Goal: Task Accomplishment & Management: Complete application form

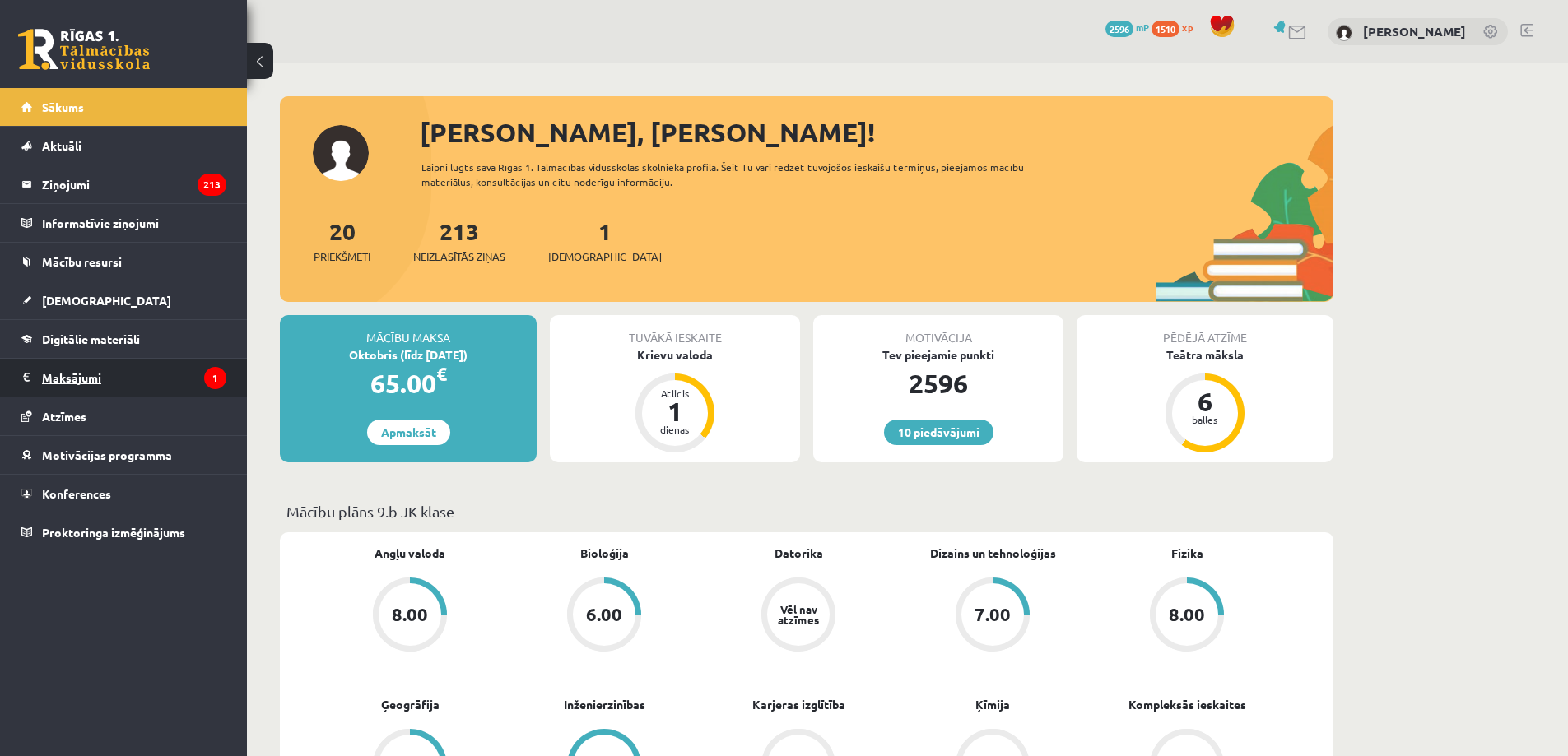
click at [217, 388] on icon "1" at bounding box center [215, 378] width 22 height 22
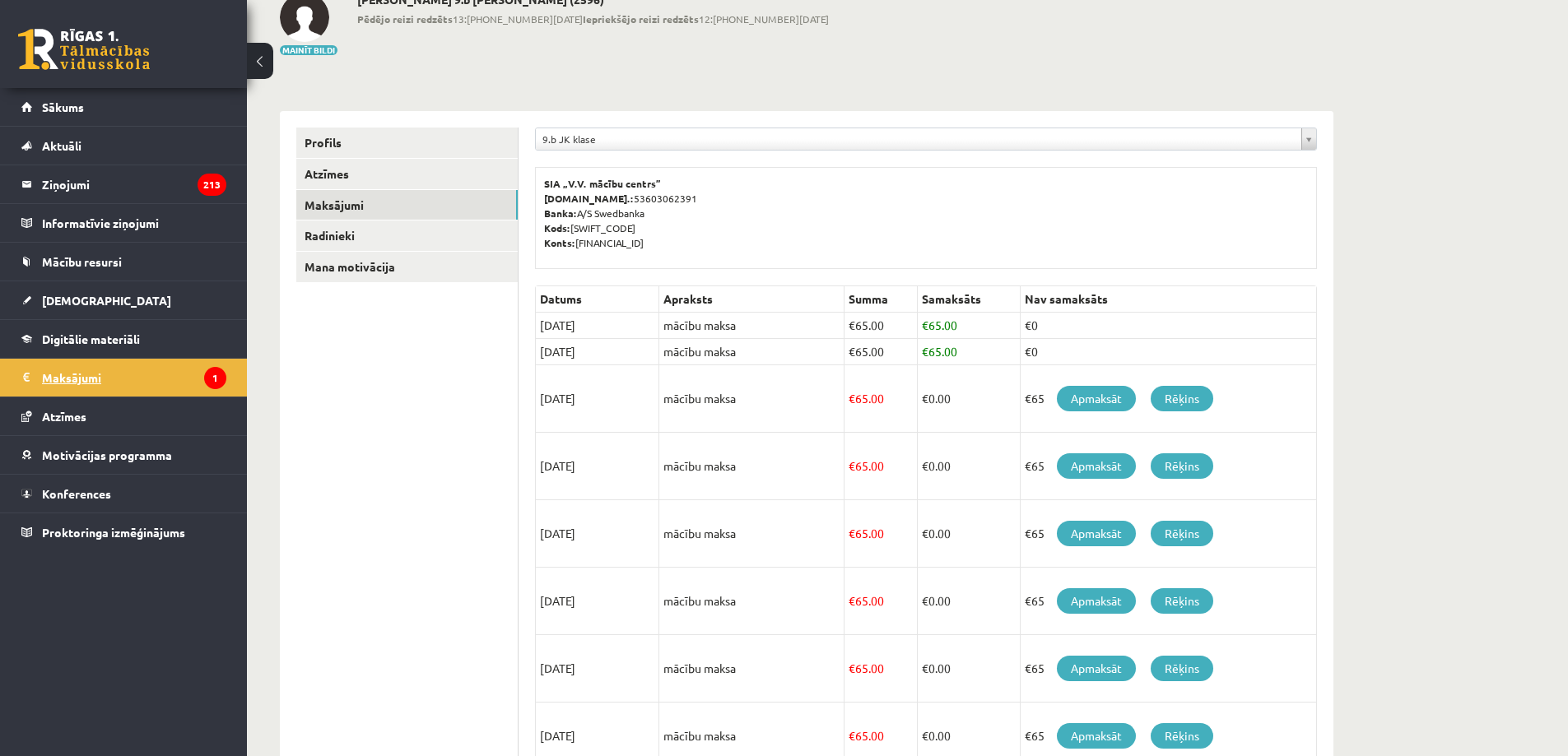
scroll to position [164, 0]
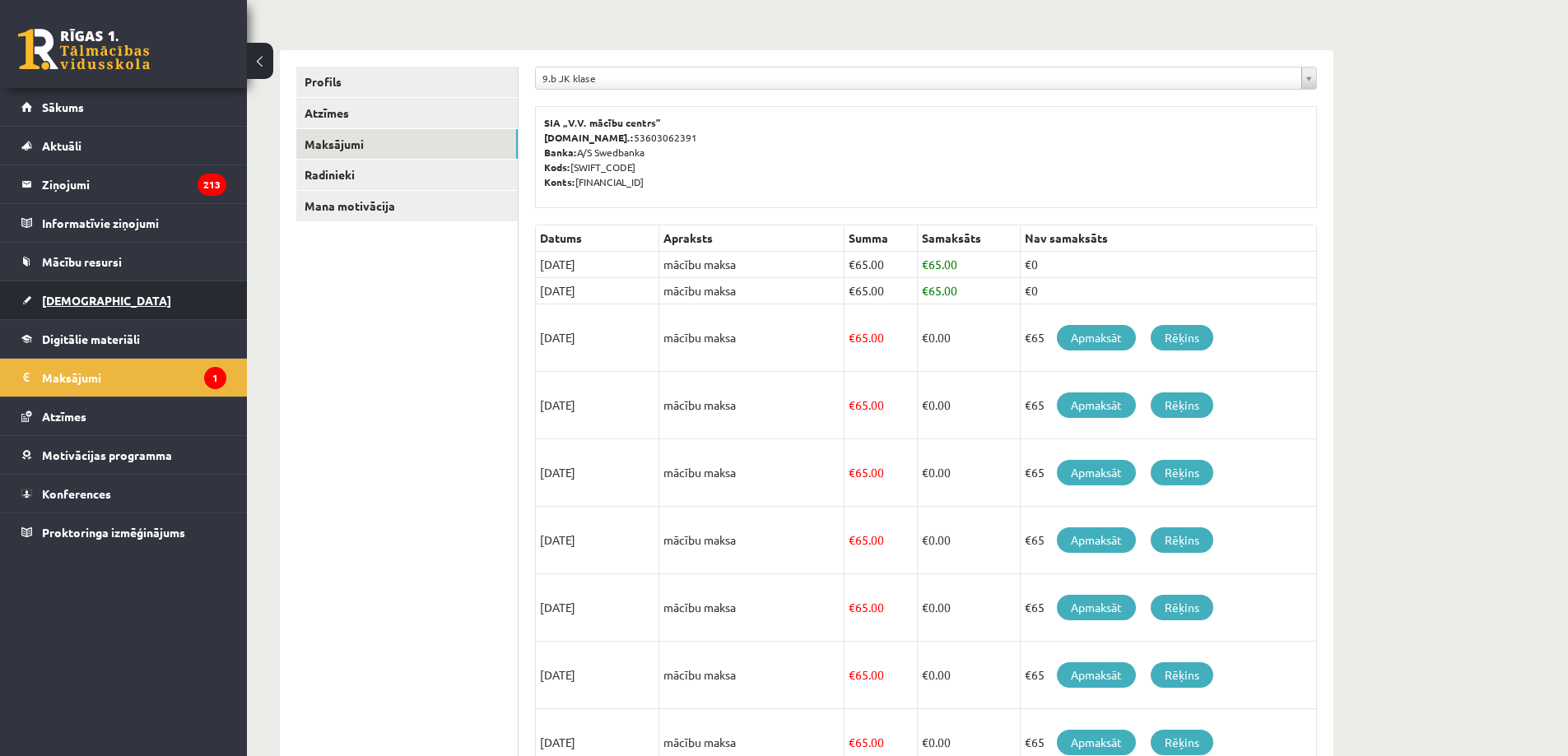
click at [146, 309] on link "[DEMOGRAPHIC_DATA]" at bounding box center [124, 300] width 205 height 38
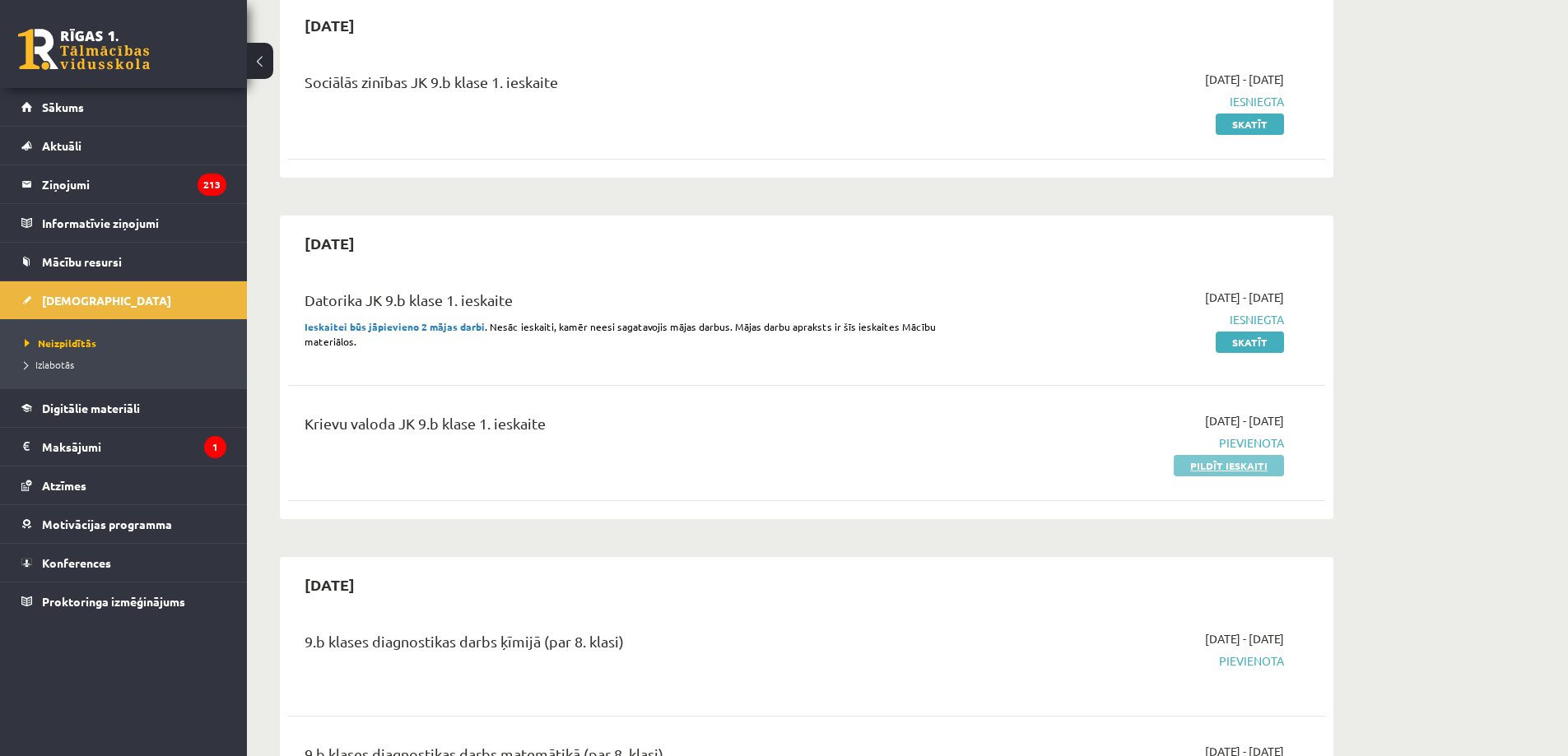
click at [1223, 465] on link "Pildīt ieskaiti" at bounding box center [1229, 466] width 111 height 22
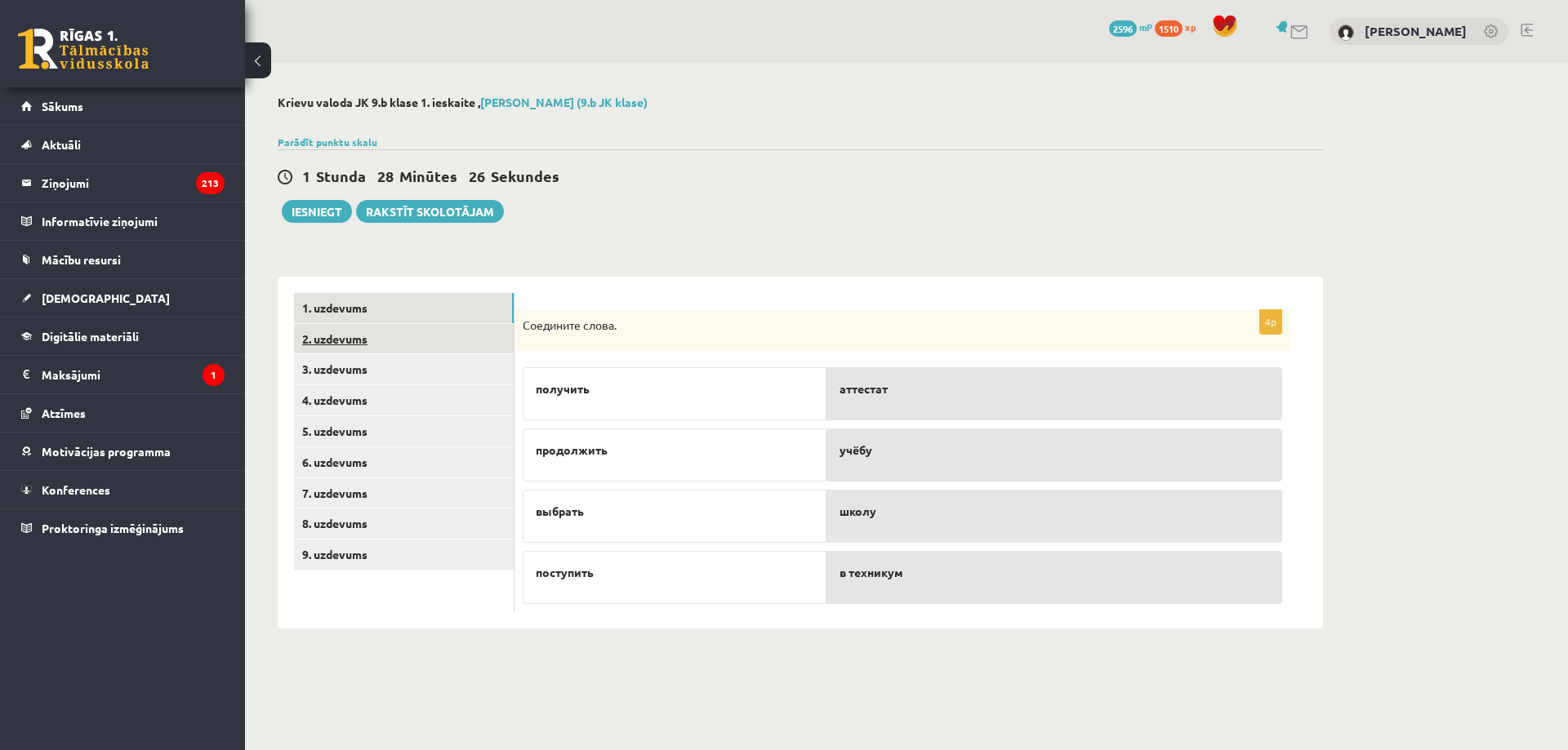
click at [384, 333] on link "2. uzdevums" at bounding box center [403, 339] width 220 height 31
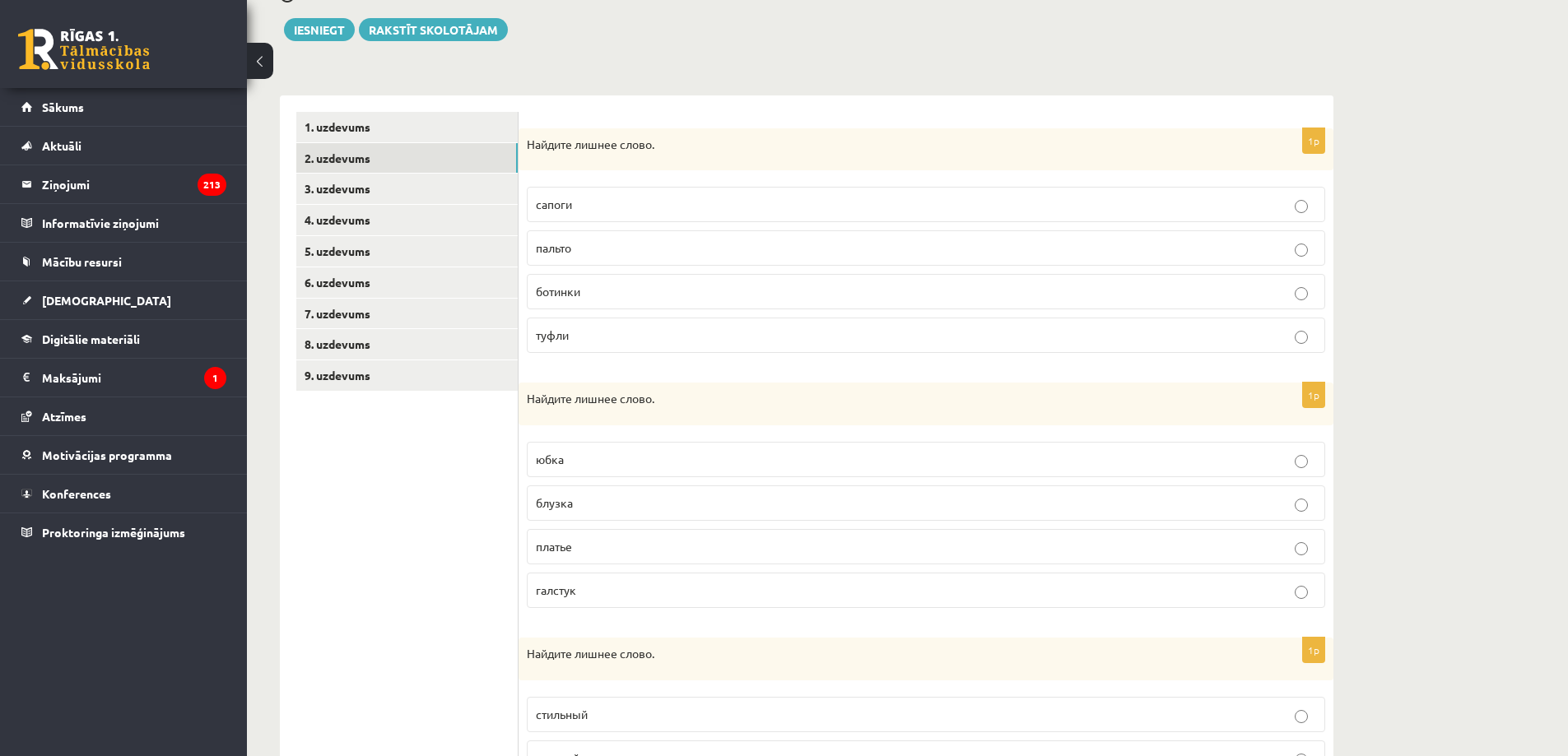
scroll to position [247, 0]
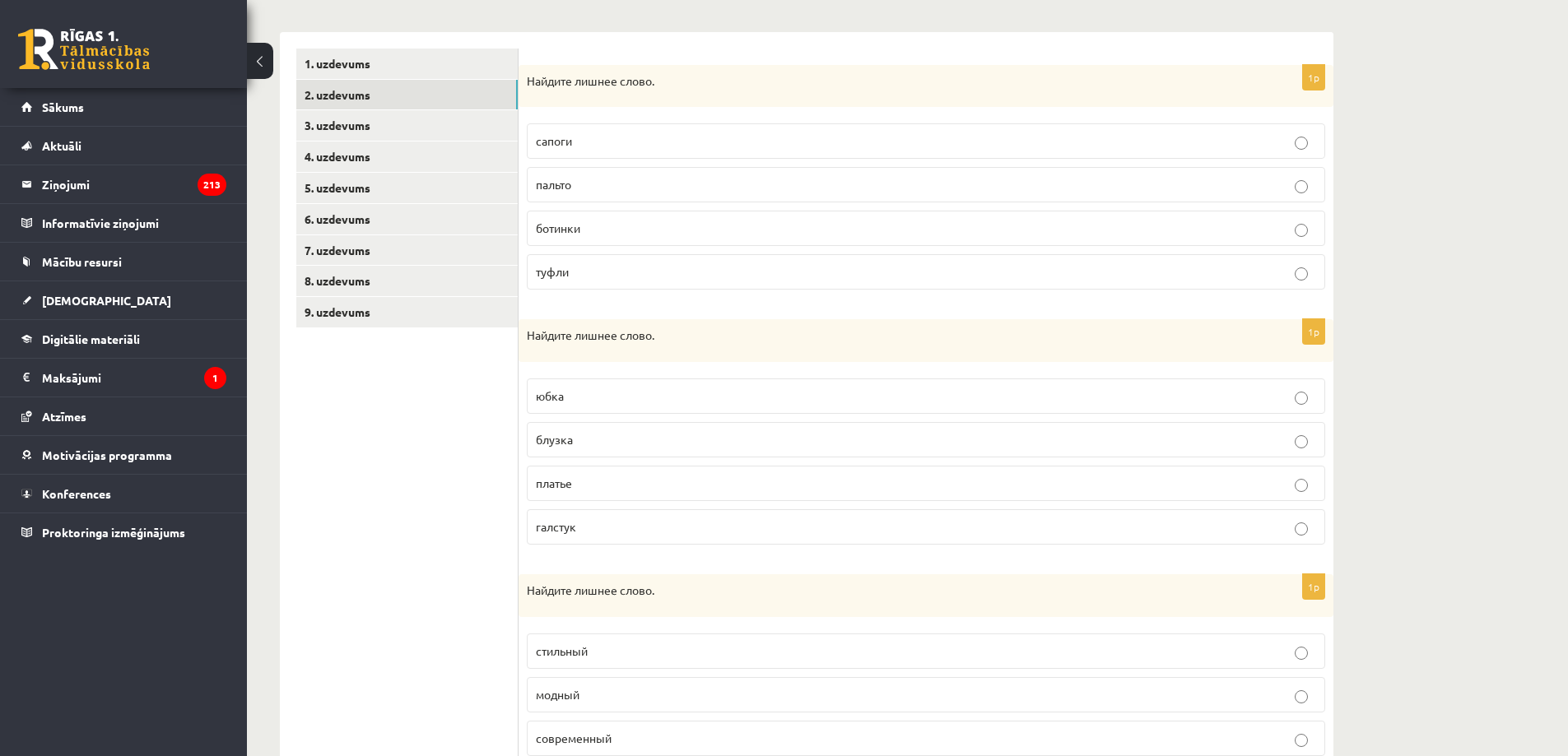
click at [1308, 192] on p "пальто" at bounding box center [926, 184] width 780 height 17
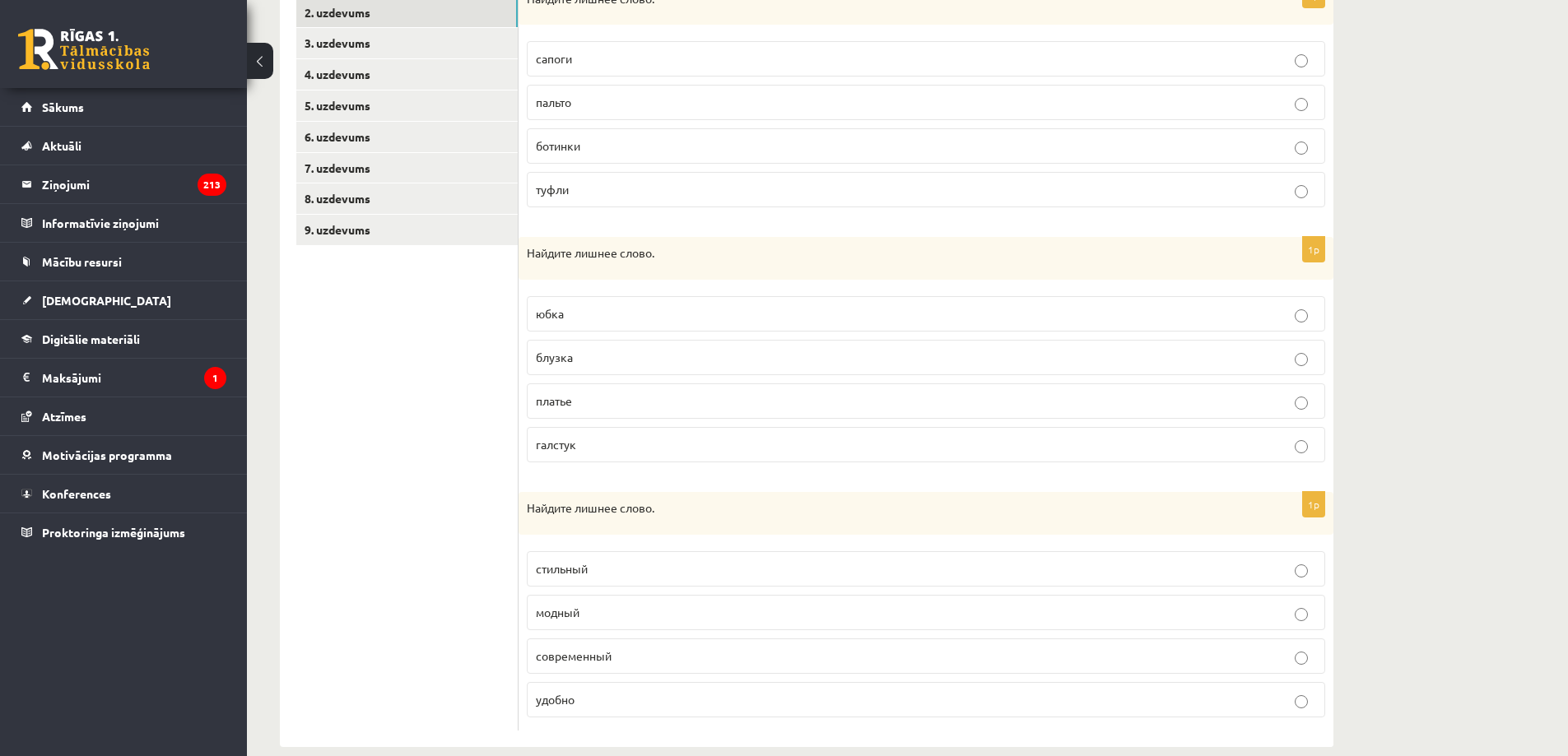
scroll to position [354, 0]
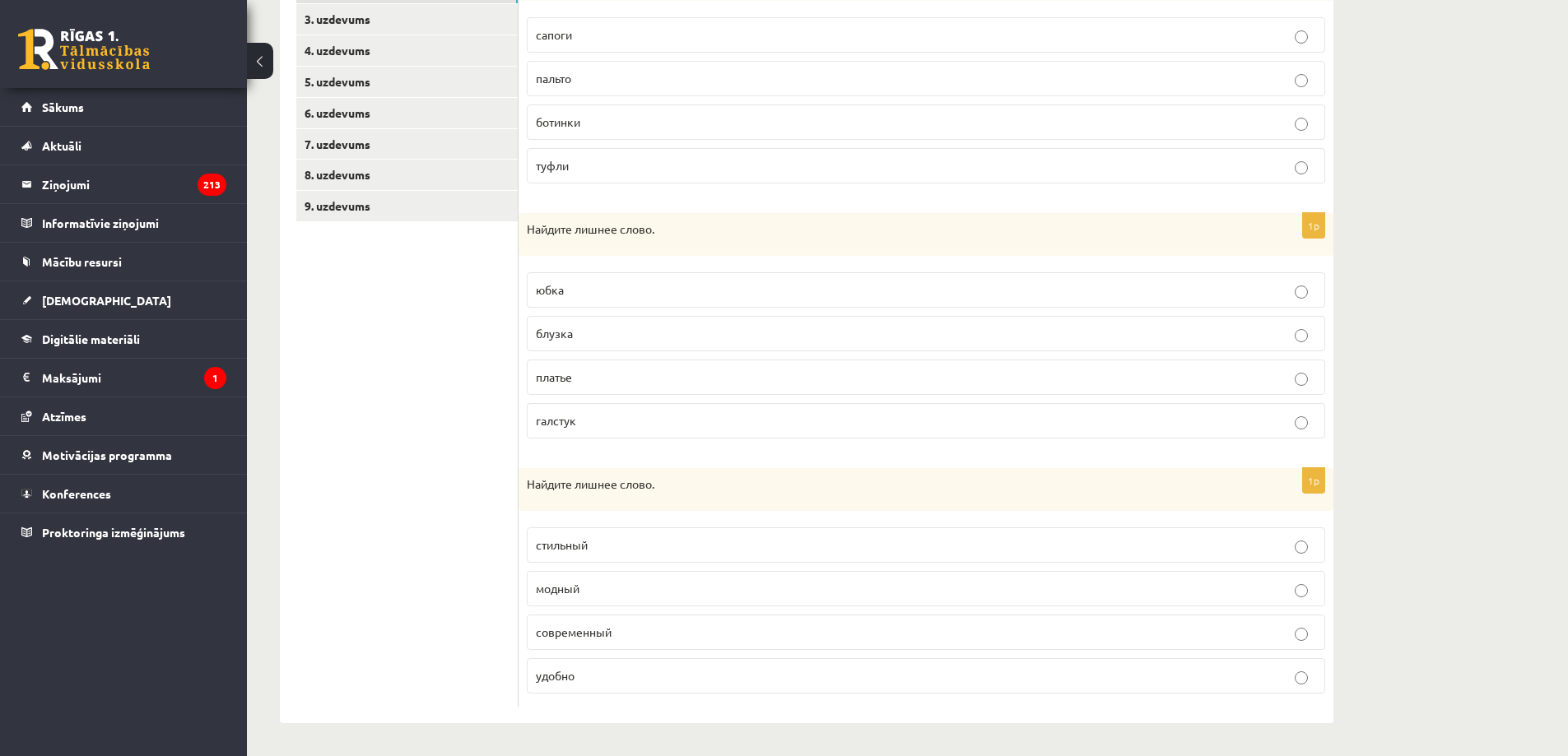
click at [1307, 688] on label "удобно" at bounding box center [926, 676] width 799 height 35
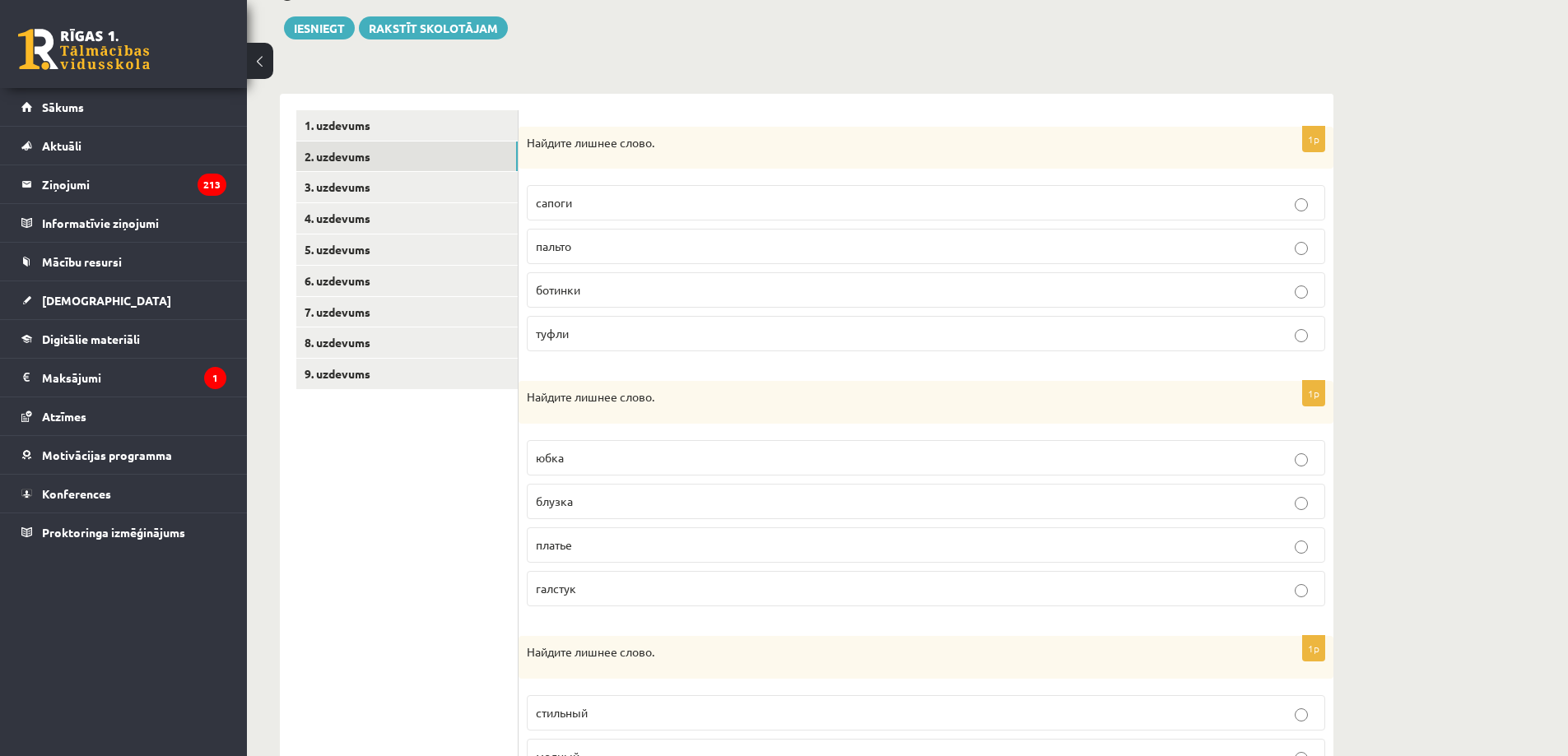
scroll to position [0, 0]
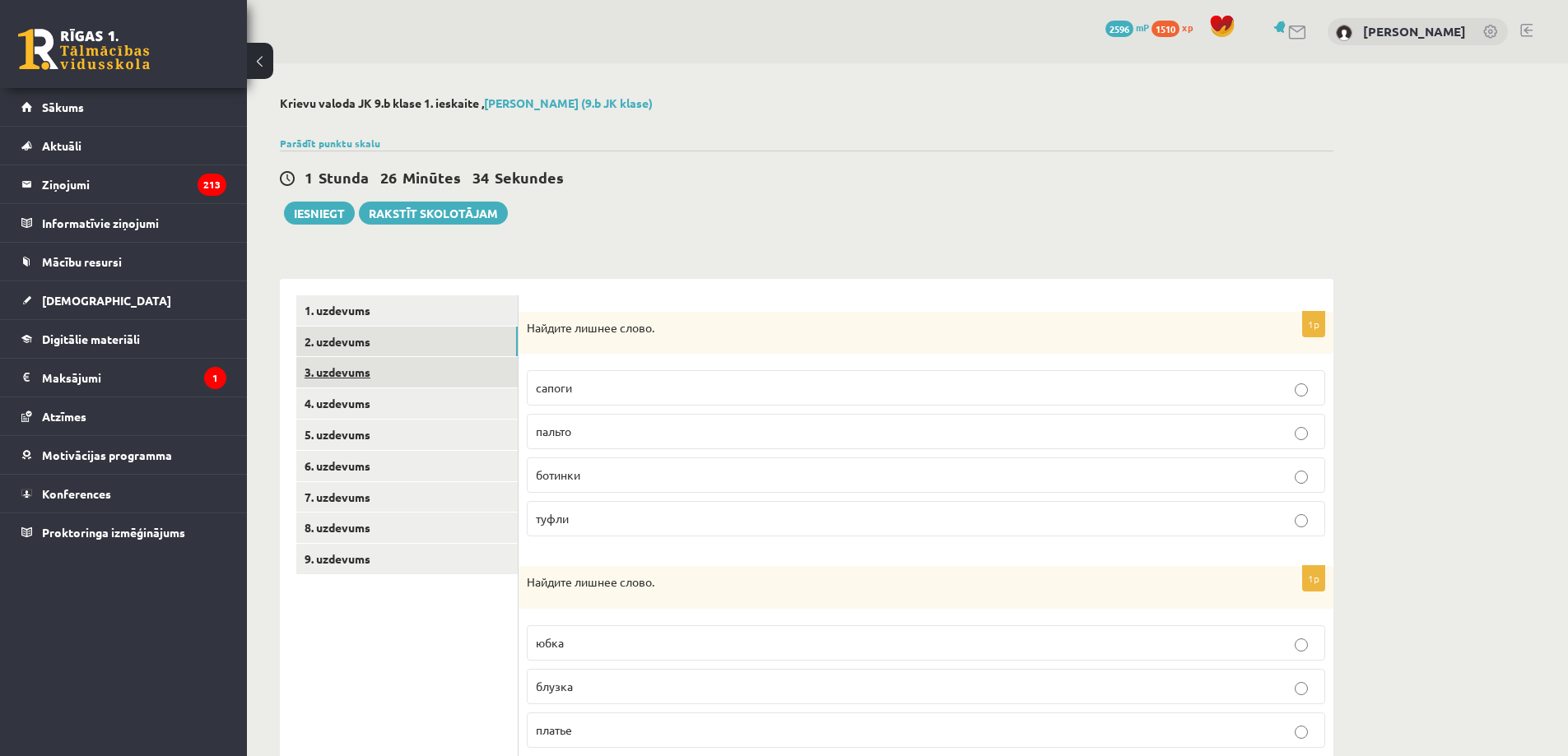
click at [383, 374] on link "3. uzdevums" at bounding box center [407, 373] width 221 height 31
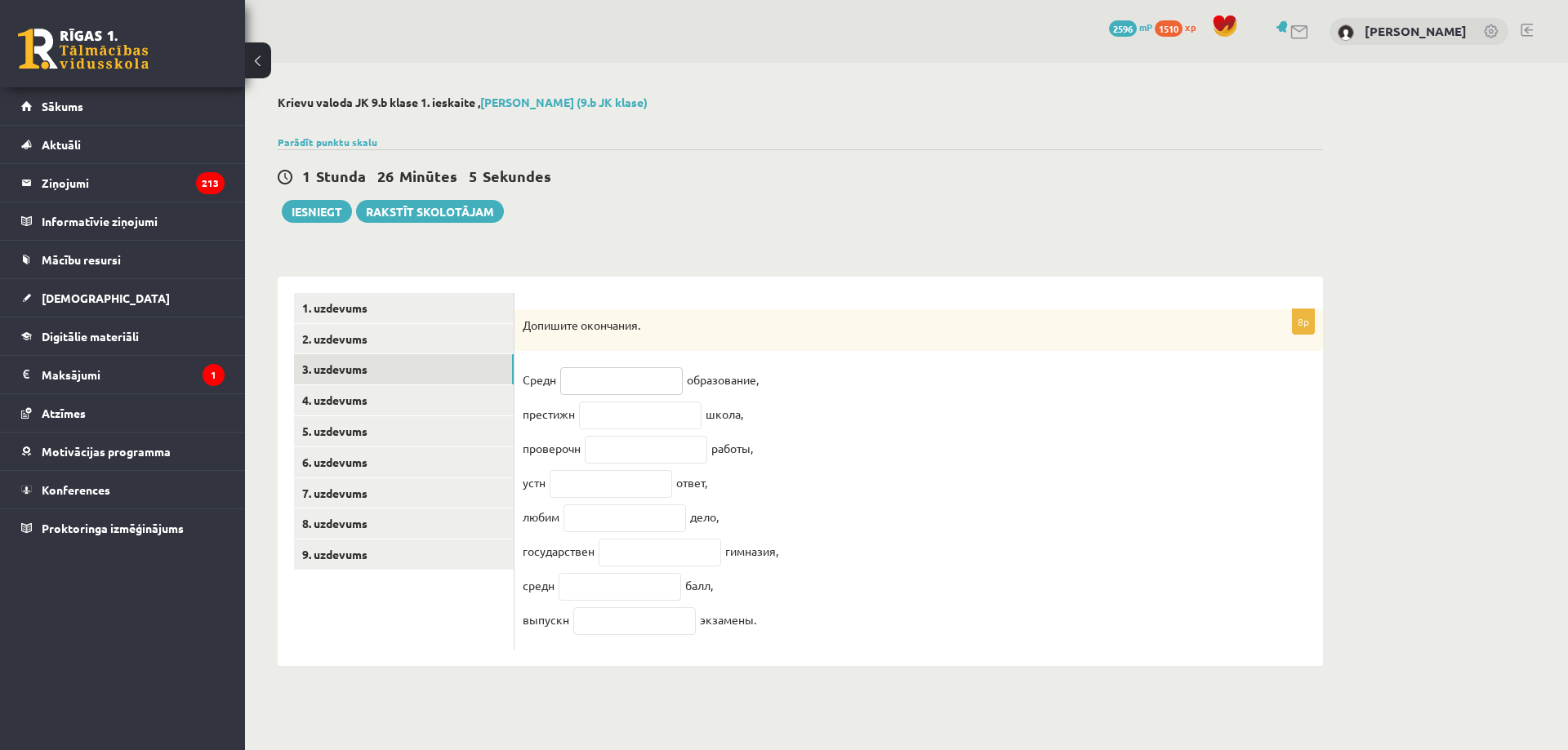
click at [597, 386] on input "text" at bounding box center [621, 381] width 122 height 28
click at [608, 380] on input "text" at bounding box center [621, 381] width 122 height 28
click at [859, 385] on fieldset "Средн образование, престижн школа, проверочн работы, устн ответ, любим дело, го…" at bounding box center [919, 504] width 793 height 275
click at [588, 386] on input "text" at bounding box center [621, 381] width 122 height 28
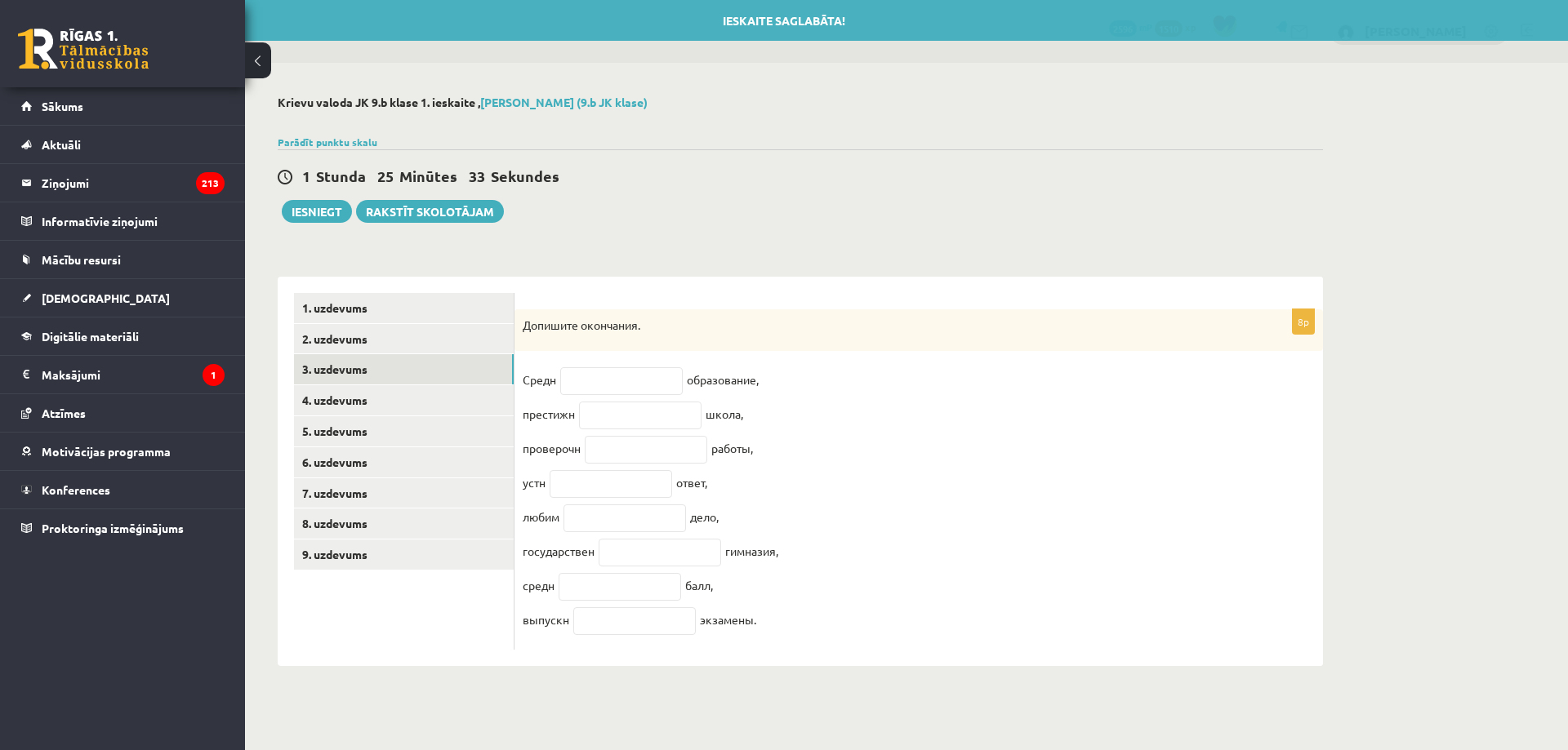
click at [829, 381] on fieldset "Средн образование, престижн школа, проверочн работы, устн ответ, любим дело, го…" at bounding box center [919, 504] width 793 height 275
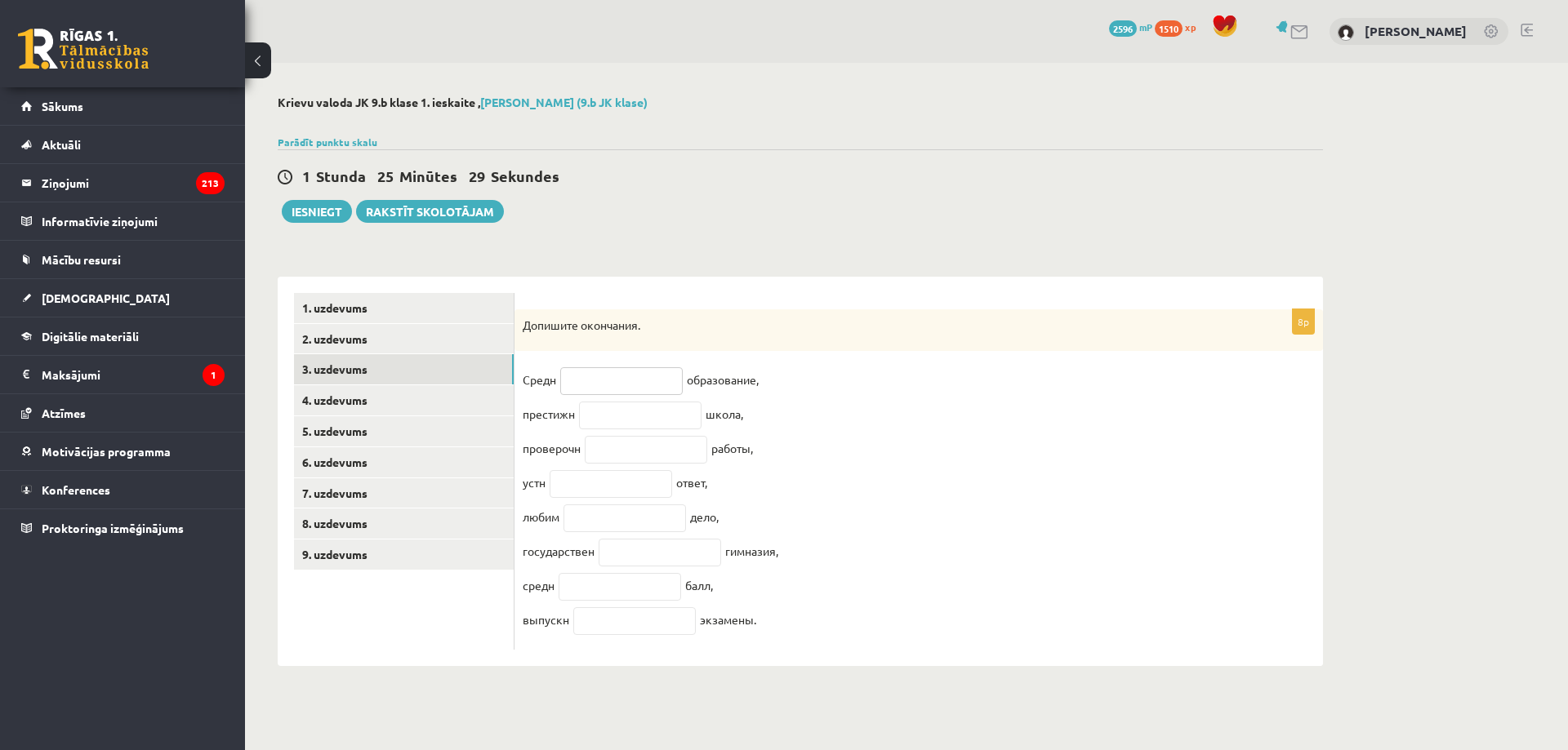
click at [594, 379] on input "text" at bounding box center [621, 381] width 122 height 28
click at [636, 336] on div "Допишите окончания." at bounding box center [919, 330] width 809 height 42
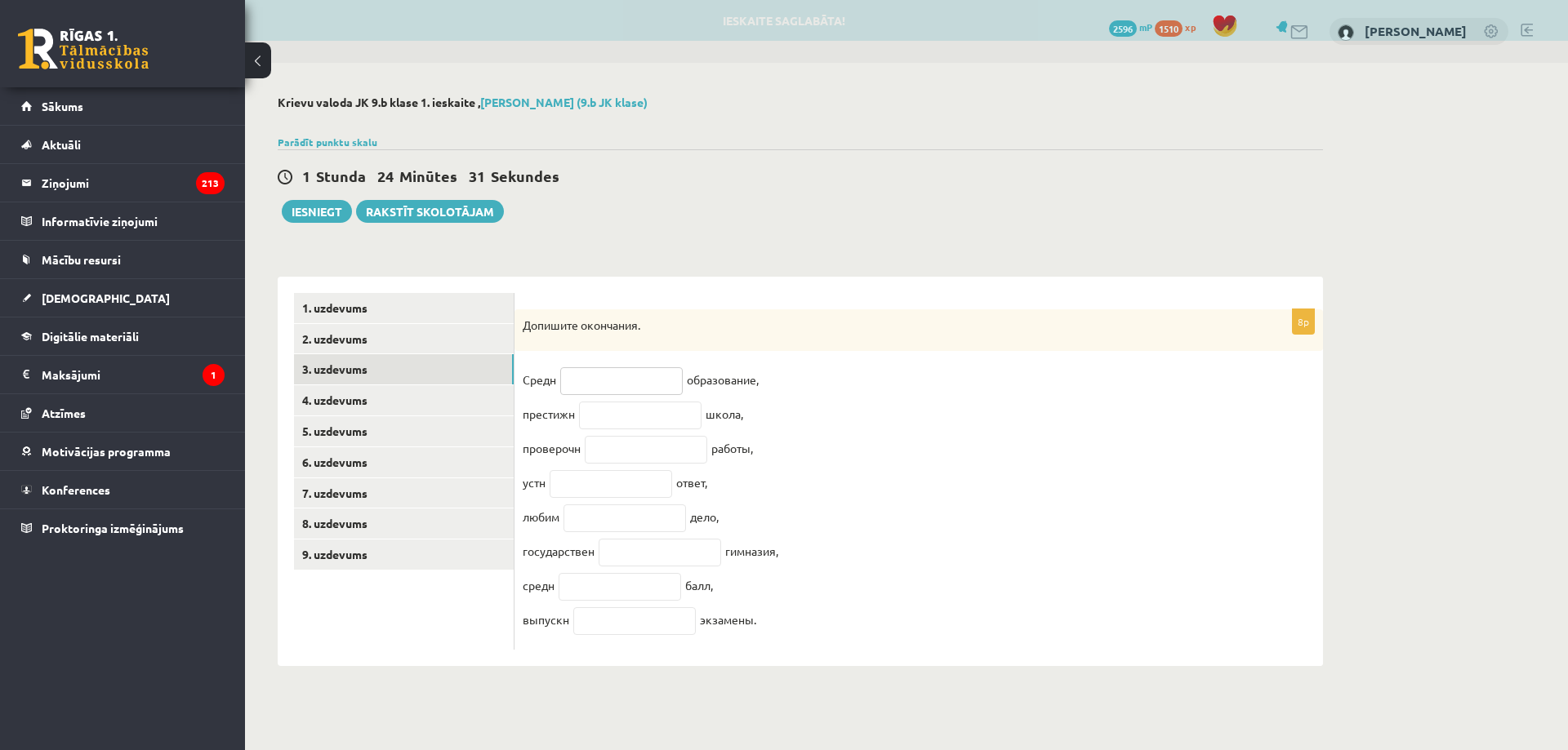
click at [627, 390] on input "text" at bounding box center [621, 381] width 122 height 28
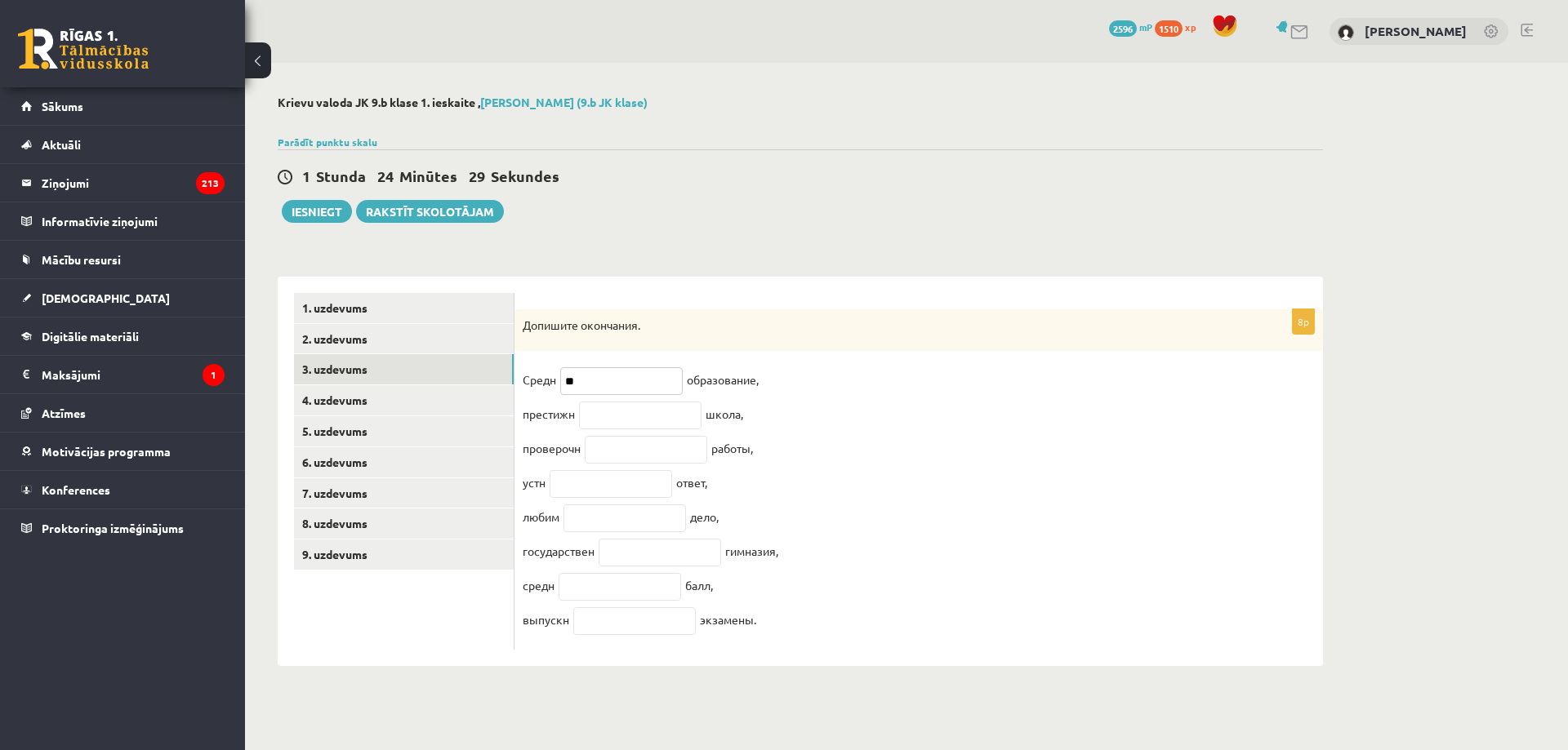
type input "*"
click at [636, 423] on input "text" at bounding box center [640, 415] width 122 height 28
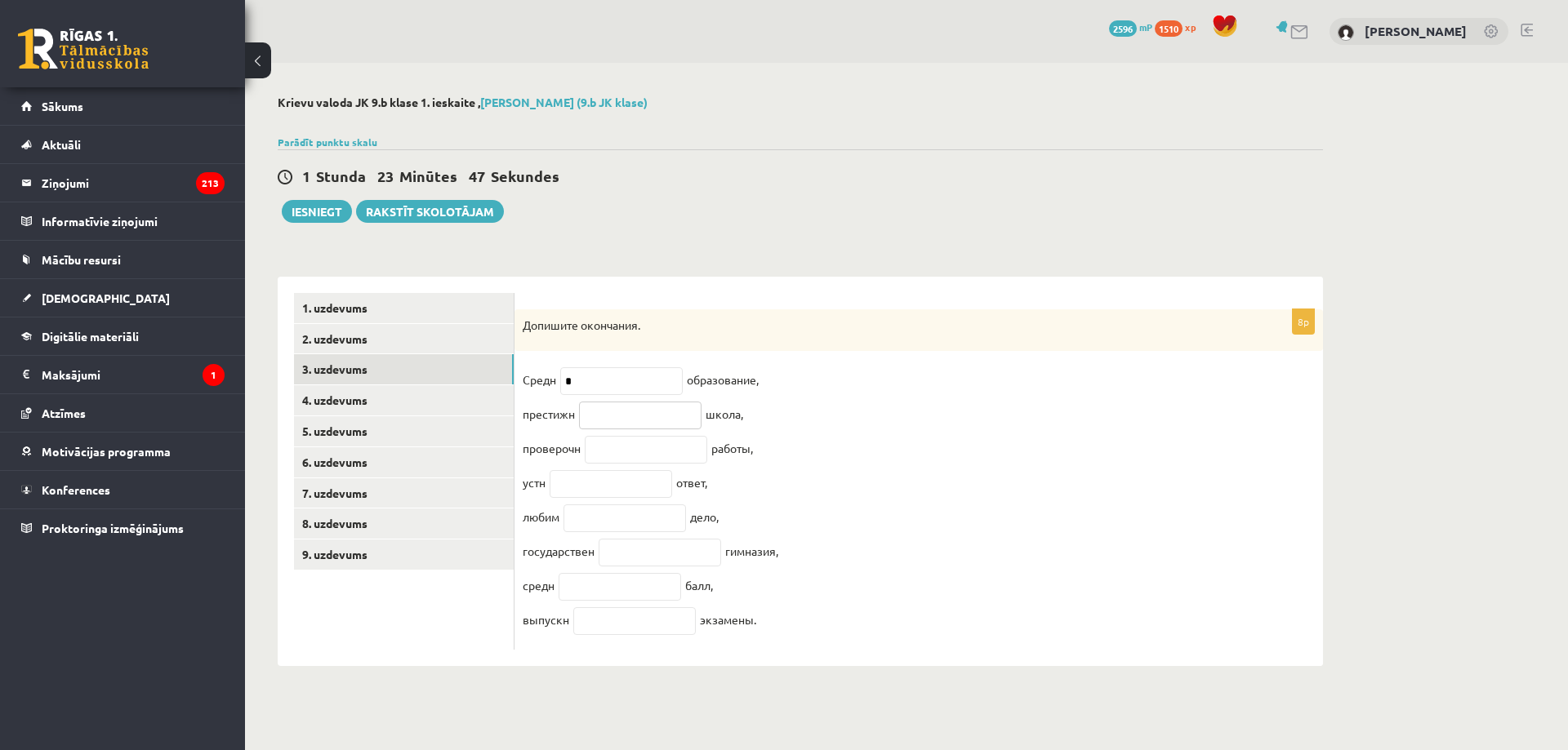
click at [608, 417] on input "text" at bounding box center [640, 415] width 122 height 28
type input "*"
click at [597, 463] on input "text" at bounding box center [646, 449] width 122 height 28
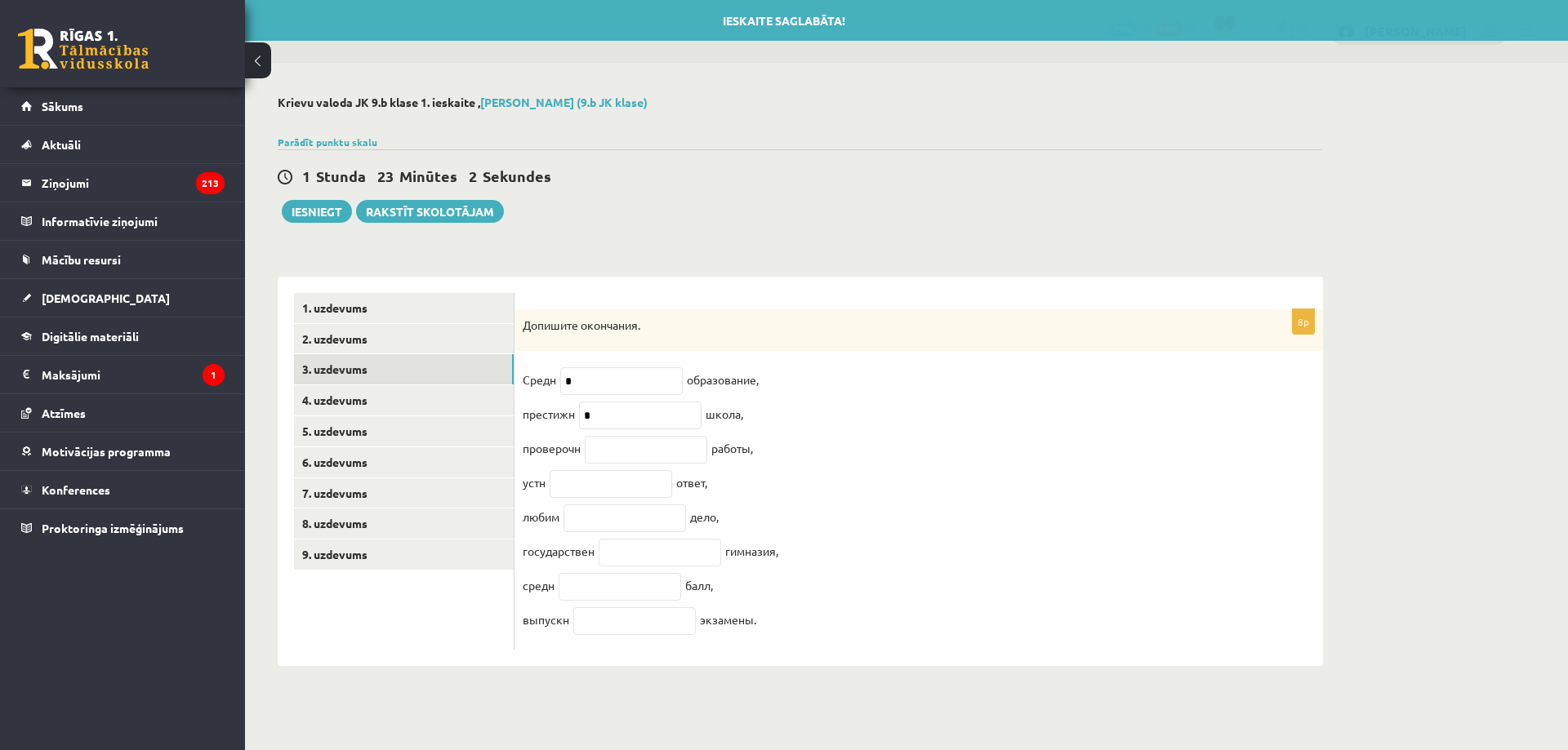
click at [859, 452] on fieldset "Средн * образование, престижн * школа, проверочн работы, устн ответ, любим дело…" at bounding box center [919, 504] width 793 height 275
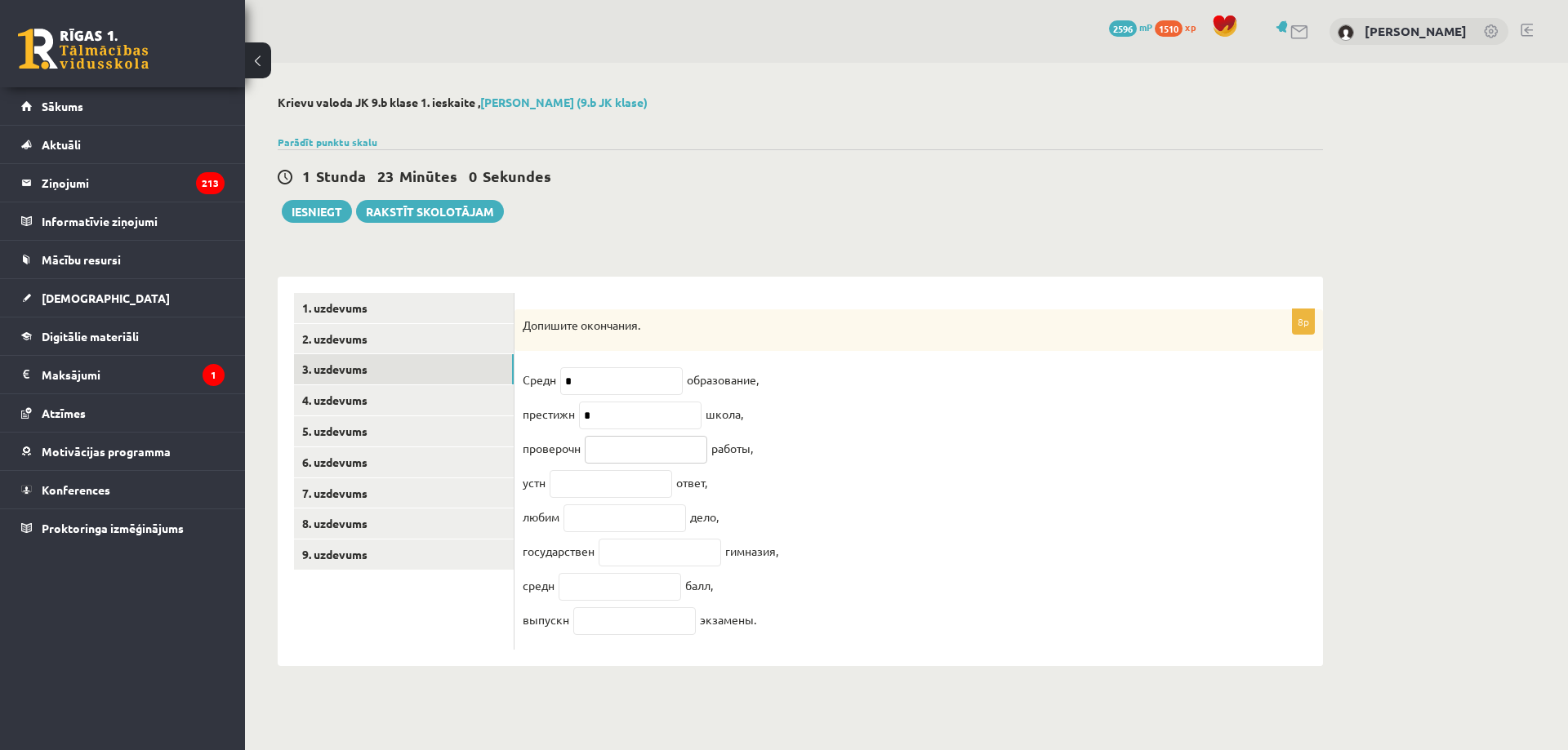
click at [625, 464] on input "text" at bounding box center [646, 449] width 122 height 28
click at [840, 480] on fieldset "Средн * образование, престижн * школа, проверочн работы, устн ответ, любим дело…" at bounding box center [919, 504] width 793 height 275
click at [619, 592] on input "text" at bounding box center [620, 587] width 122 height 28
type input "*"
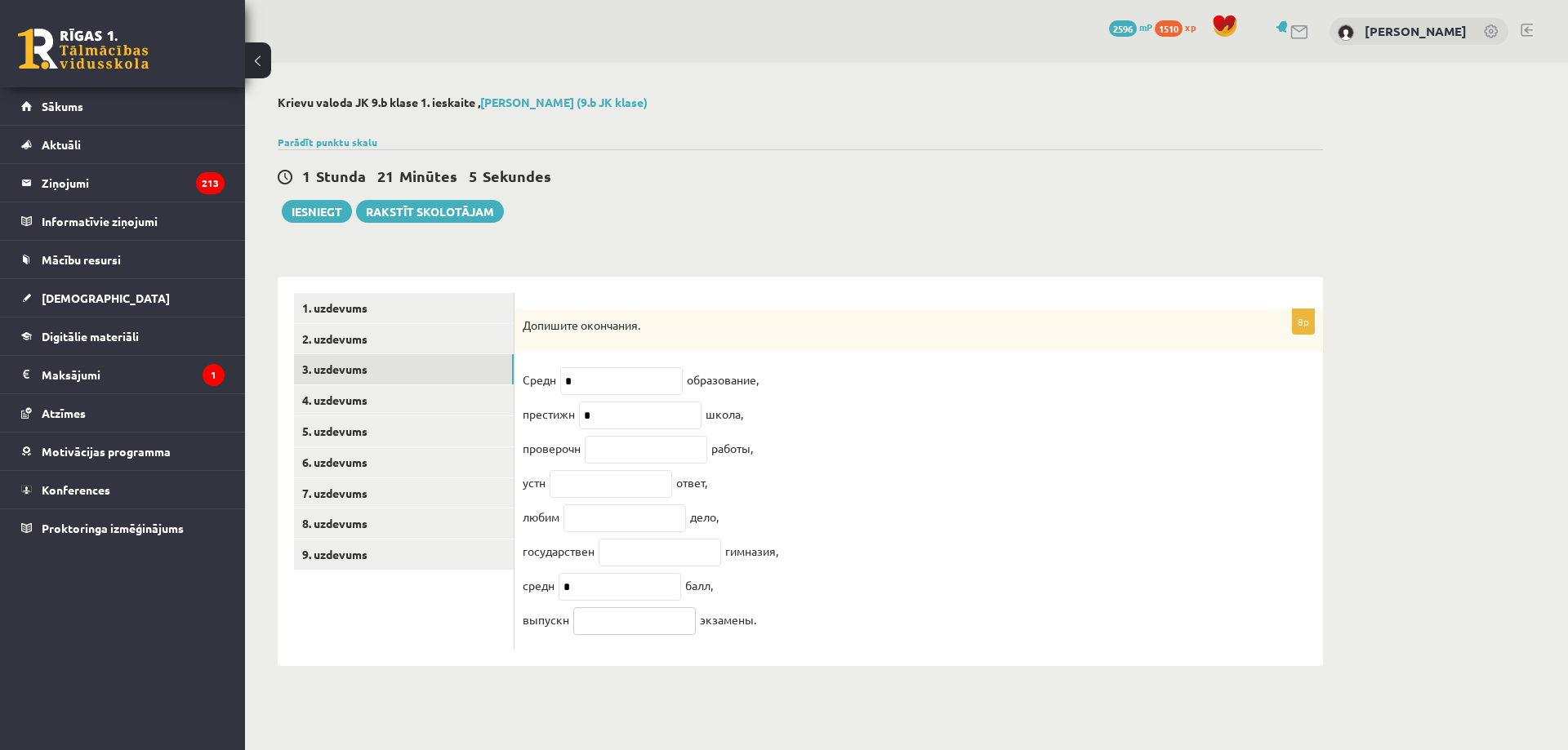
click at [630, 630] on input "text" at bounding box center [635, 621] width 122 height 28
type input "*"
click at [574, 523] on input "text" at bounding box center [625, 518] width 122 height 28
type input "**"
click at [607, 456] on input "text" at bounding box center [646, 449] width 122 height 28
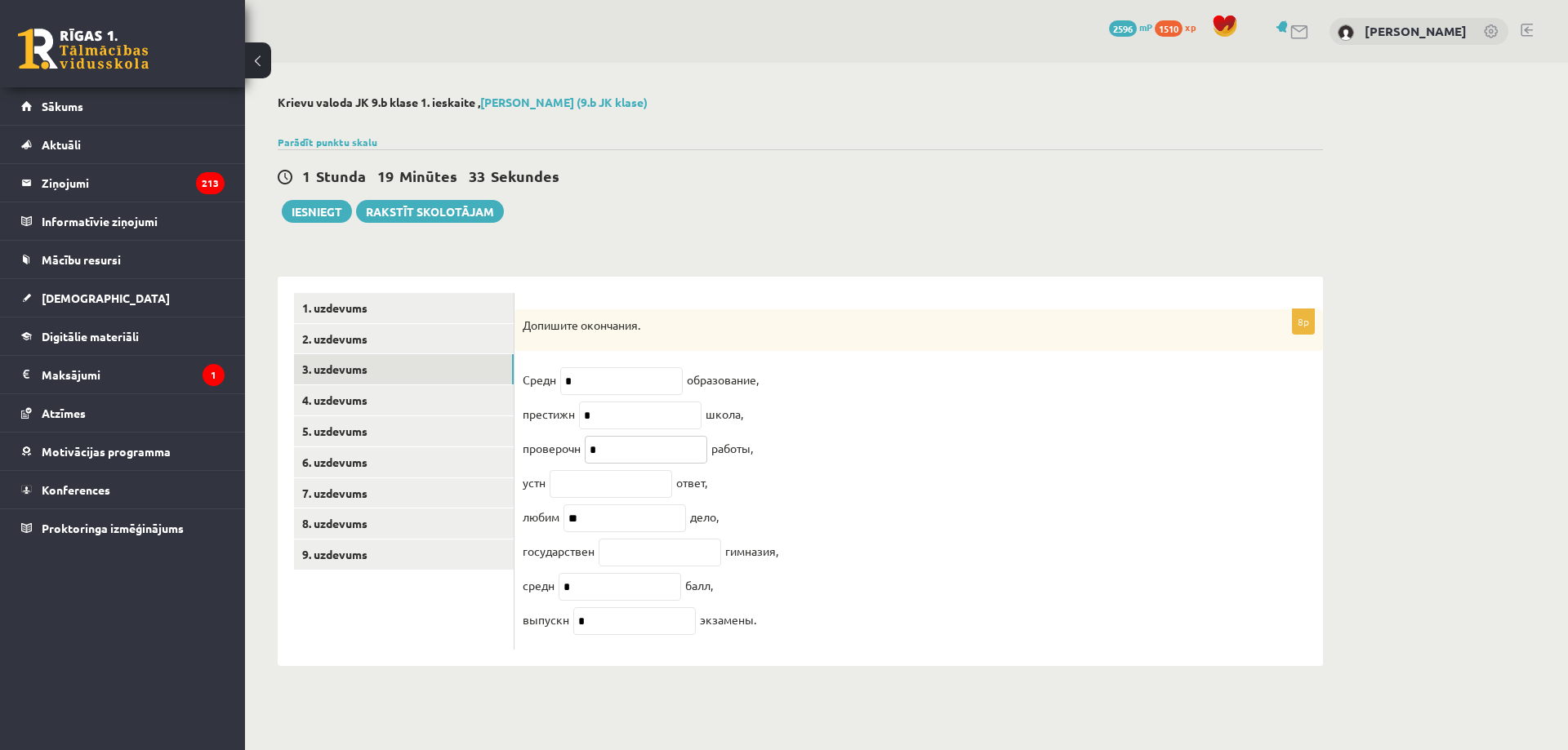
type input "*"
click at [575, 498] on input "text" at bounding box center [611, 483] width 122 height 28
type input "**"
click at [367, 394] on link "4. uzdevums" at bounding box center [403, 401] width 220 height 31
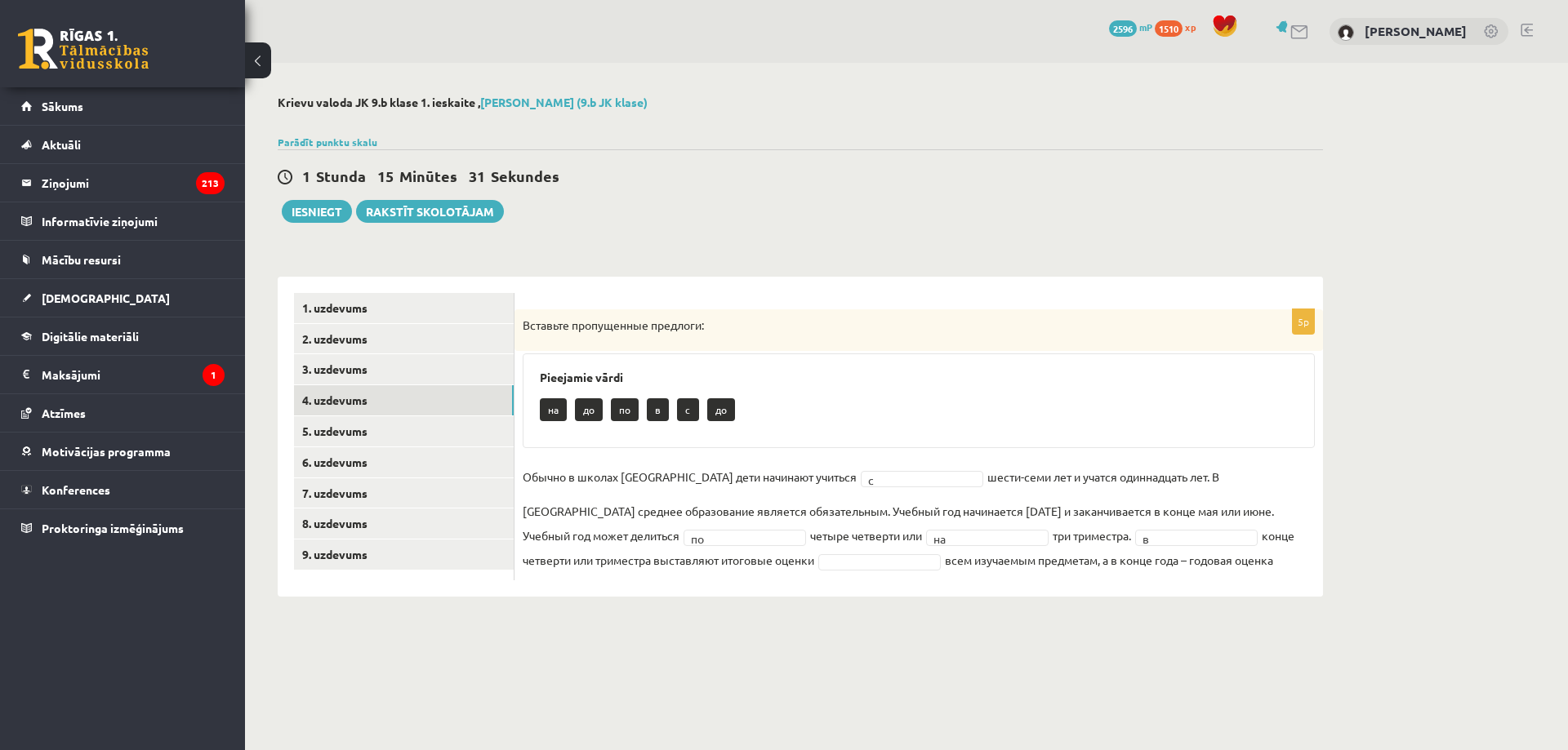
click at [721, 571] on fieldset "Обычно в школах России дети начинают учиться c * шести-семи лет и учатся одинна…" at bounding box center [919, 519] width 793 height 108
click at [402, 433] on link "5. uzdevums" at bounding box center [403, 432] width 220 height 31
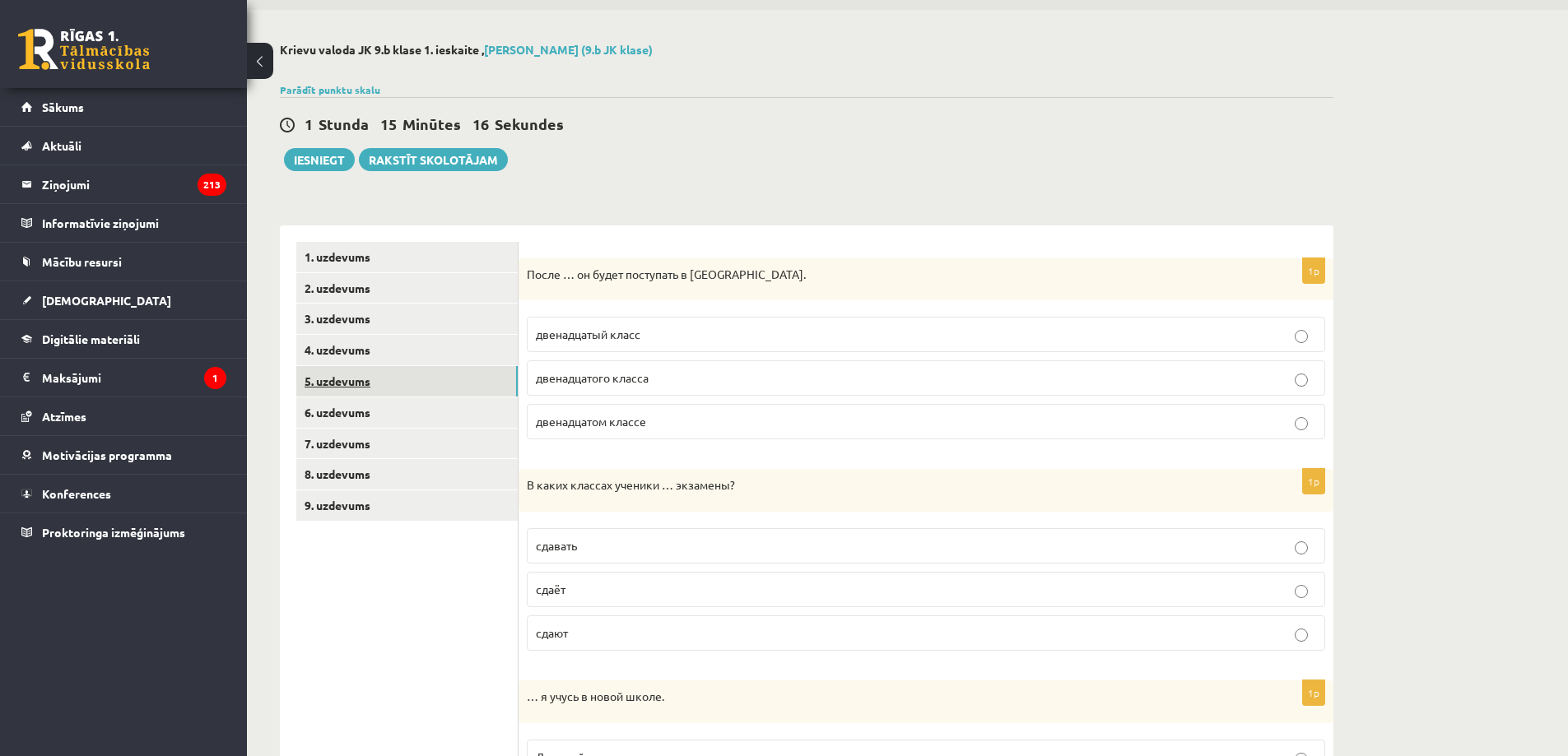
scroll to position [83, 0]
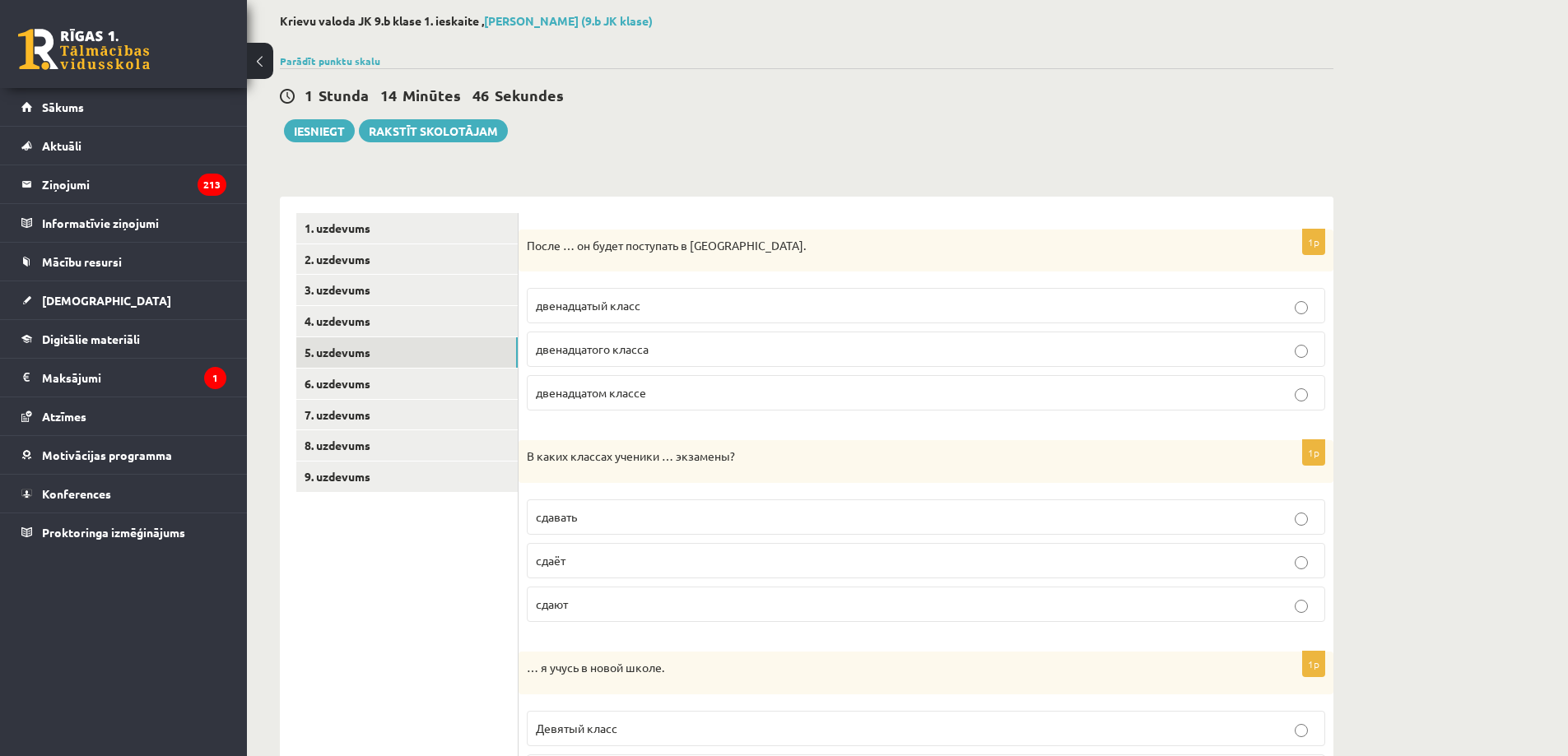
click at [652, 339] on label "двенадцатого класса" at bounding box center [926, 349] width 799 height 35
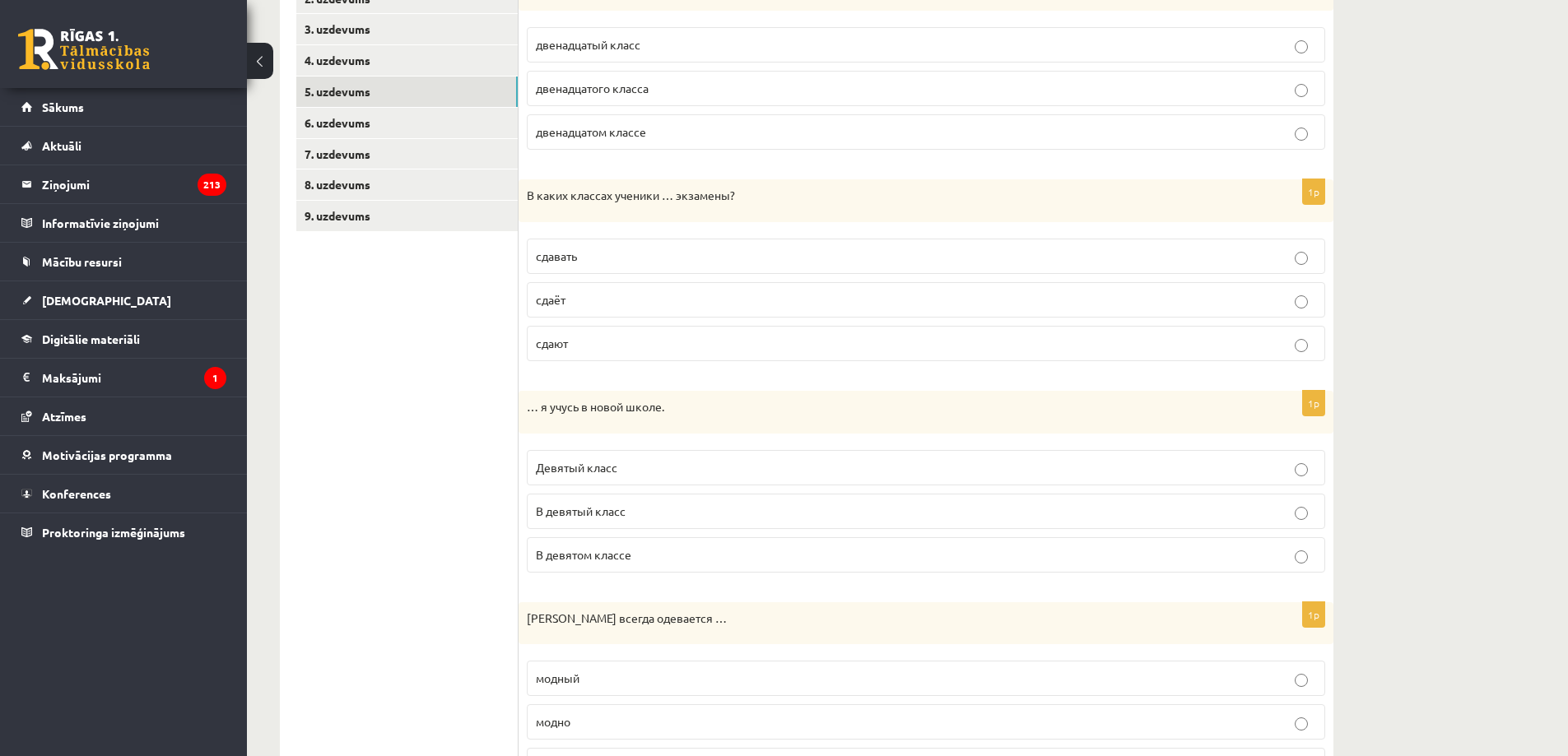
scroll to position [411, 0]
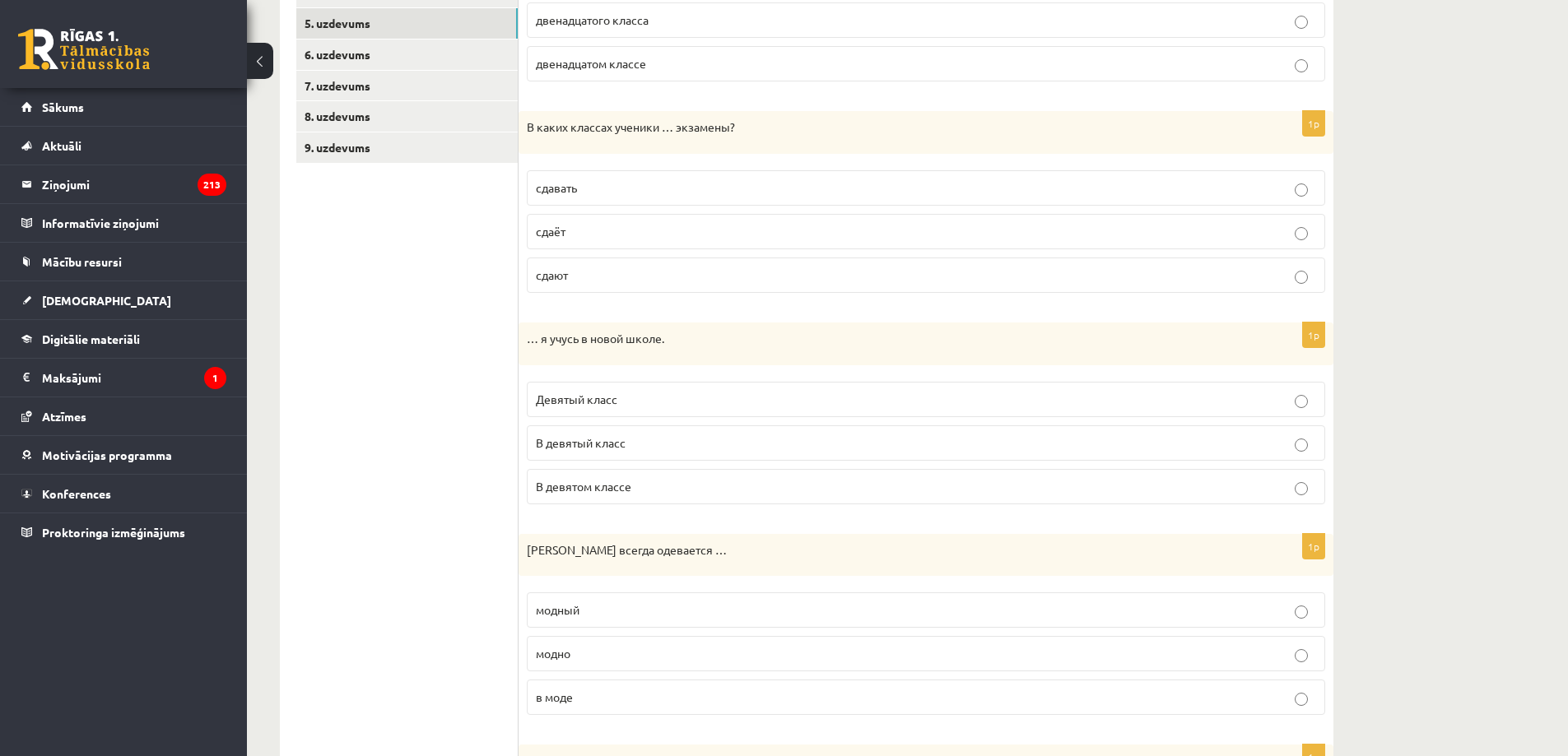
click at [607, 190] on p "сдавать" at bounding box center [926, 188] width 780 height 17
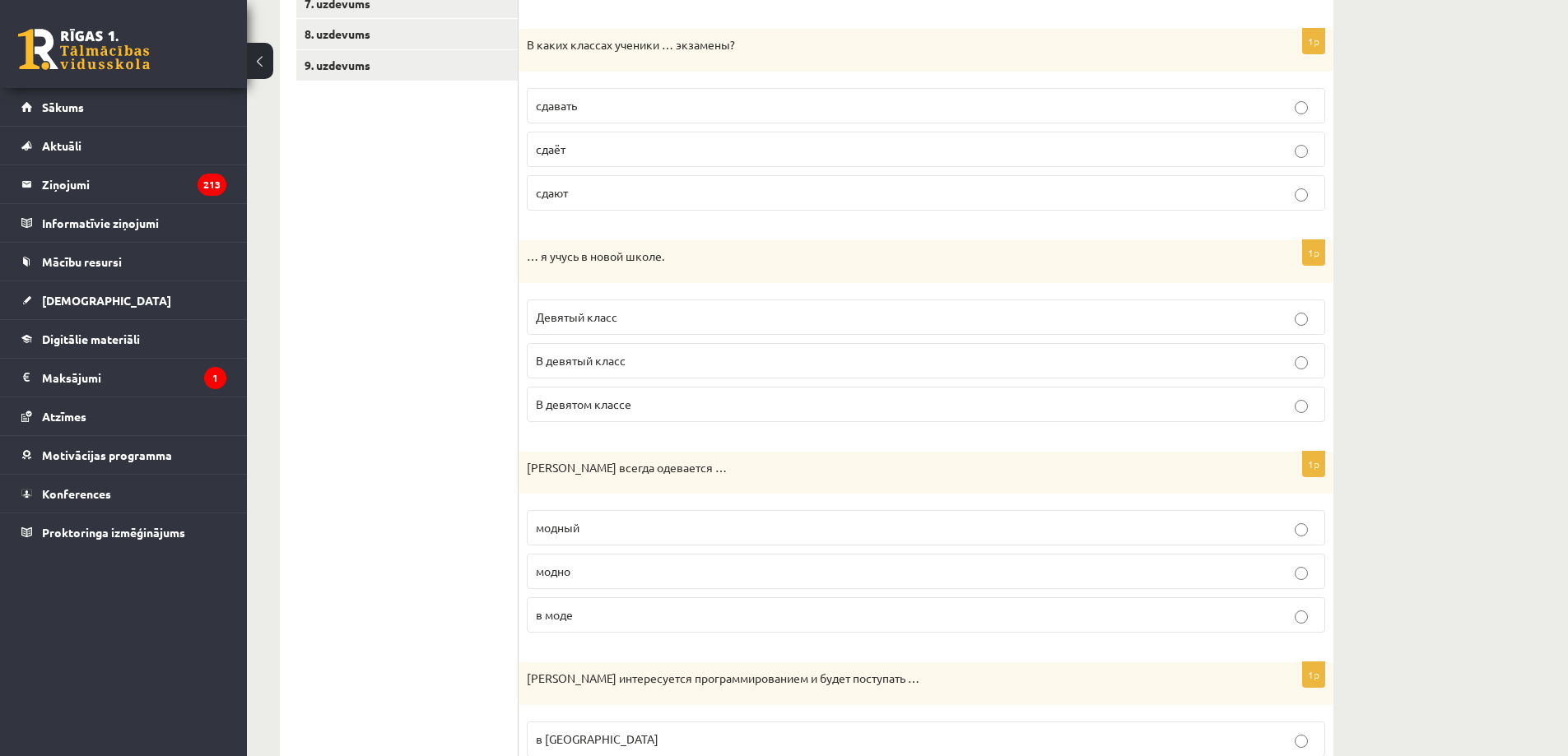
scroll to position [576, 0]
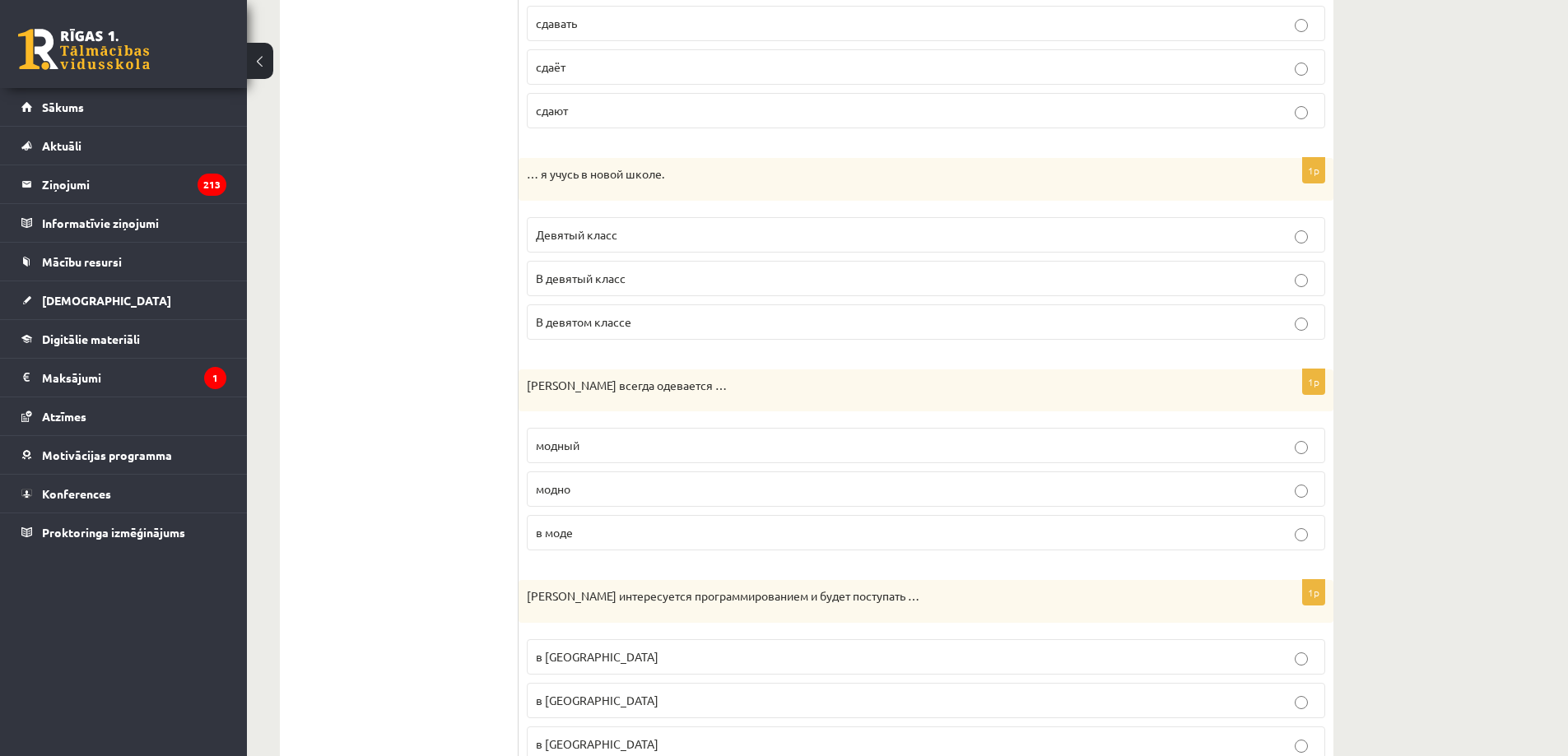
click at [579, 287] on p "В девятый класс" at bounding box center [926, 278] width 780 height 17
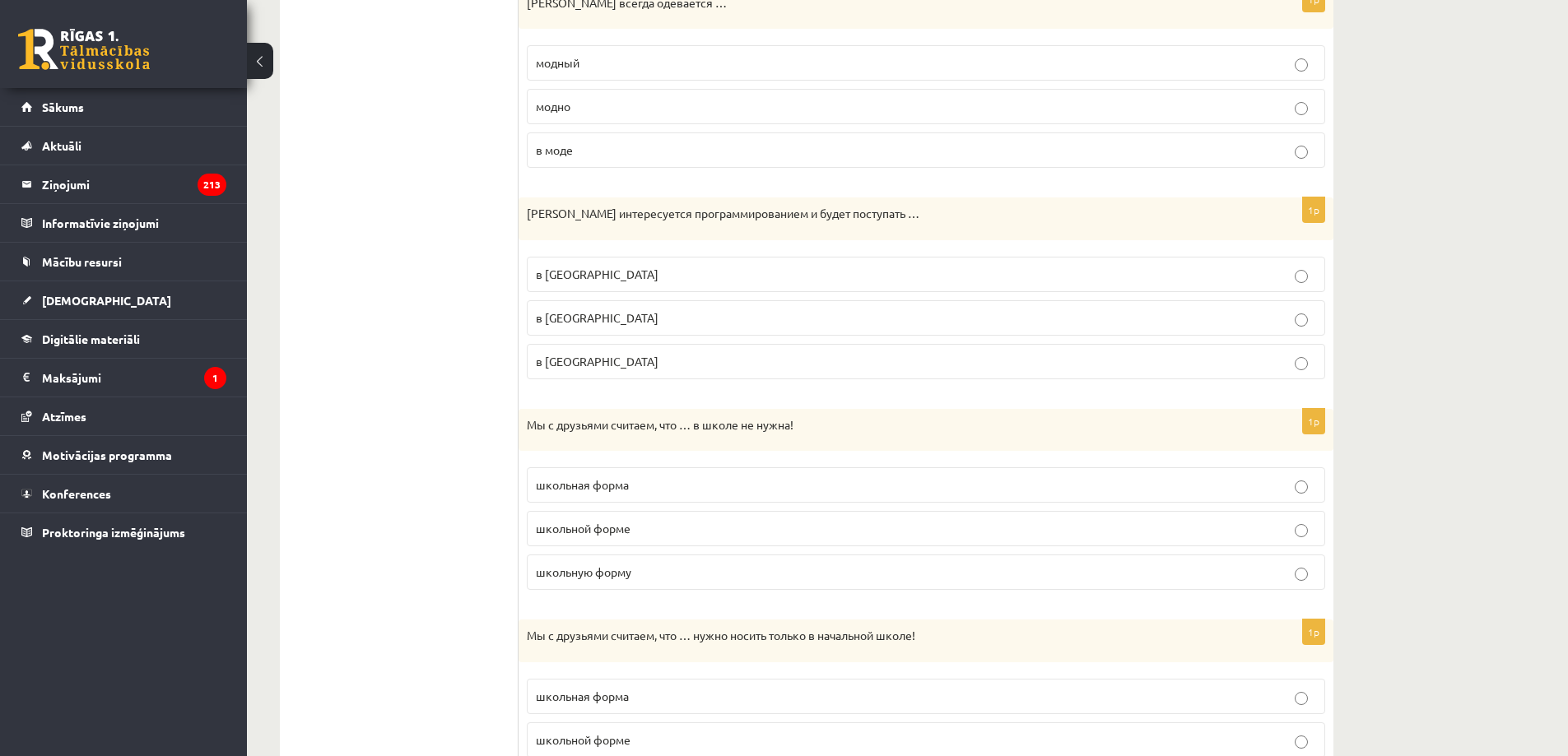
scroll to position [987, 0]
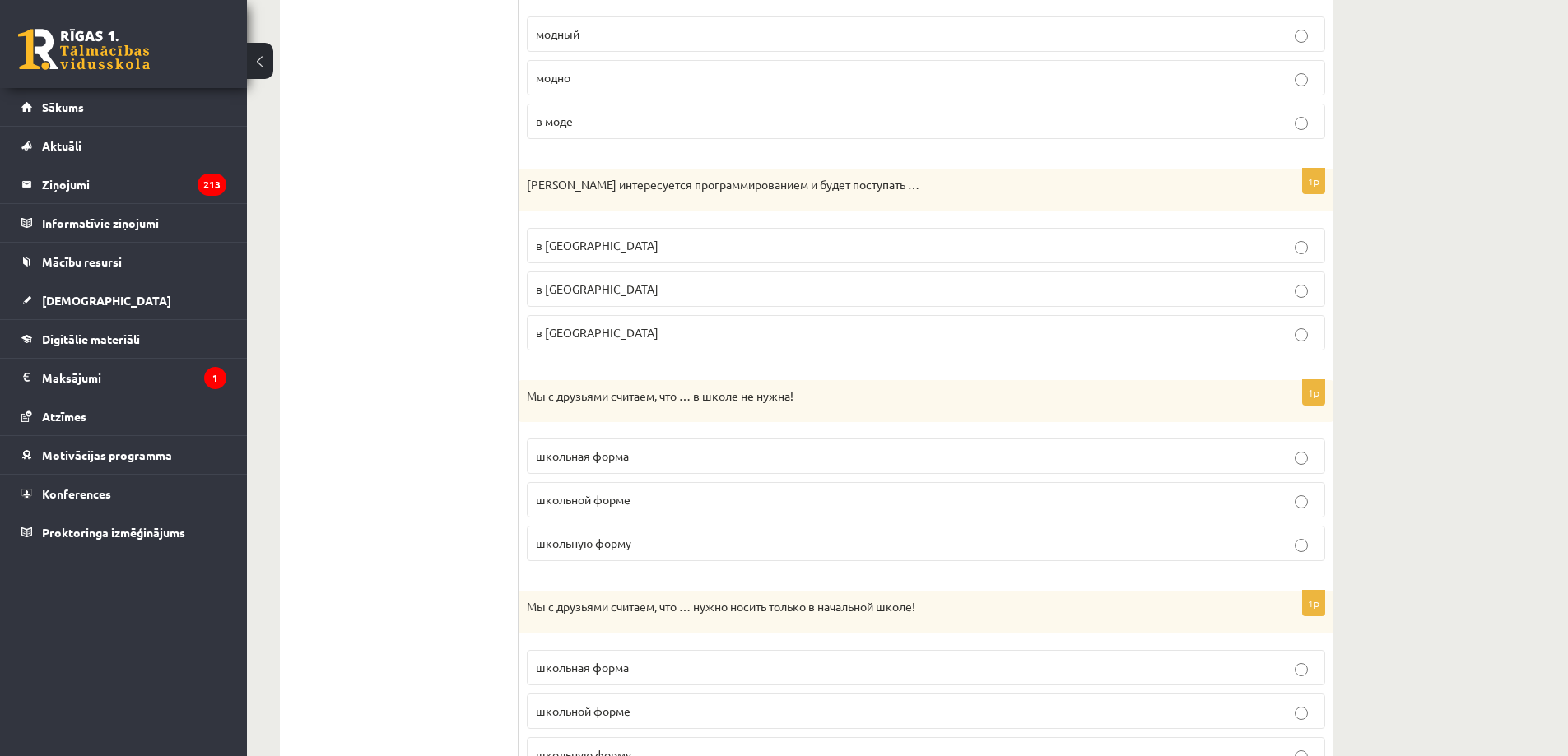
click at [720, 305] on label "в Рижский Технический университет" at bounding box center [926, 289] width 799 height 35
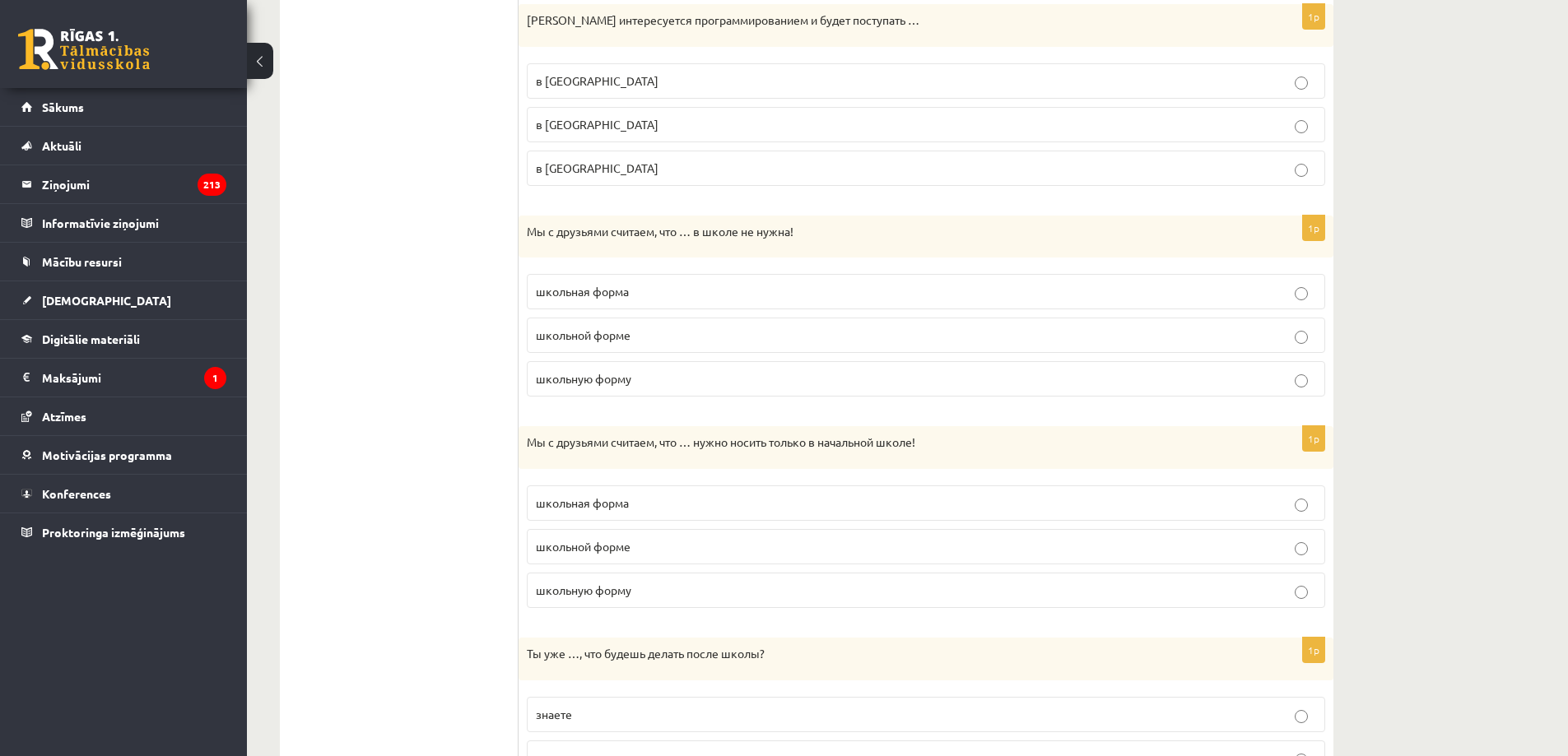
scroll to position [1234, 0]
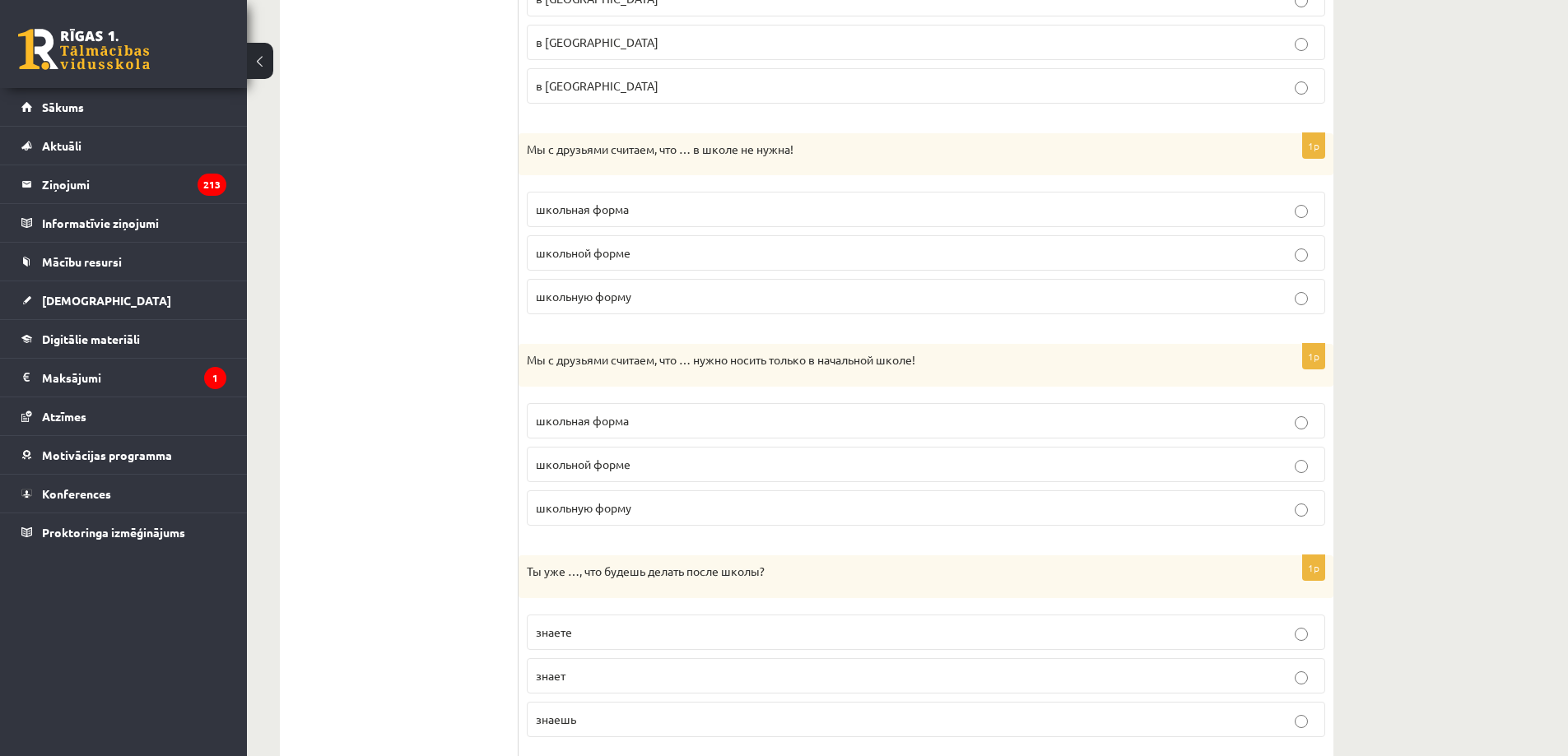
click at [624, 212] on span "школьная форма" at bounding box center [582, 209] width 93 height 15
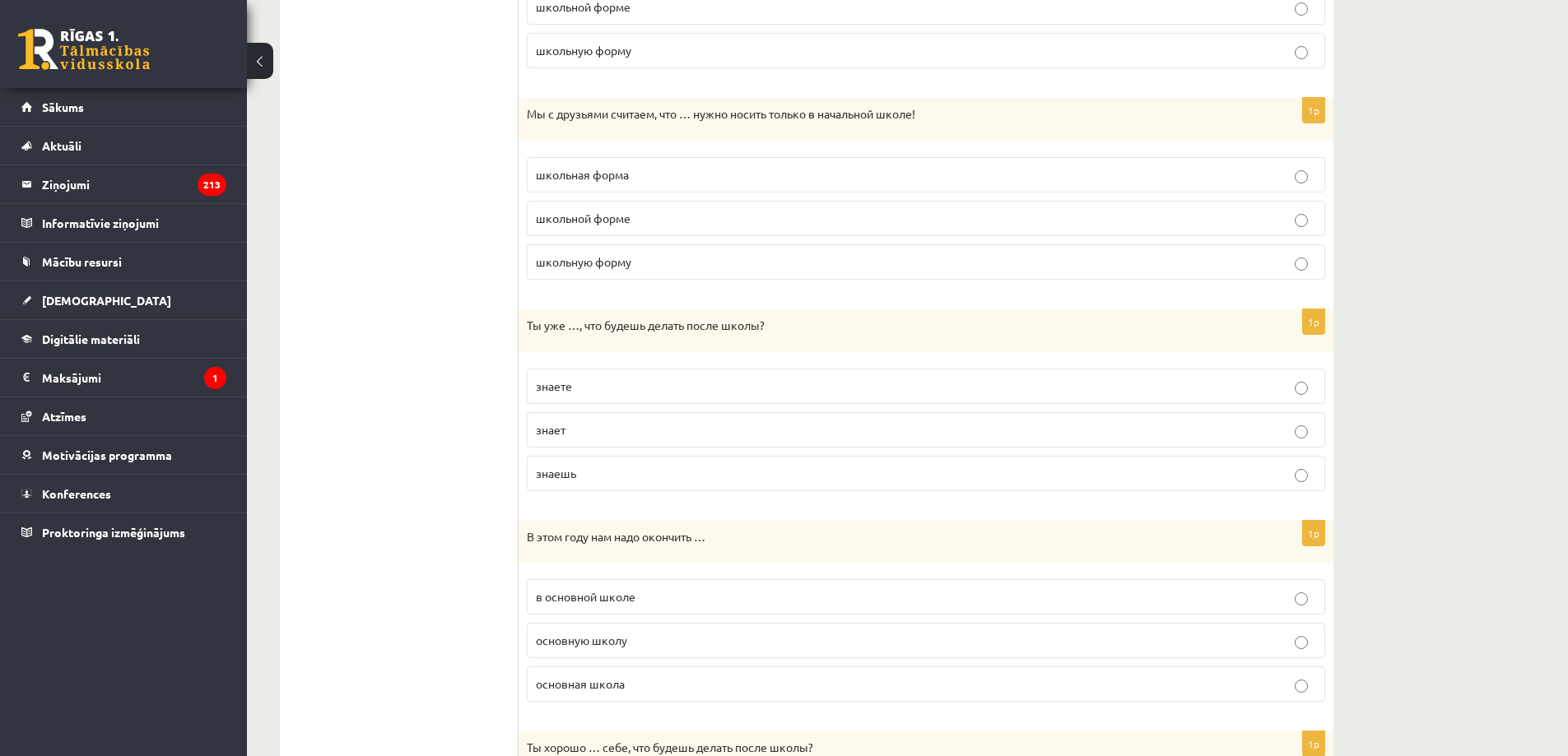
scroll to position [1481, 0]
click at [575, 252] on p "школьную форму" at bounding box center [926, 260] width 780 height 17
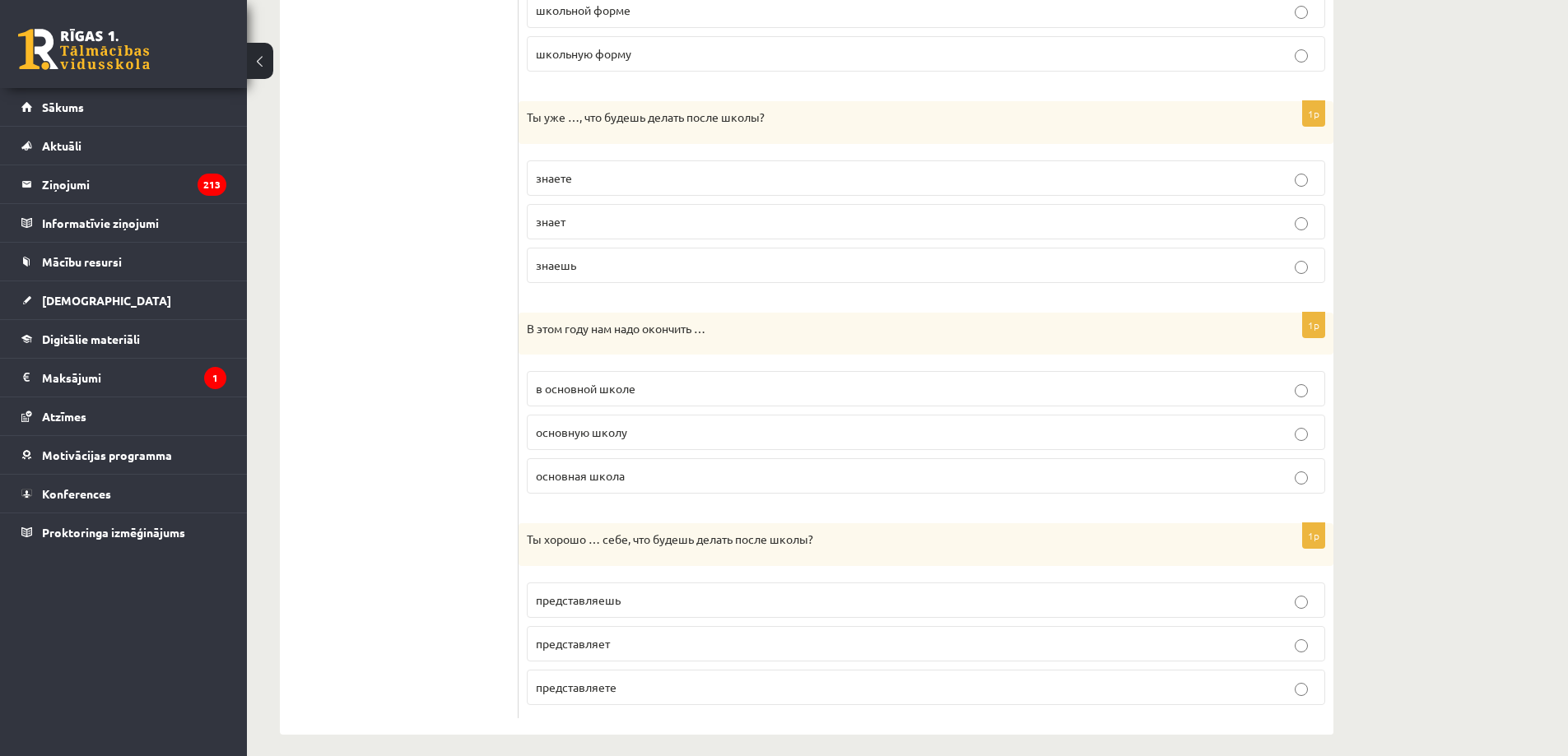
scroll to position [1702, 0]
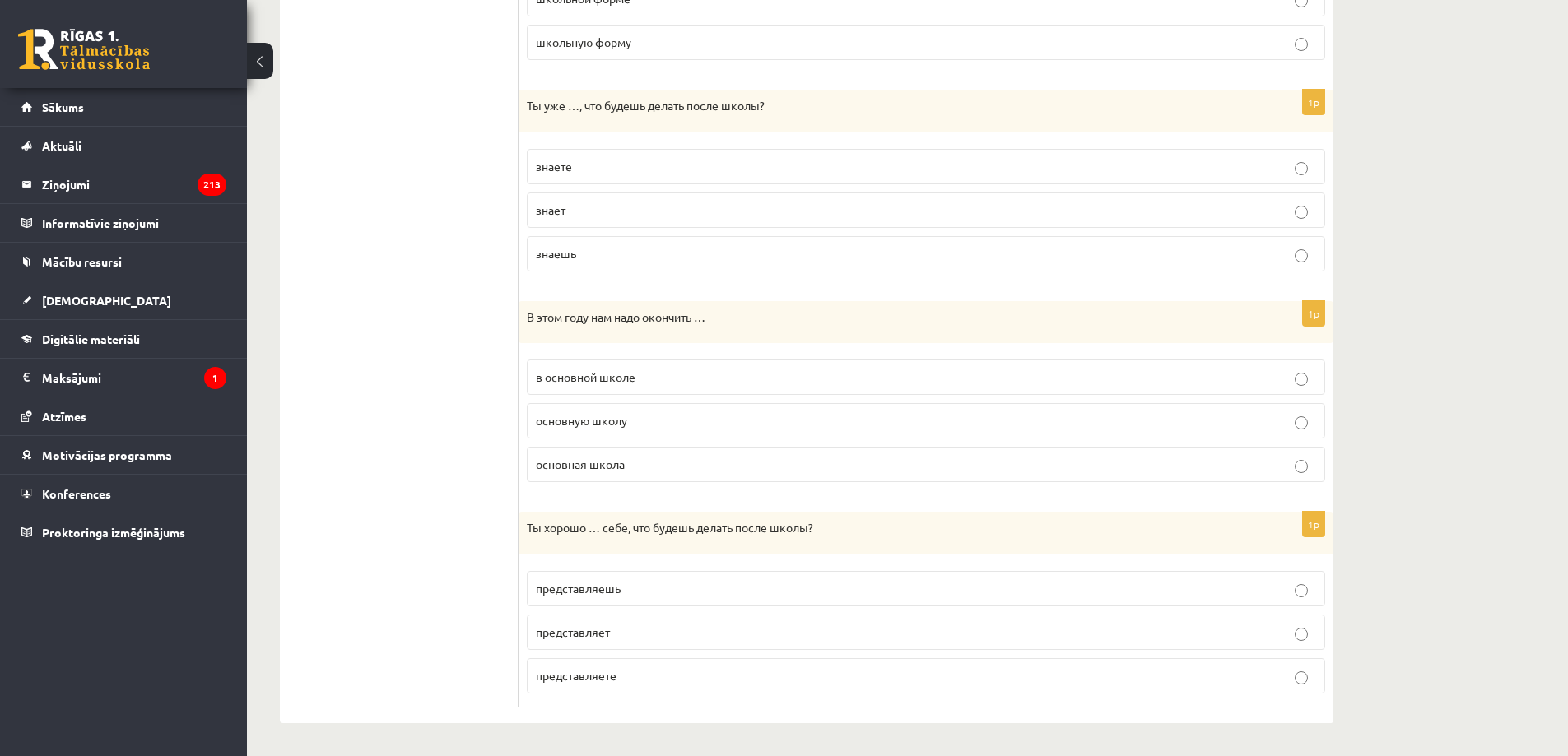
click at [575, 257] on span "знаешь" at bounding box center [555, 253] width 40 height 15
click at [591, 429] on p "основную школу" at bounding box center [926, 420] width 780 height 17
click at [571, 591] on span "представляешь" at bounding box center [577, 588] width 84 height 15
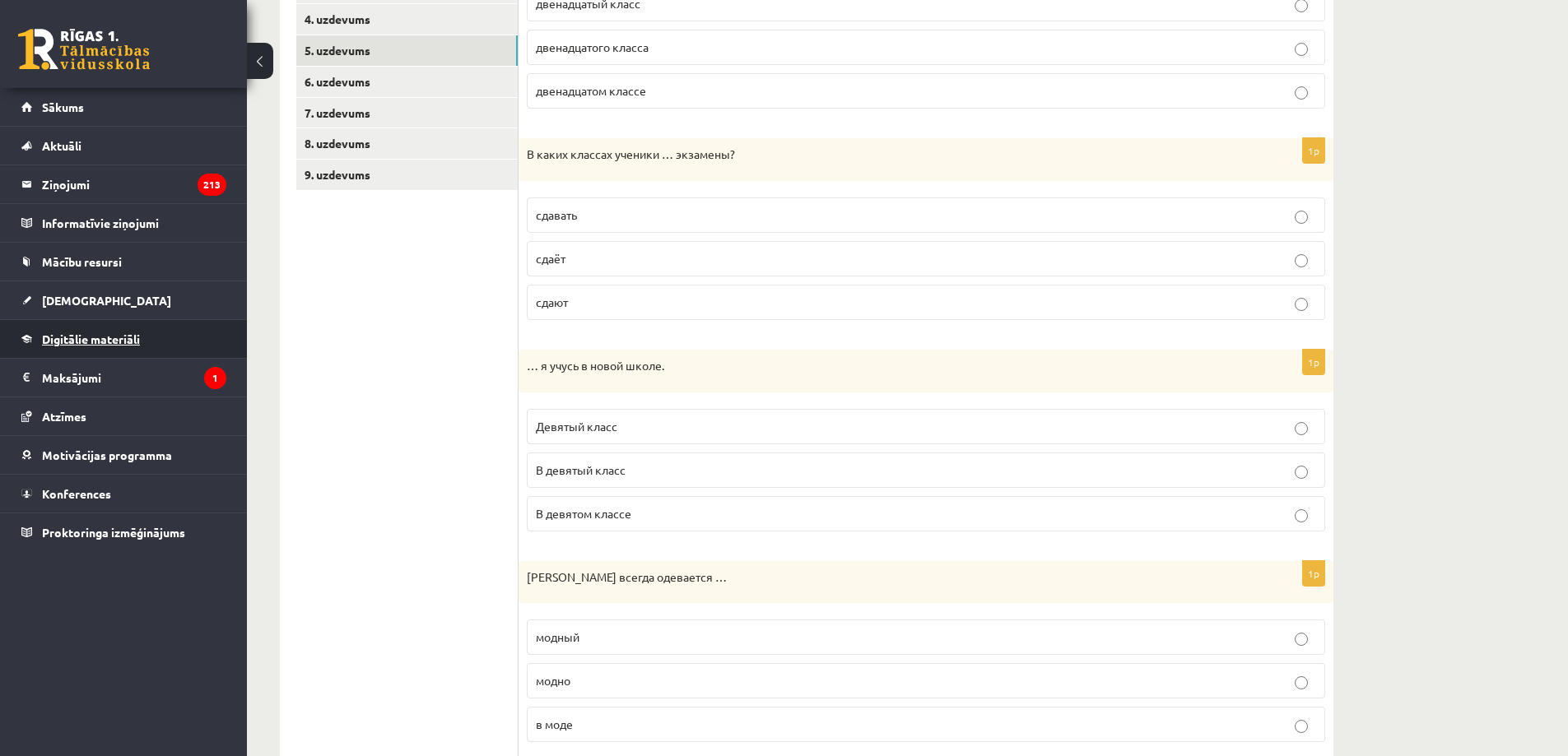
scroll to position [0, 0]
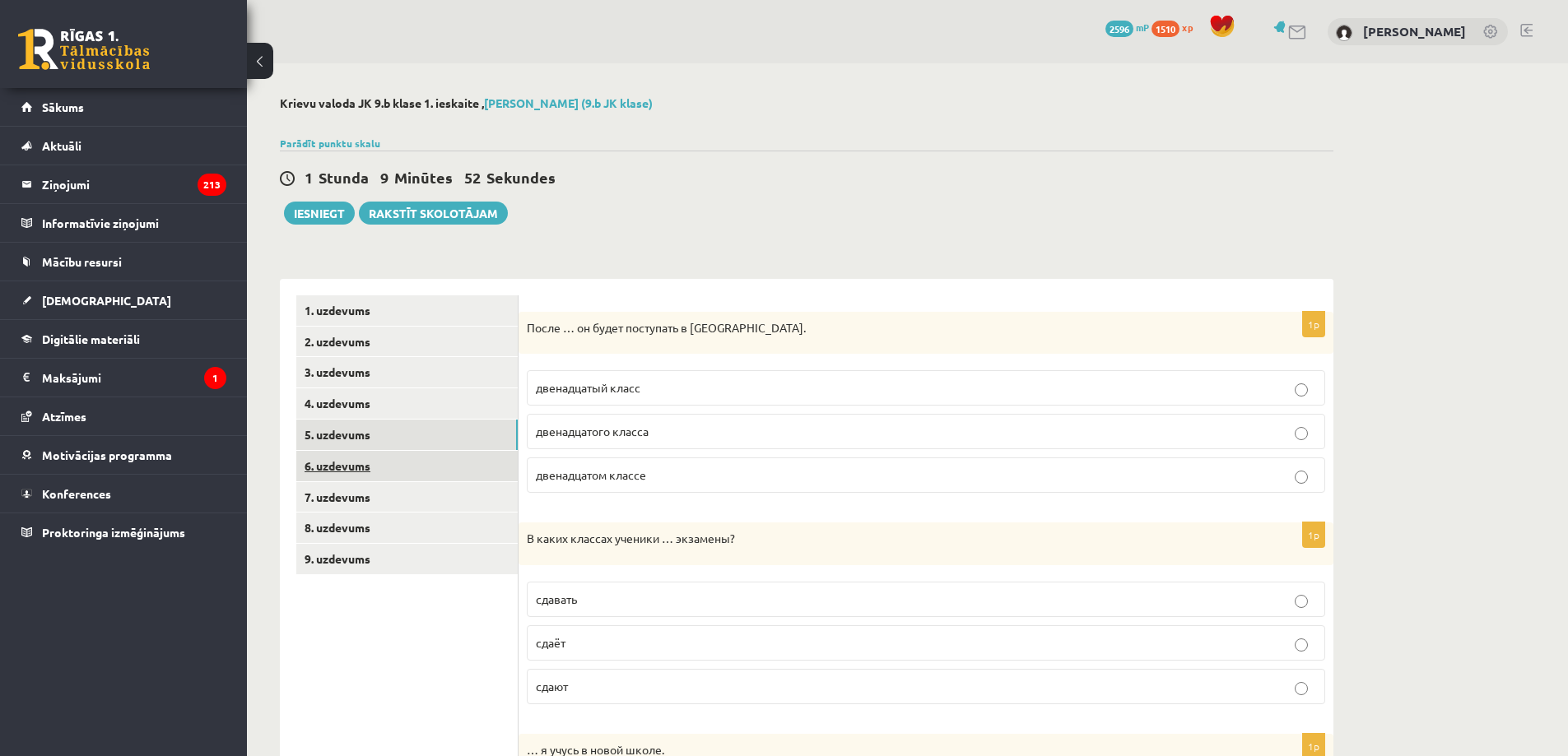
click at [360, 464] on link "6. uzdevums" at bounding box center [407, 466] width 221 height 31
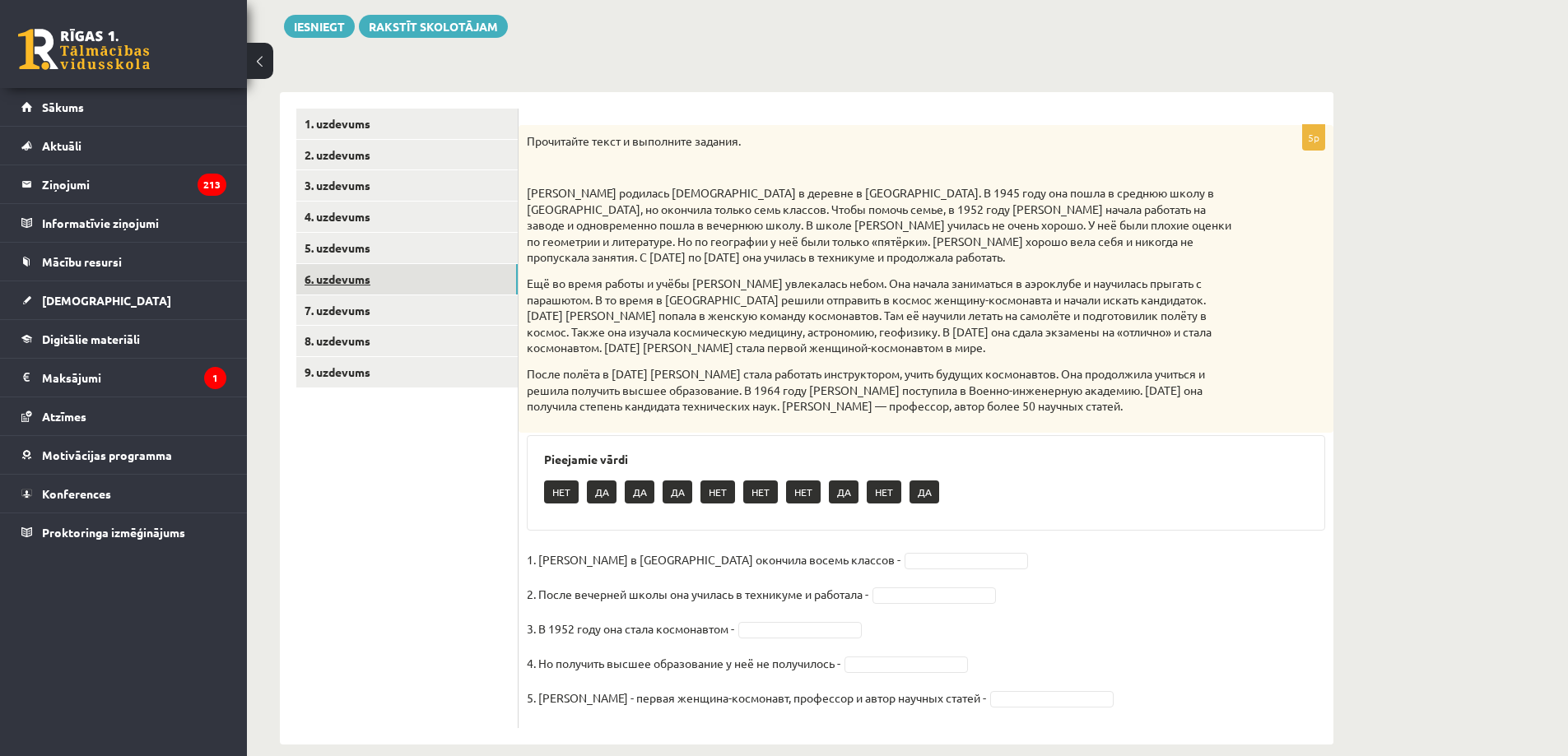
scroll to position [209, 0]
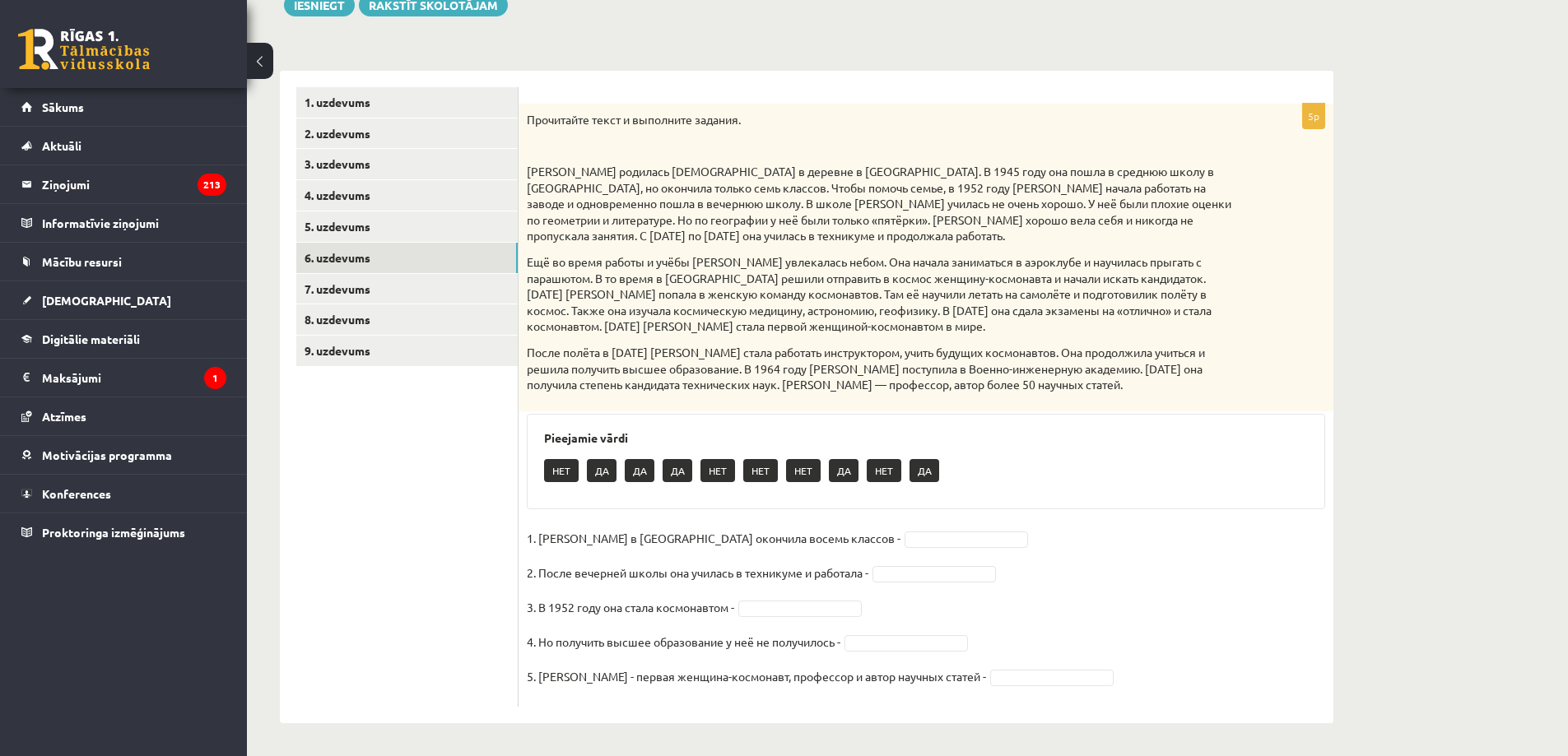
click at [926, 548] on fieldset "1. Валентина Терешкова в Ярославле окончила восемь классов - 2. После вечерней …" at bounding box center [926, 613] width 799 height 172
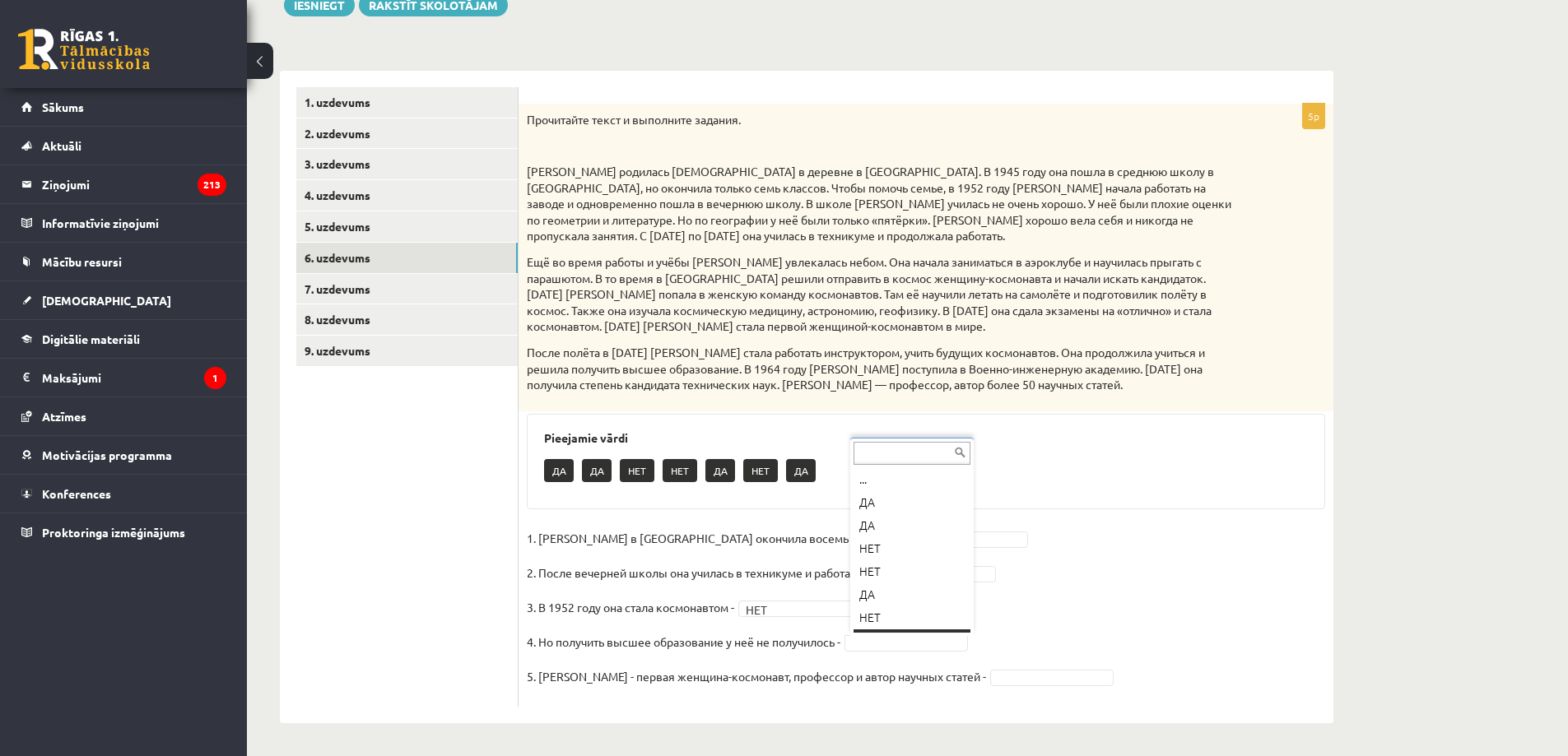
scroll to position [20, 0]
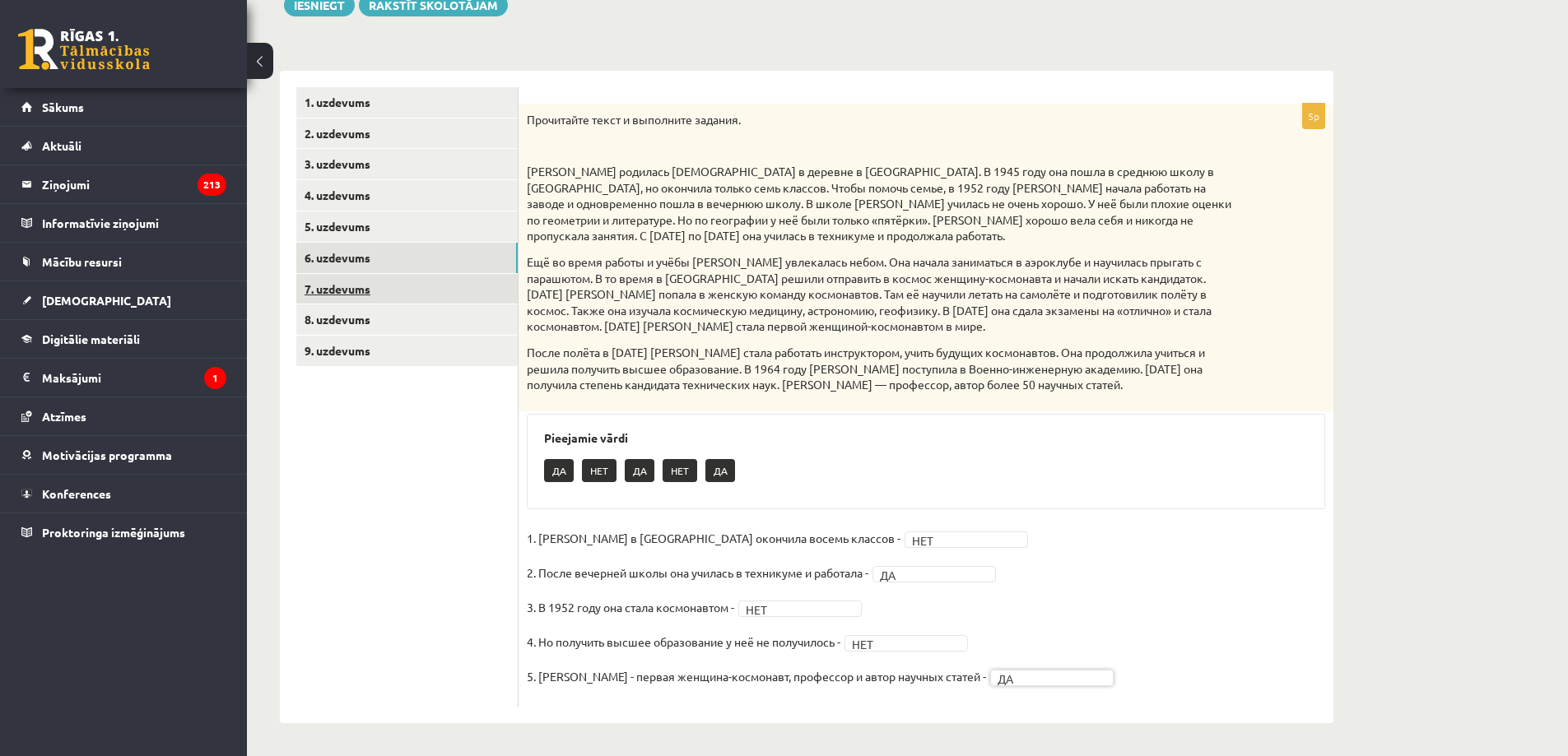
click at [421, 288] on link "7. uzdevums" at bounding box center [407, 290] width 221 height 31
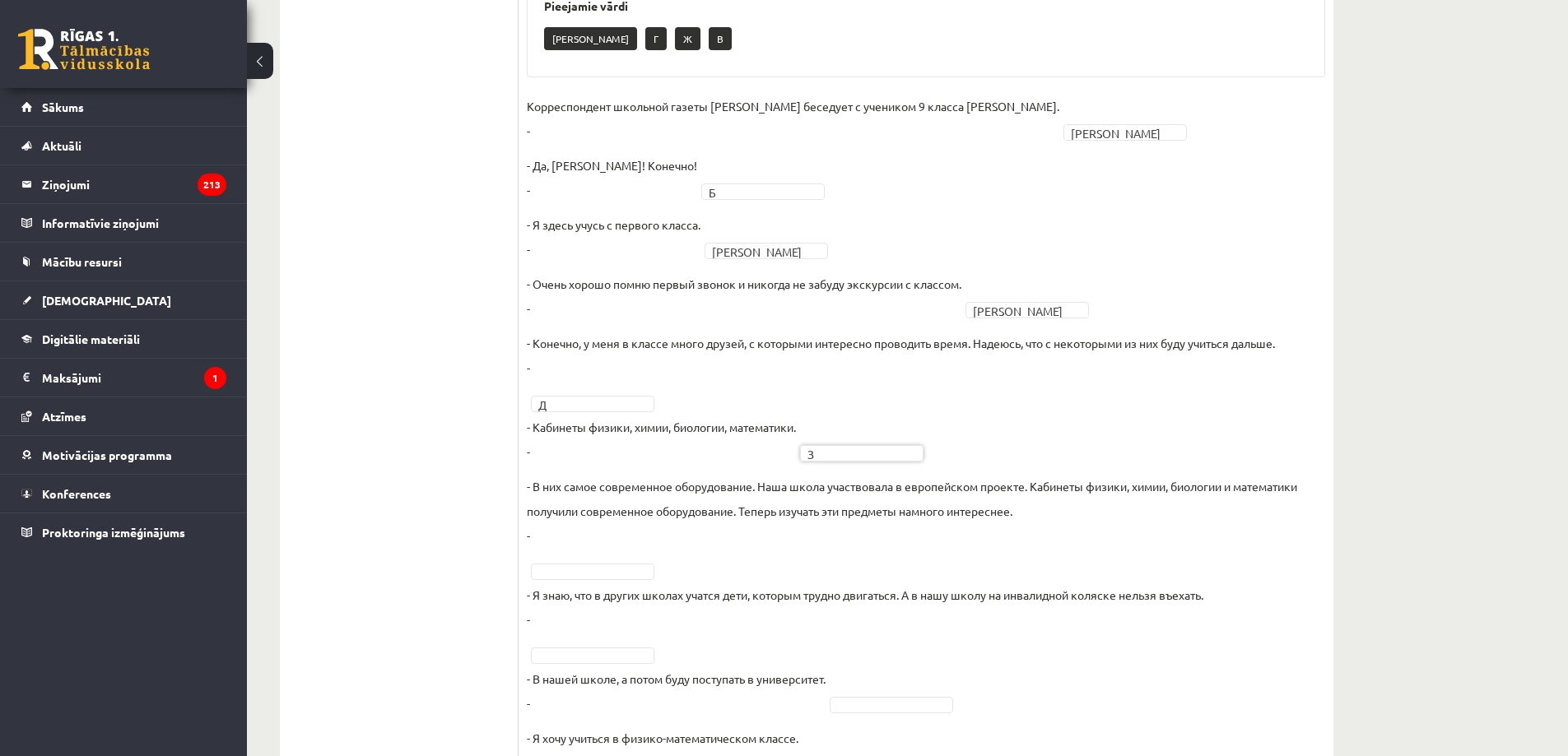
scroll to position [691, 0]
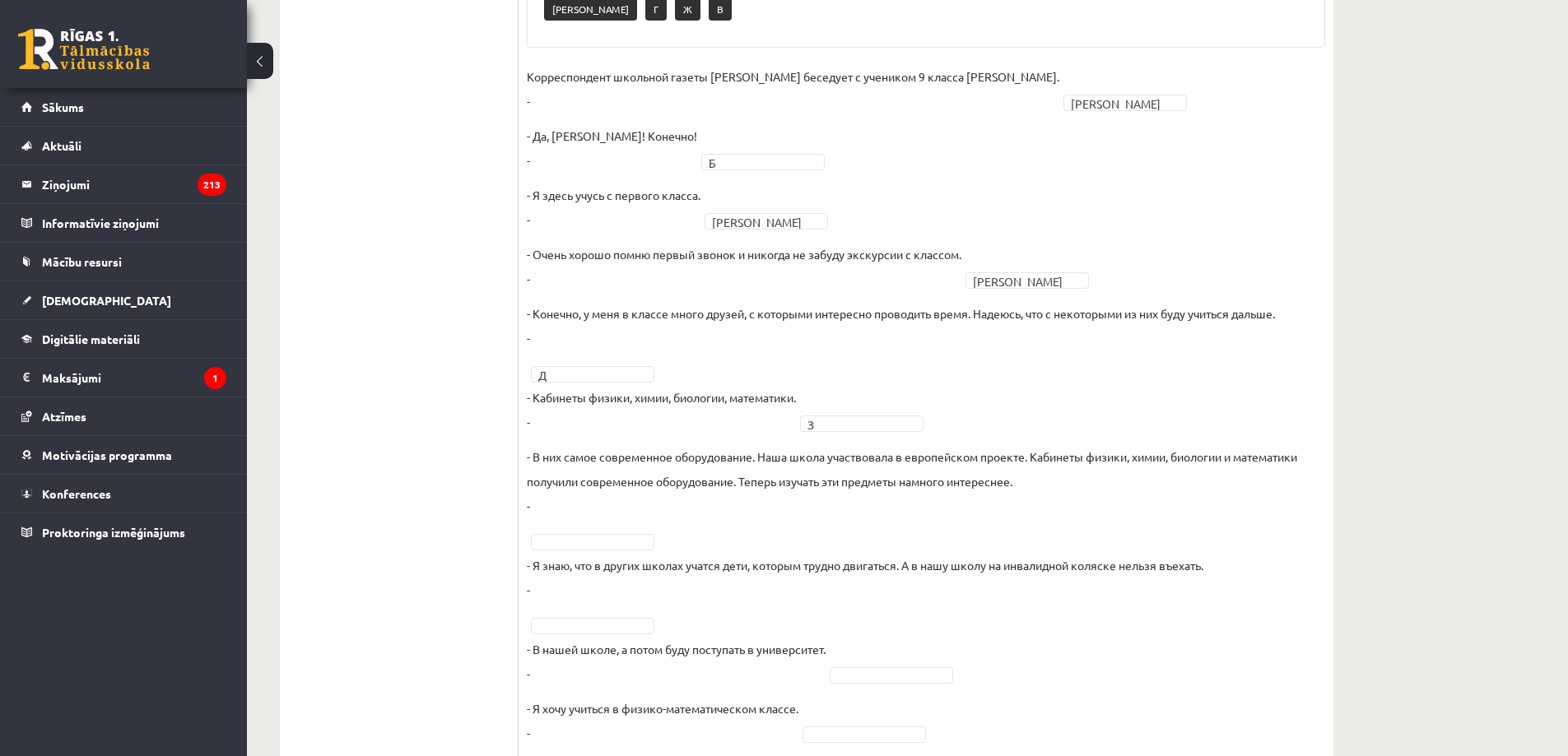
click at [606, 553] on p "- Я знаю, что в других школах учатся дети, которым трудно двигаться. А в нашу ш…" at bounding box center [864, 577] width 676 height 49
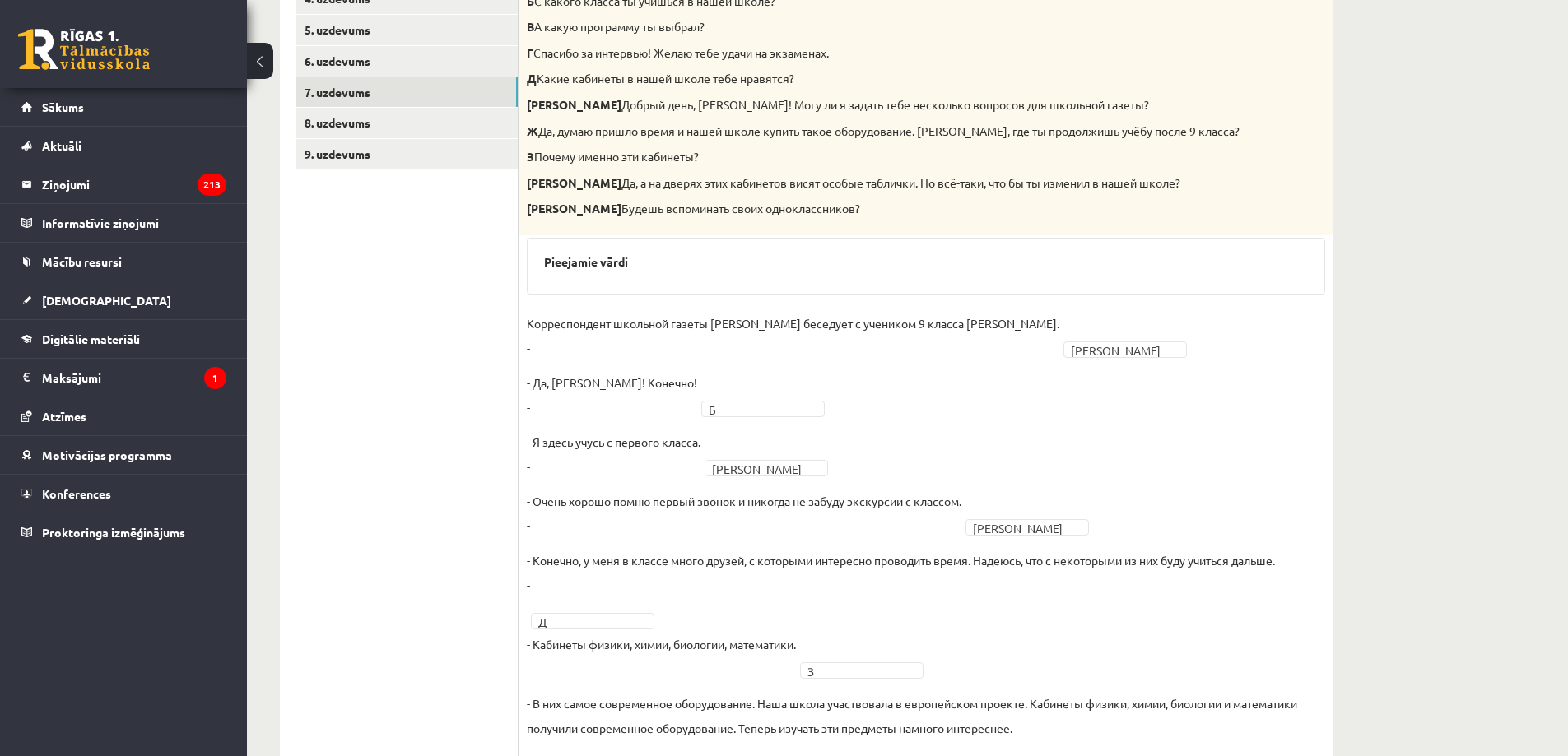
scroll to position [158, 0]
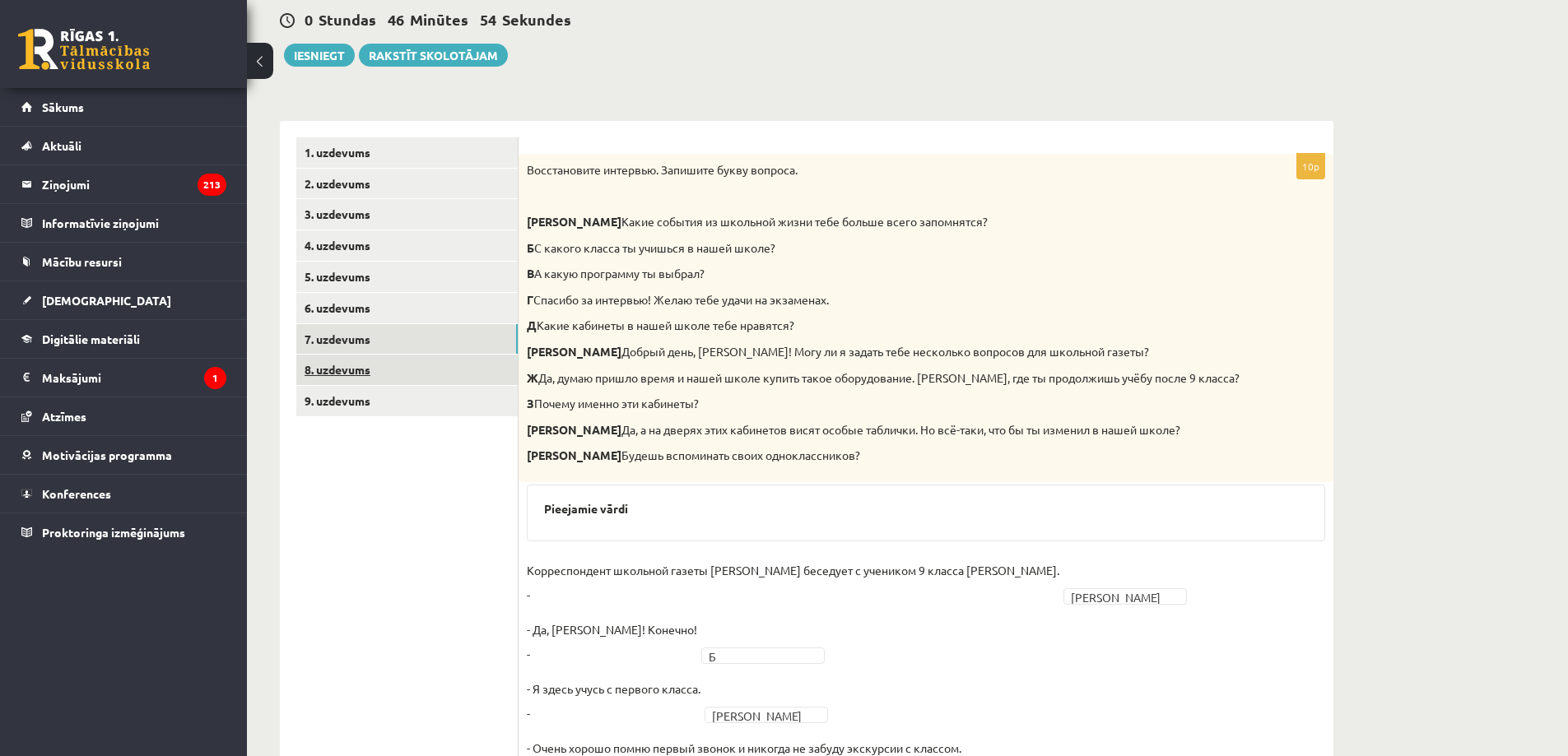
click at [426, 367] on link "8. uzdevums" at bounding box center [407, 370] width 221 height 31
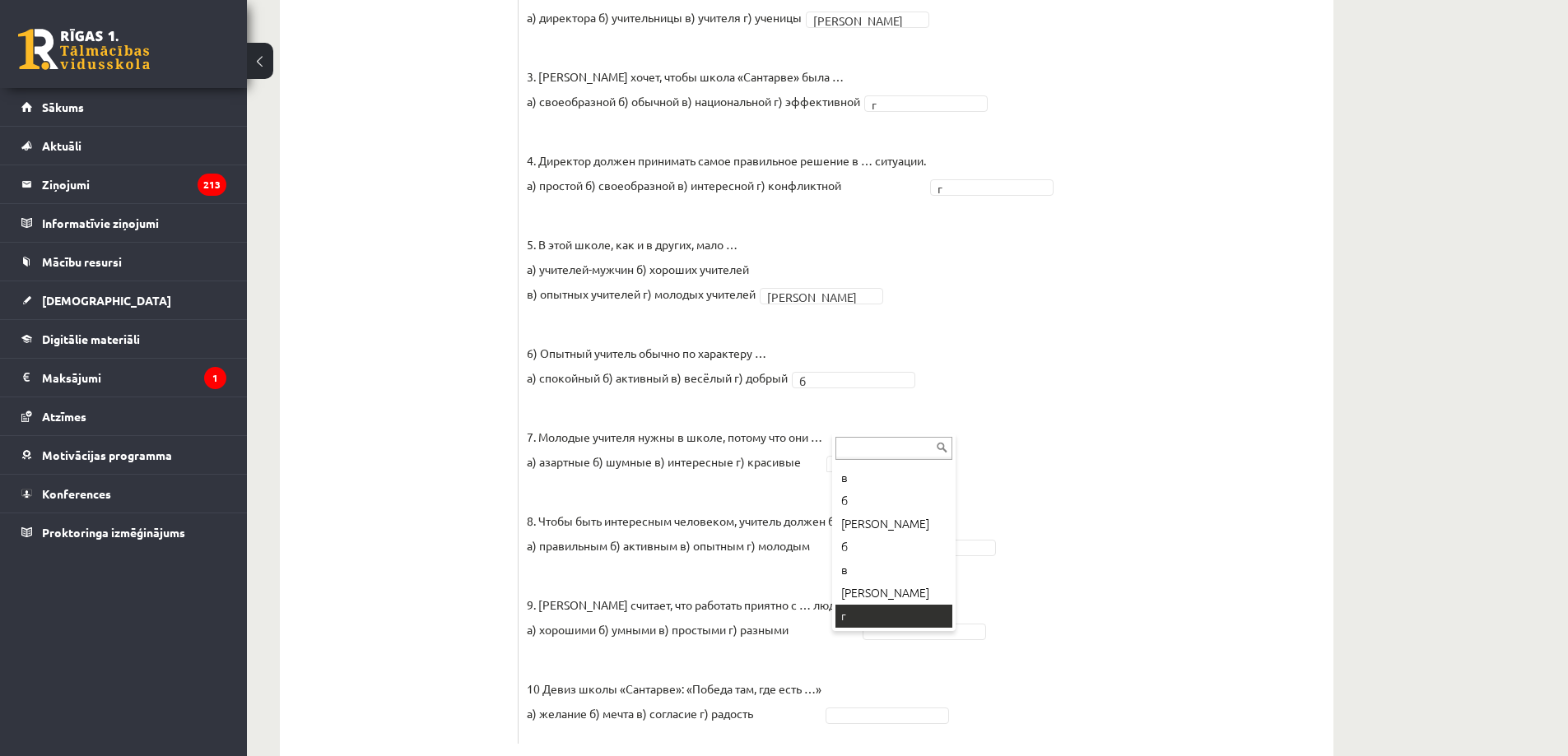
scroll to position [115, 0]
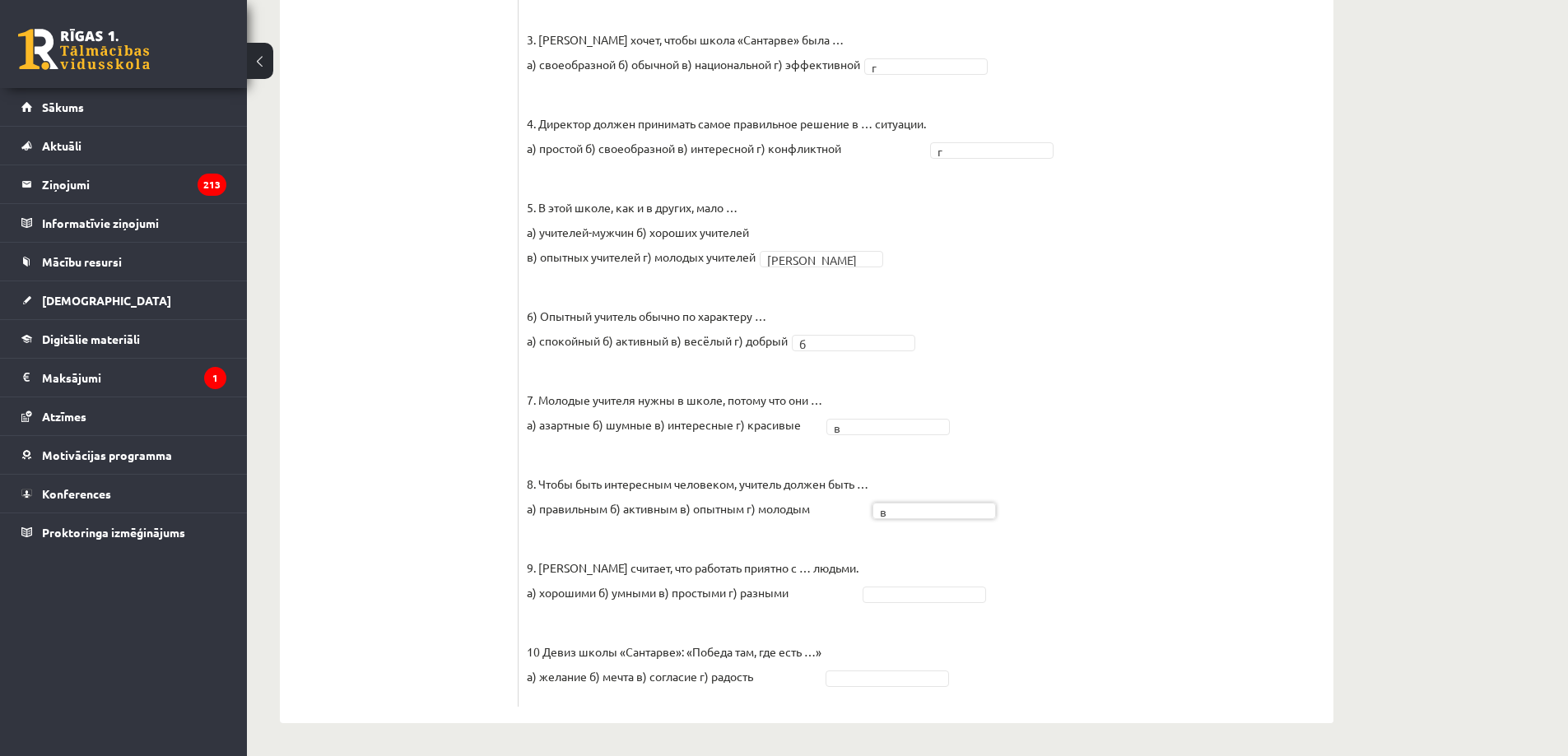
click at [885, 604] on fieldset "1. Недавно школе «Сантарве» в Клайпеде исполнилось … а) 13 лет б) 33 года в) 31…" at bounding box center [926, 279] width 799 height 839
click at [863, 686] on fieldset "1. Недавно школе «Сантарве» в Клайпеде исполнилось … а) 13 лет б) 33 года в) 31…" at bounding box center [926, 279] width 799 height 839
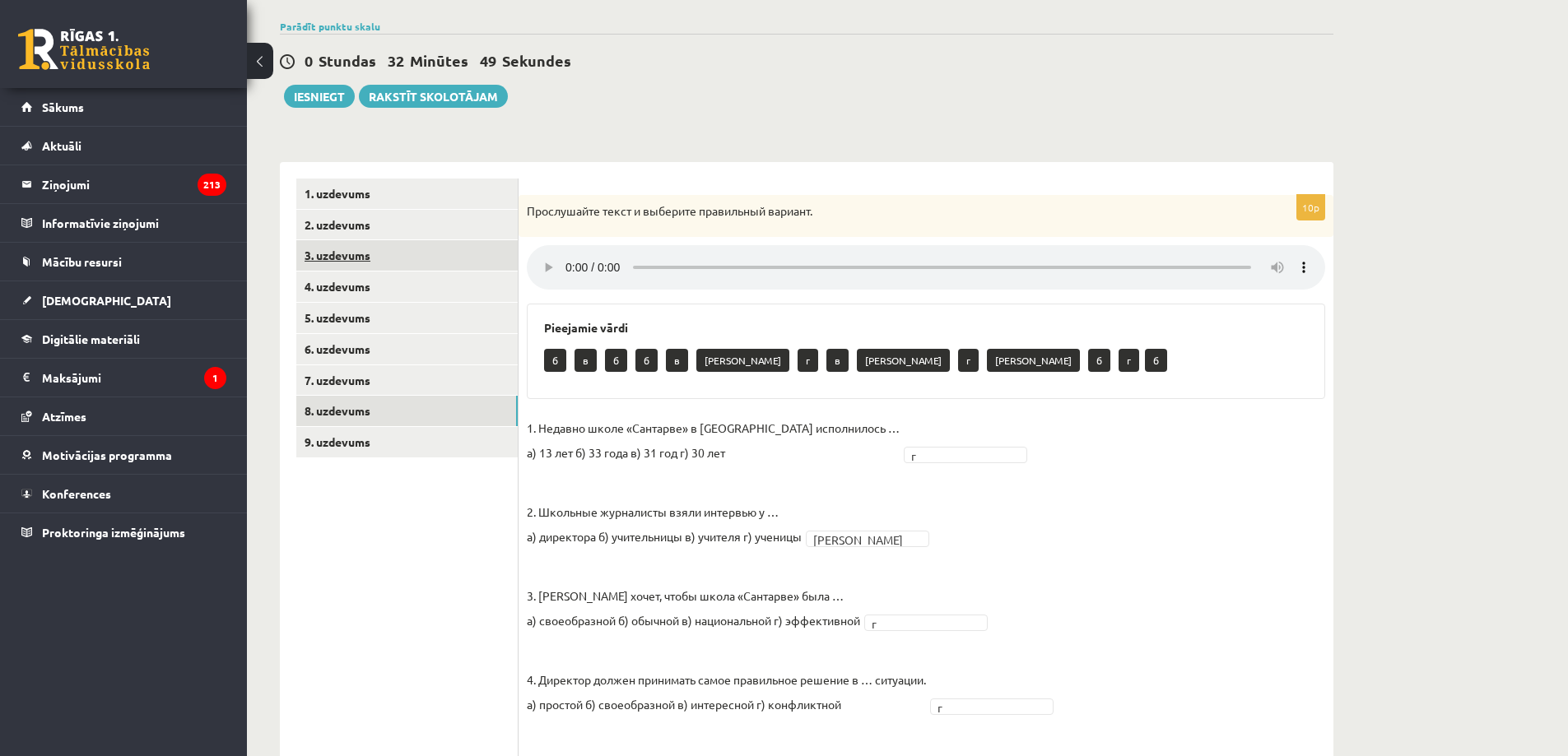
scroll to position [0, 0]
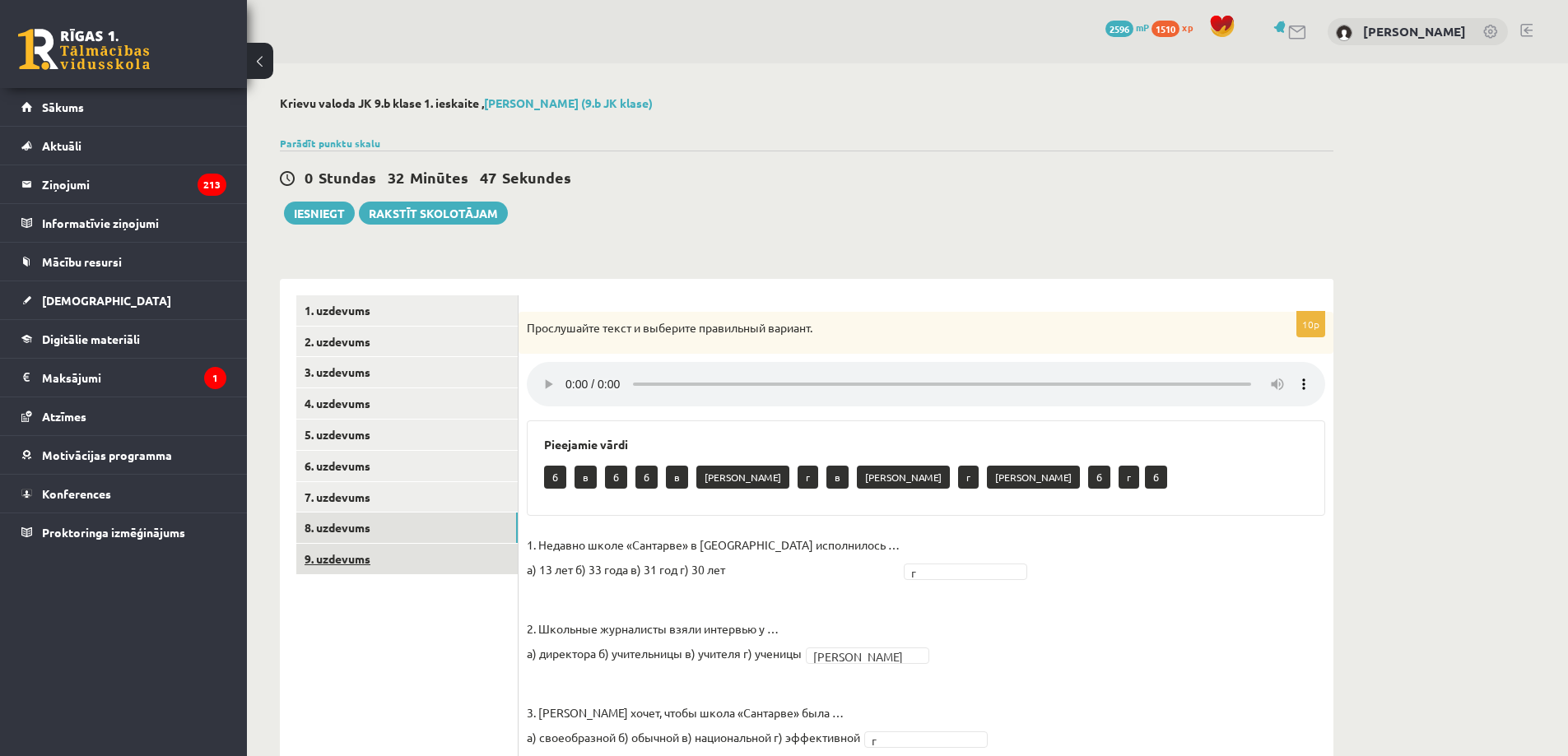
click at [414, 570] on link "9. uzdevums" at bounding box center [407, 559] width 221 height 31
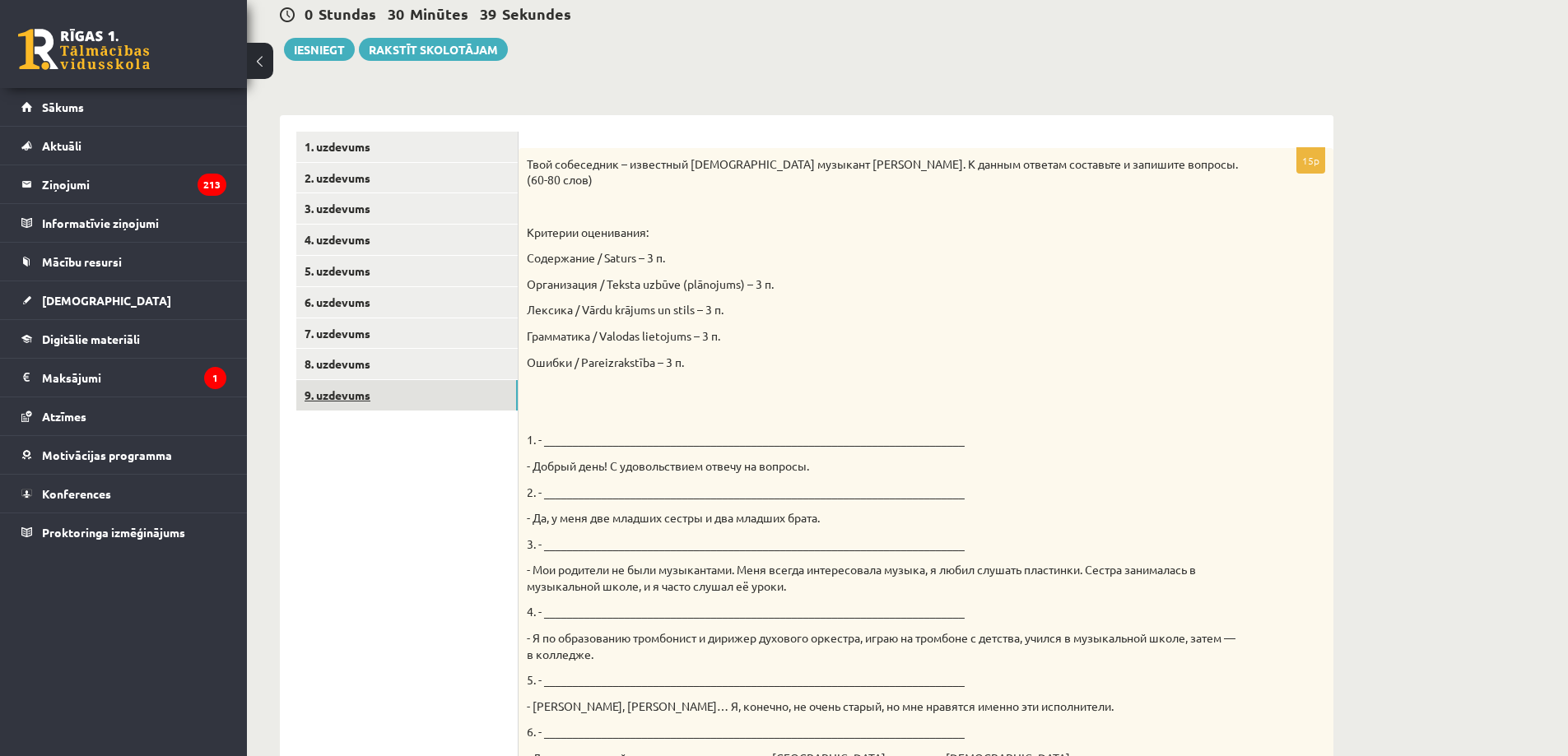
scroll to position [164, 0]
click at [567, 437] on p "1. - _________________________________________________________________________" at bounding box center [884, 439] width 716 height 16
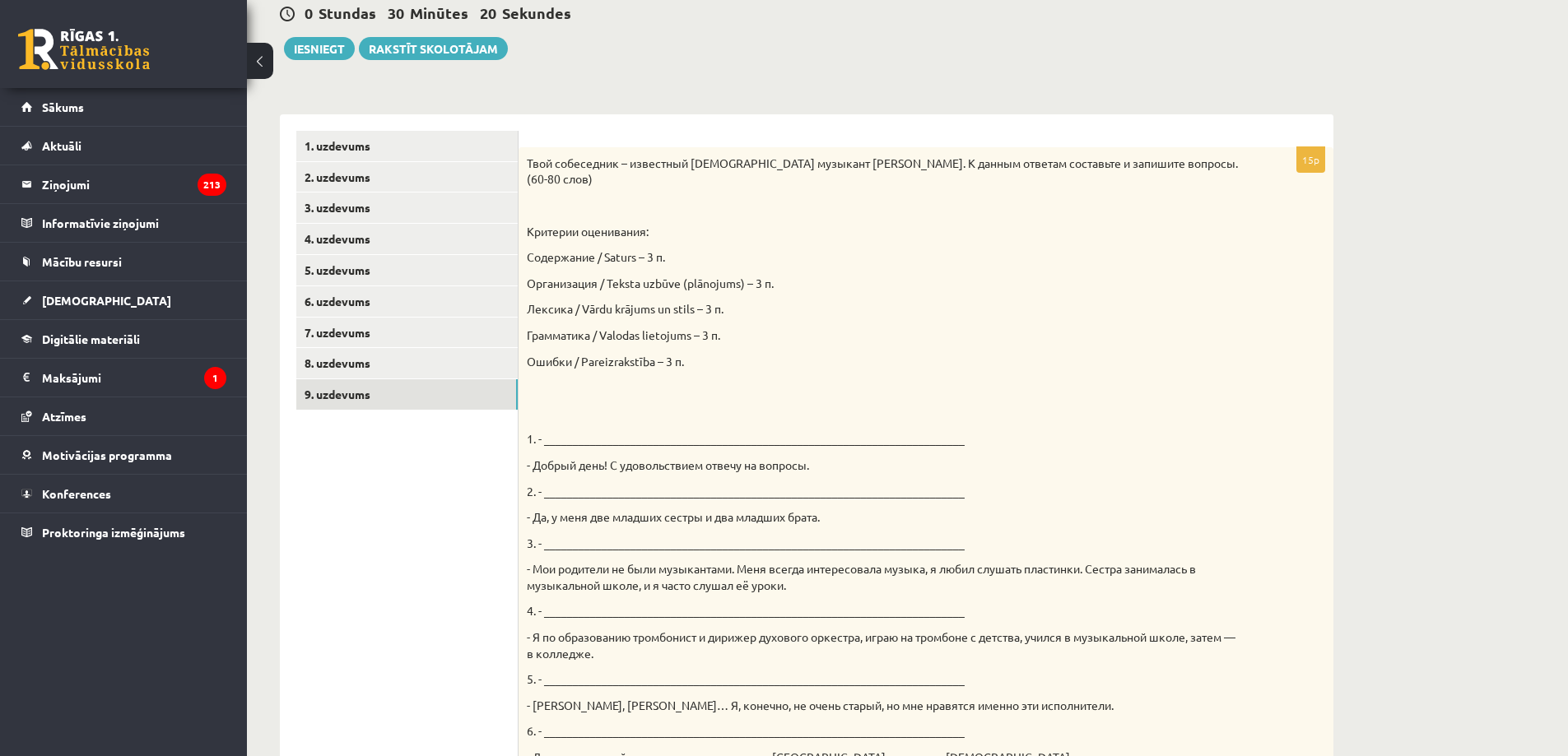
scroll to position [827, 0]
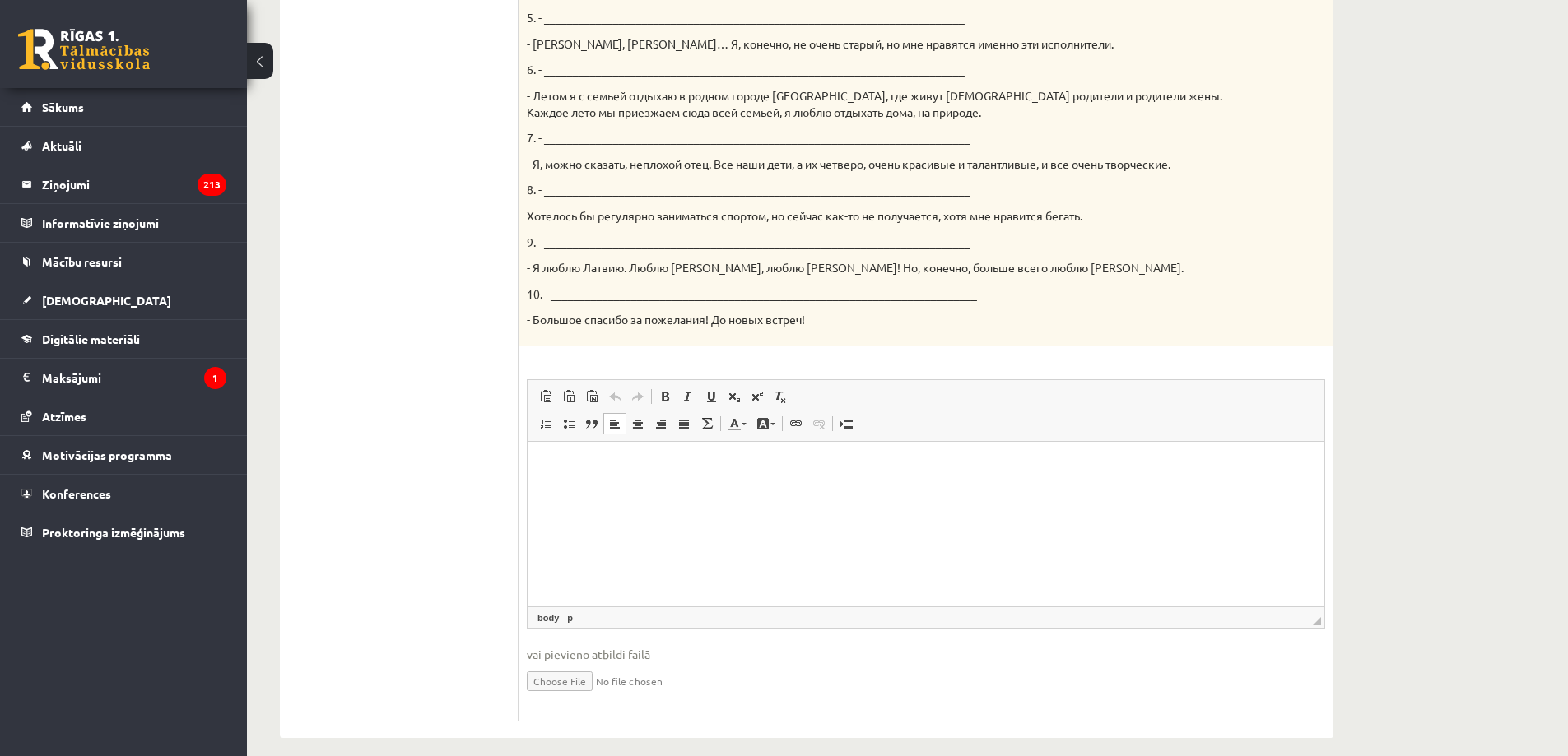
click at [587, 479] on html at bounding box center [926, 466] width 797 height 50
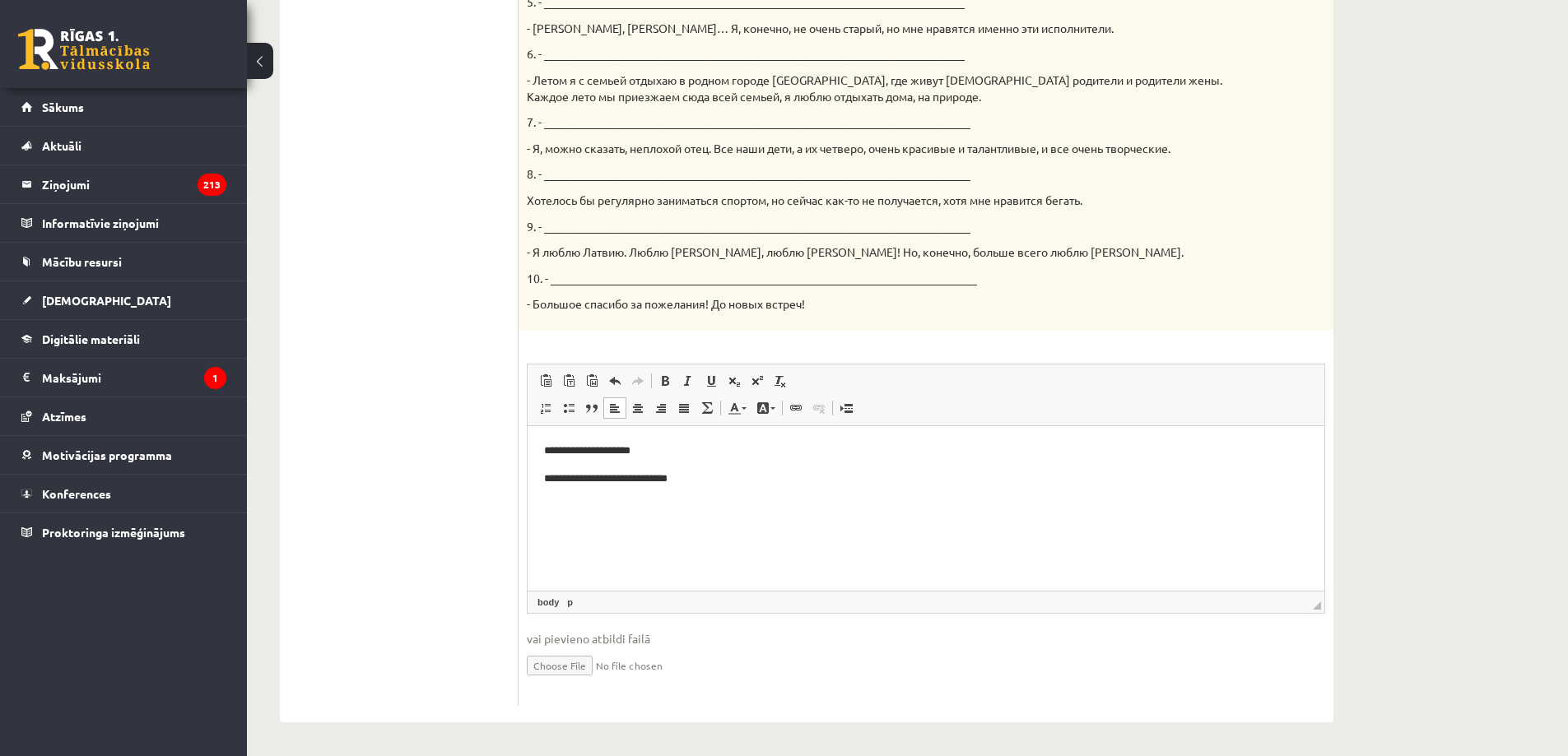
scroll to position [843, 0]
click at [557, 503] on html "**********" at bounding box center [926, 464] width 797 height 77
click at [711, 470] on p "**********" at bounding box center [926, 478] width 764 height 17
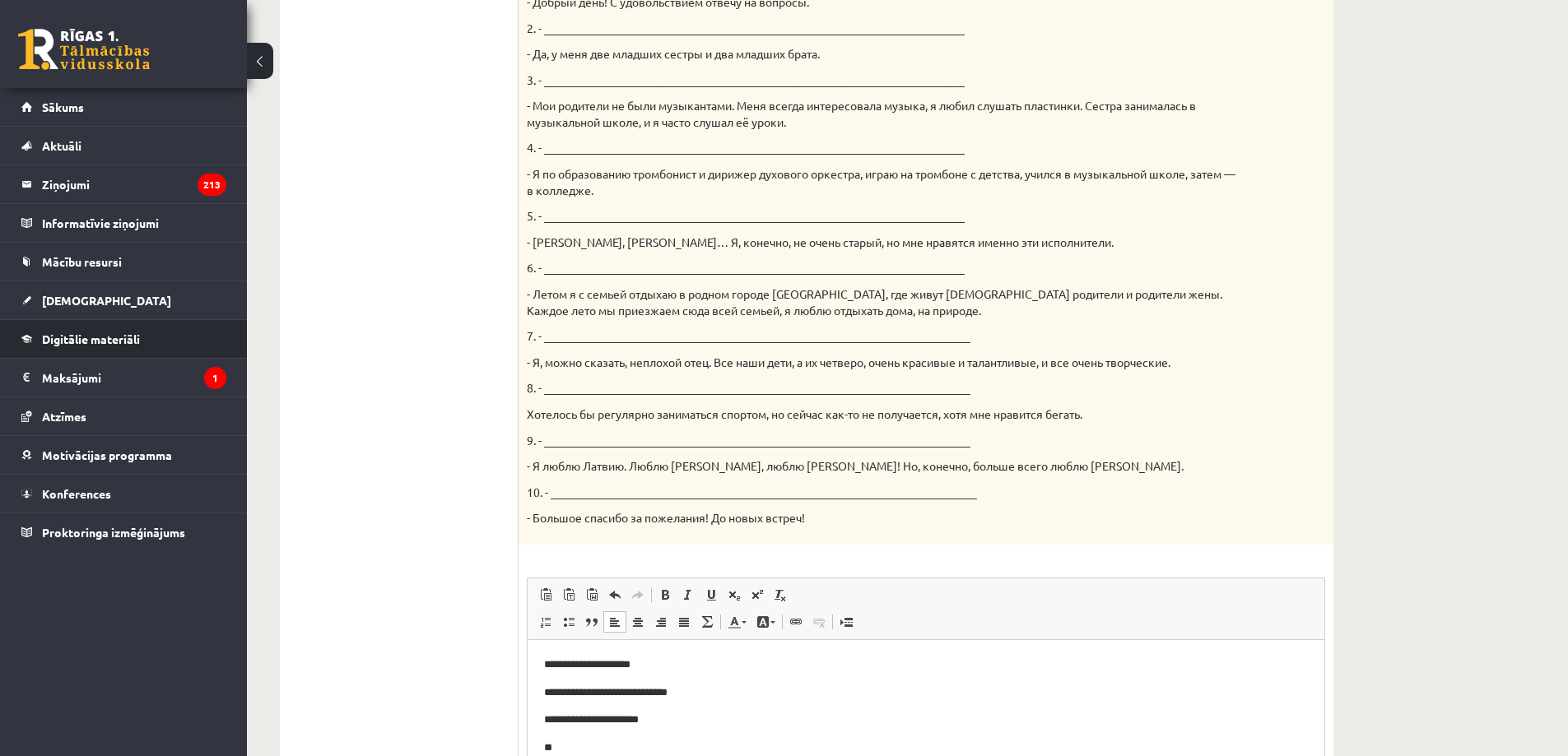
scroll to position [596, 0]
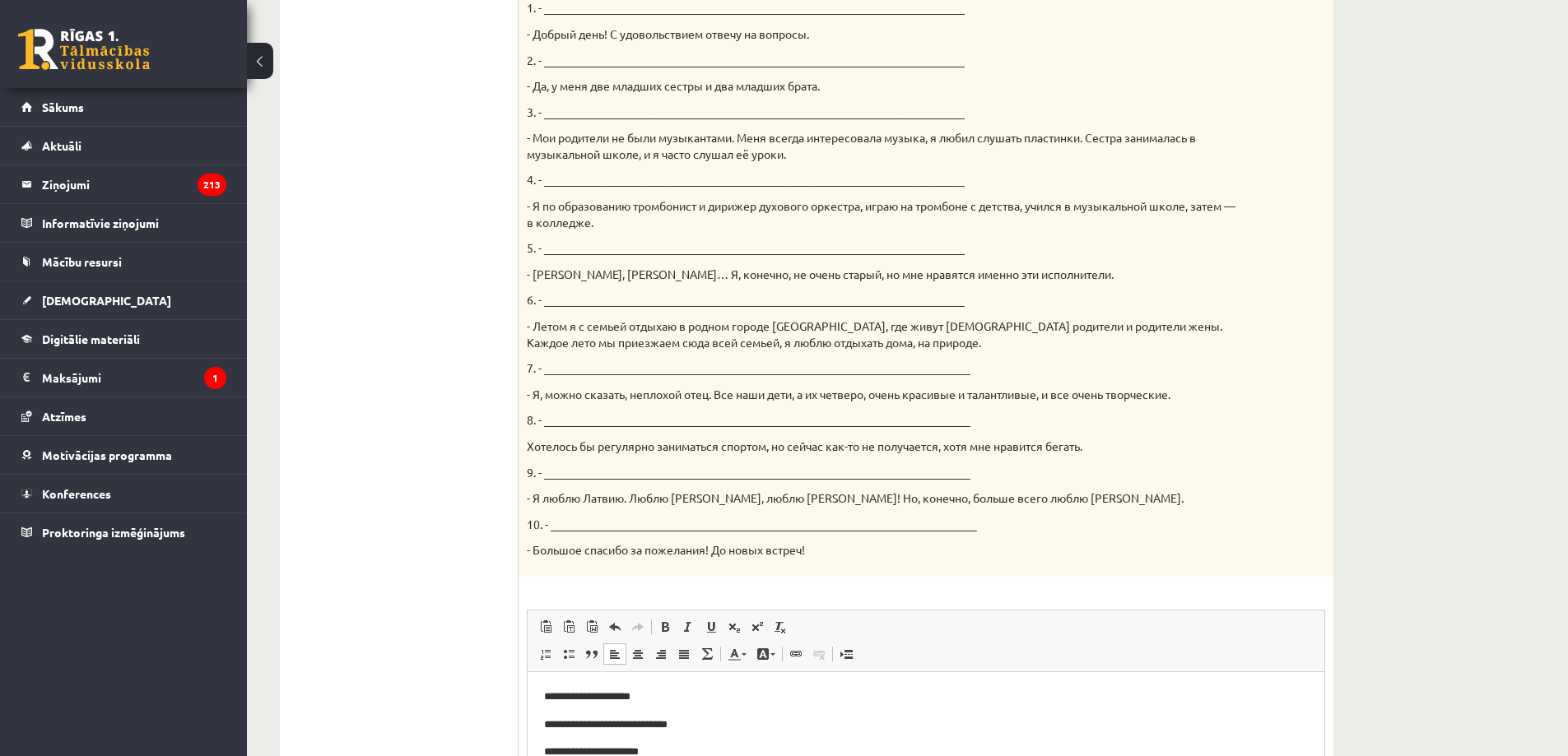
click at [550, 182] on p "4. - _________________________________________________________________________" at bounding box center [884, 181] width 716 height 16
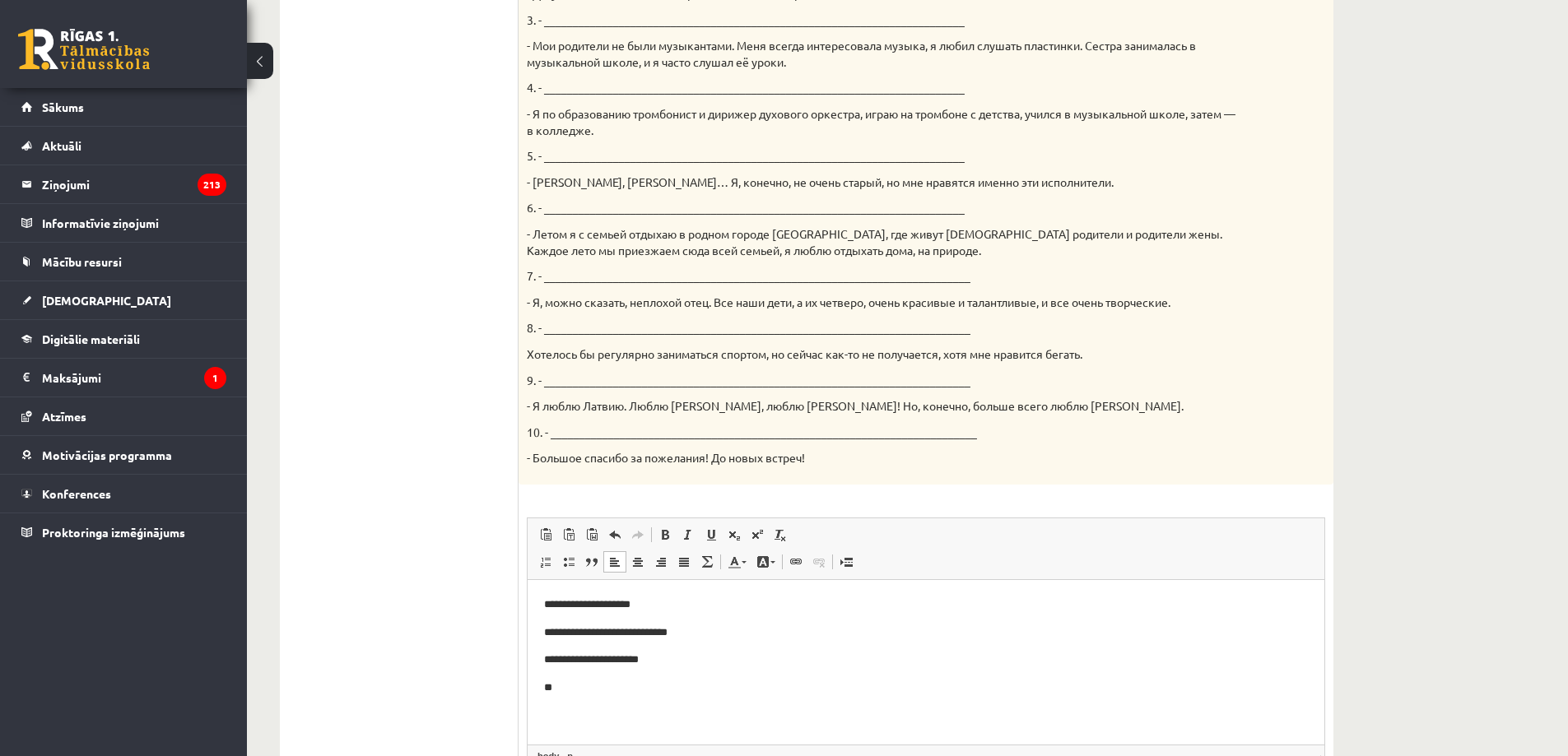
scroll to position [761, 0]
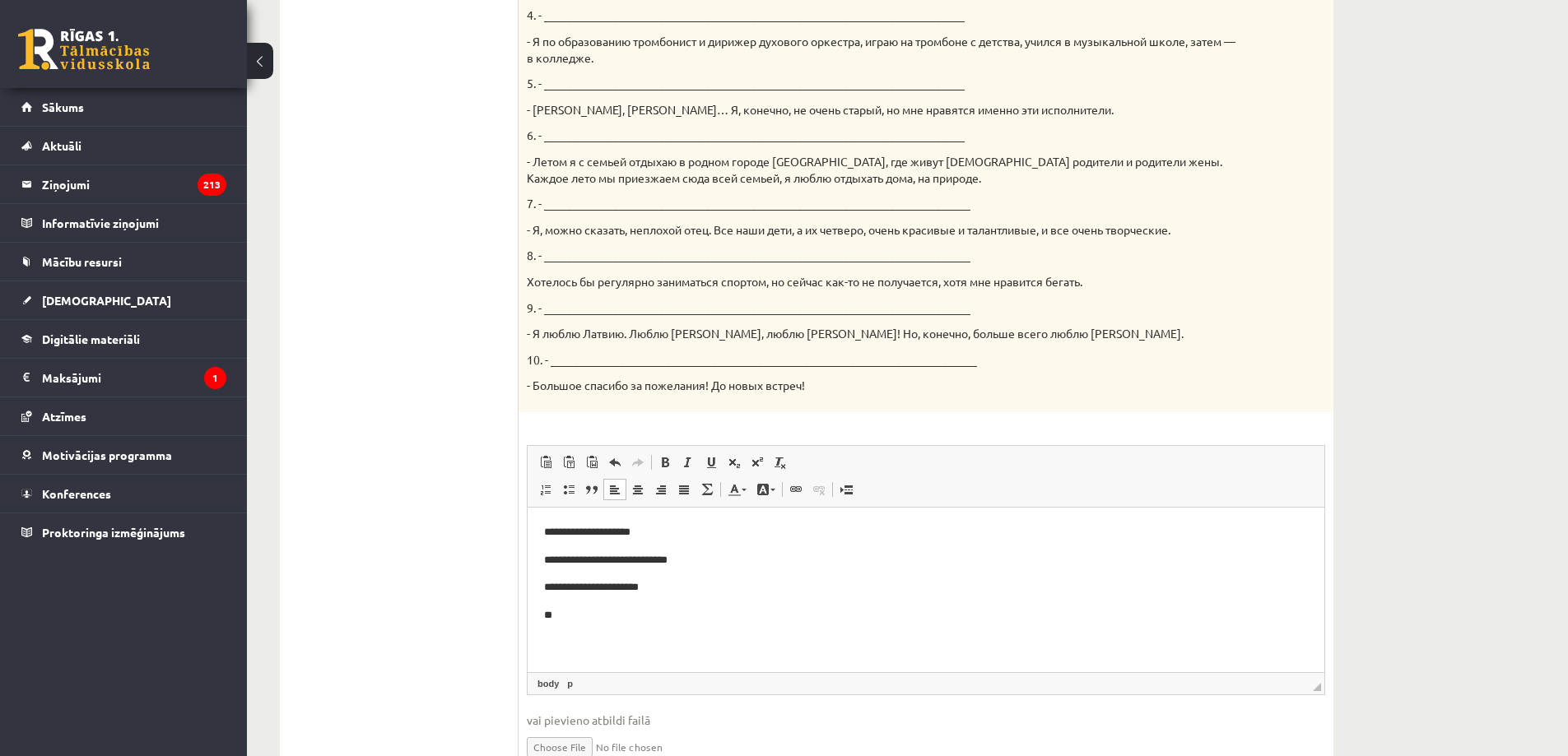
click at [566, 625] on html "**********" at bounding box center [926, 574] width 797 height 133
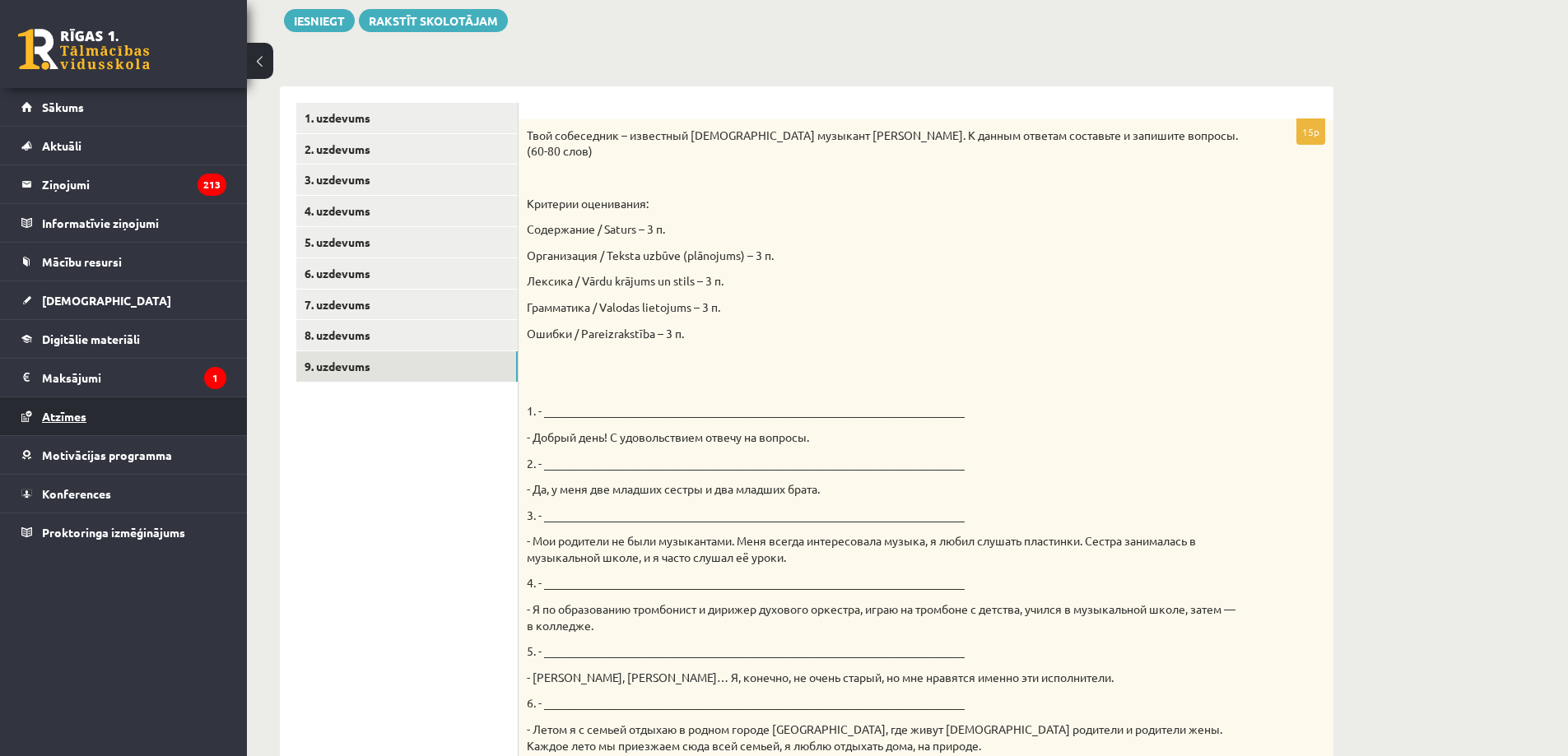
scroll to position [20, 0]
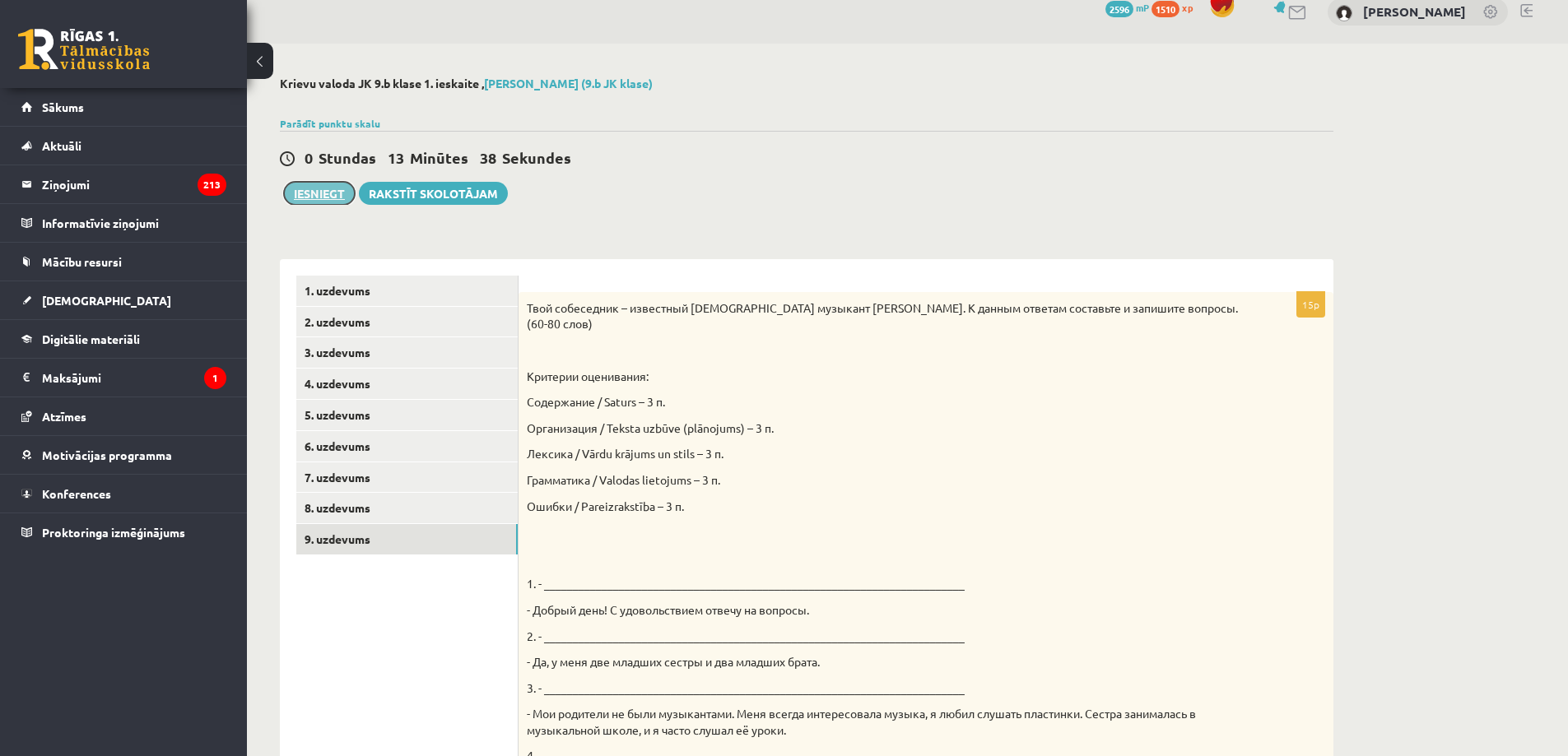
click at [318, 197] on button "Iesniegt" at bounding box center [319, 192] width 71 height 23
click at [433, 361] on link "3. uzdevums" at bounding box center [407, 353] width 221 height 31
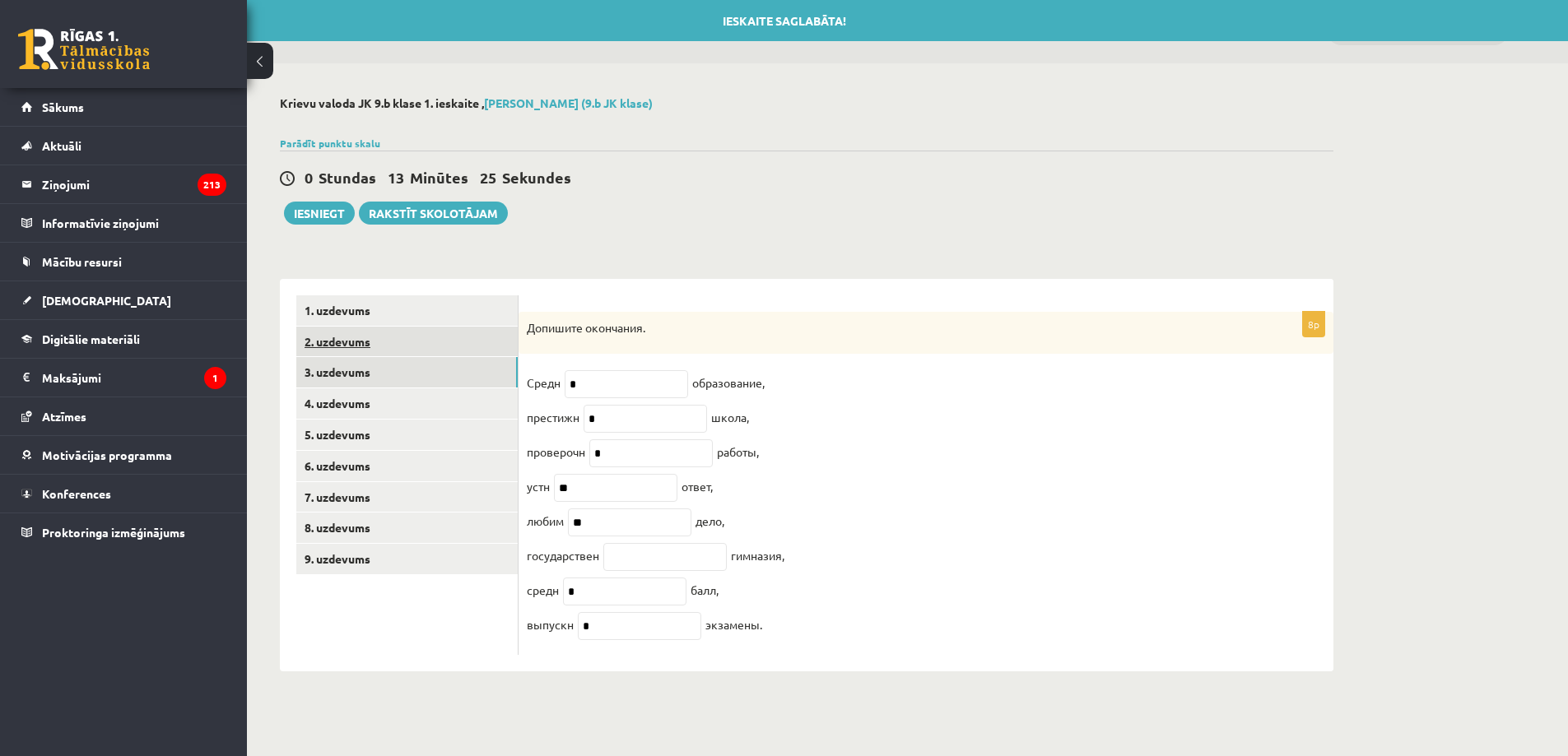
scroll to position [0, 0]
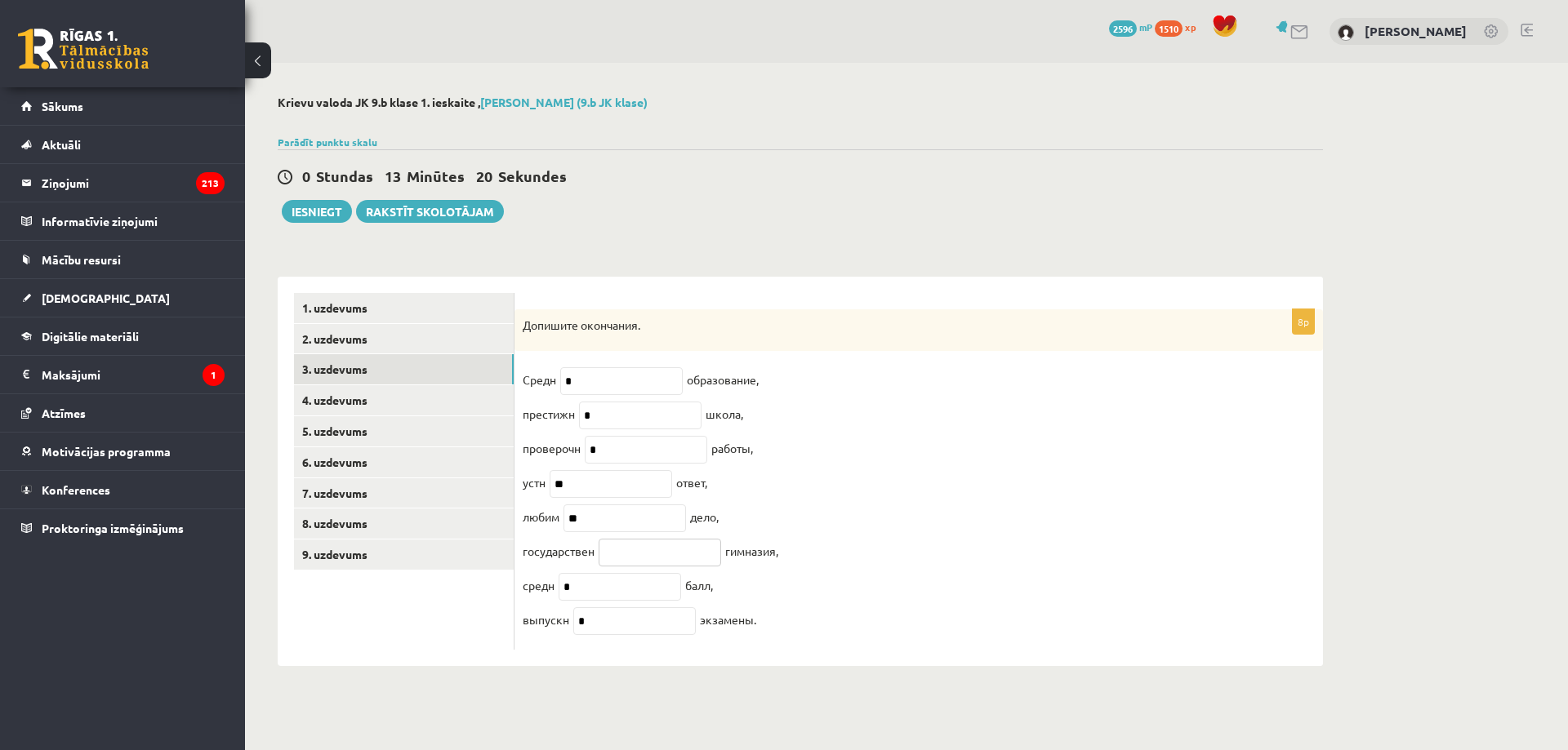
click at [678, 566] on input "text" at bounding box center [660, 553] width 122 height 28
type input "*"
click at [376, 440] on link "5. uzdevums" at bounding box center [403, 432] width 220 height 31
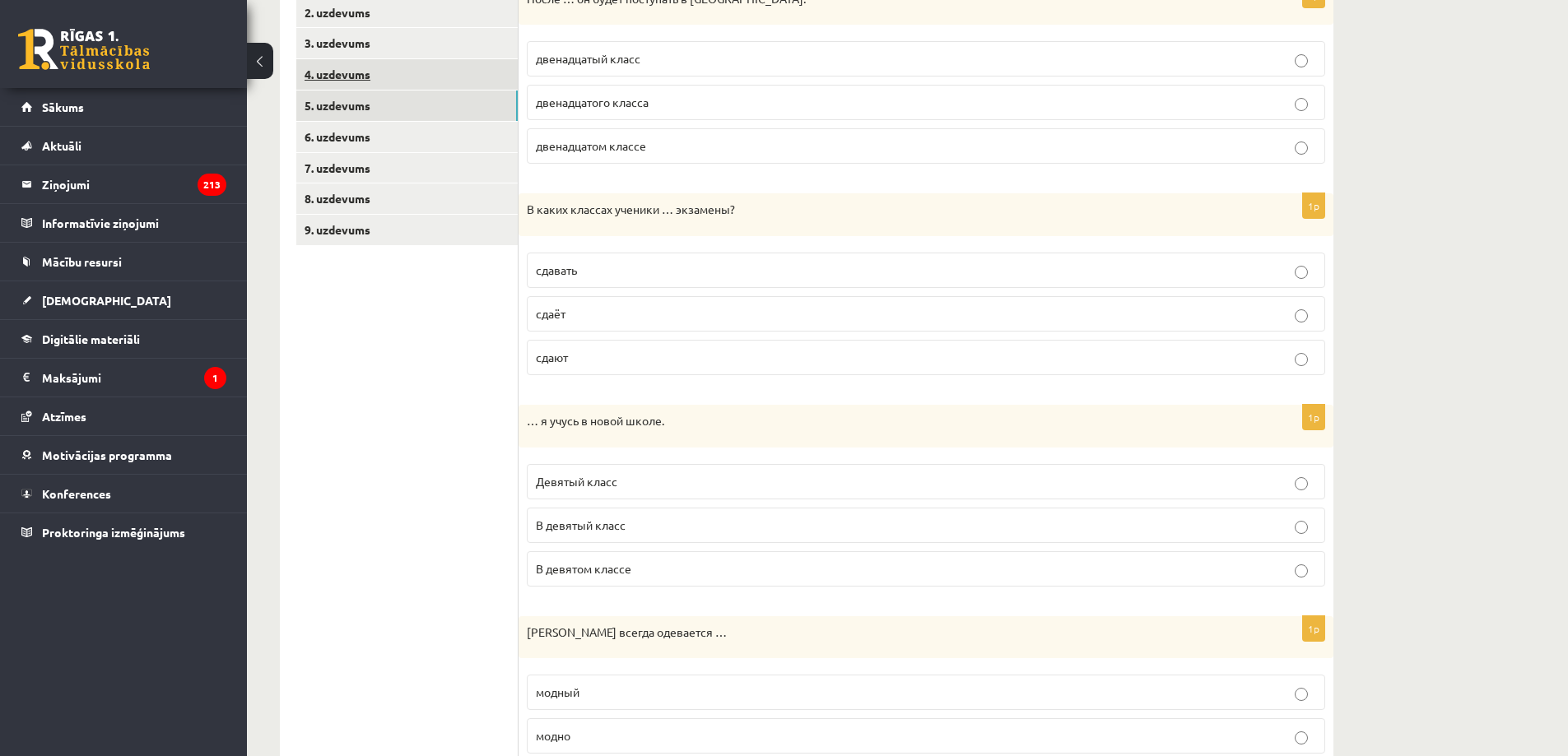
scroll to position [659, 0]
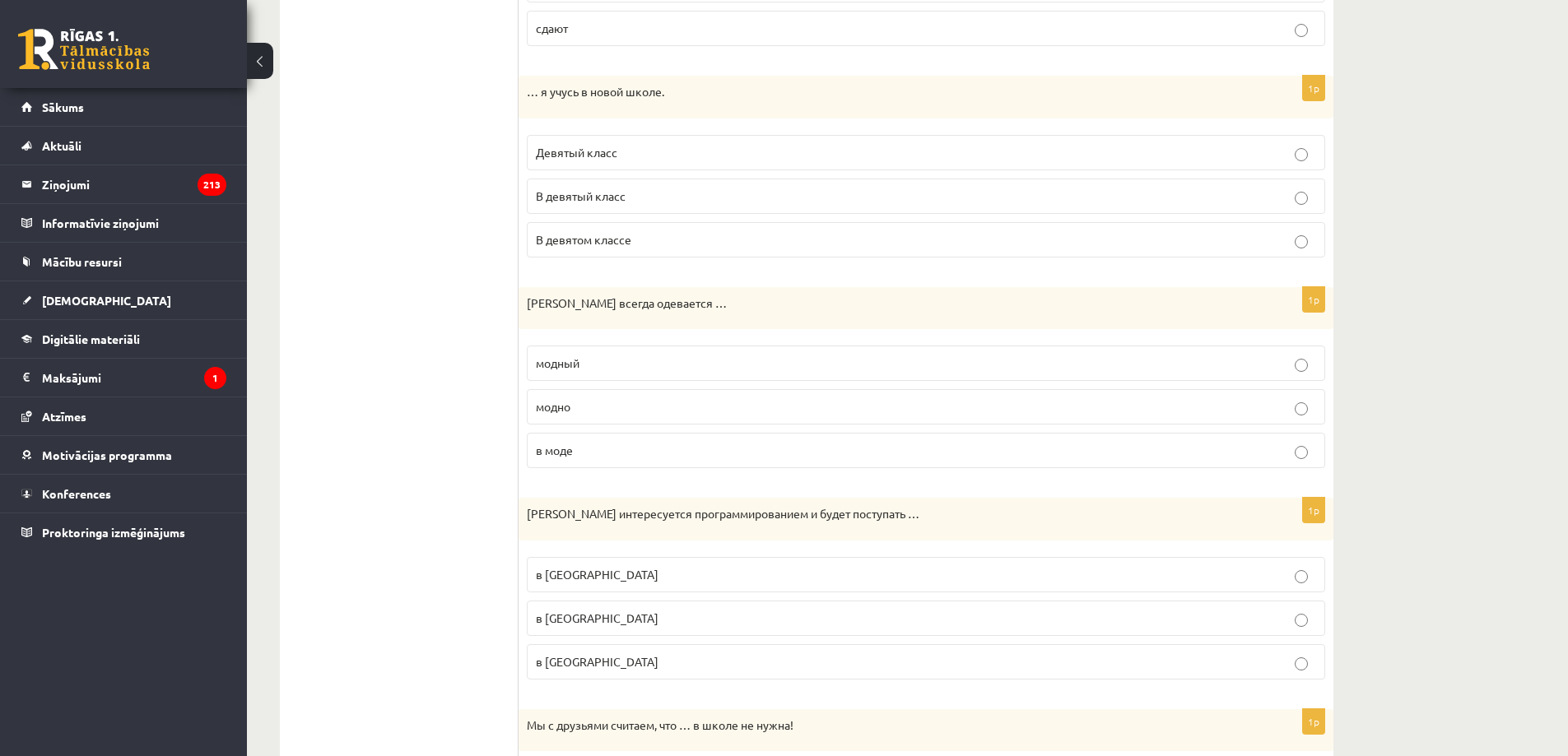
click at [852, 405] on p "модно" at bounding box center [926, 407] width 780 height 17
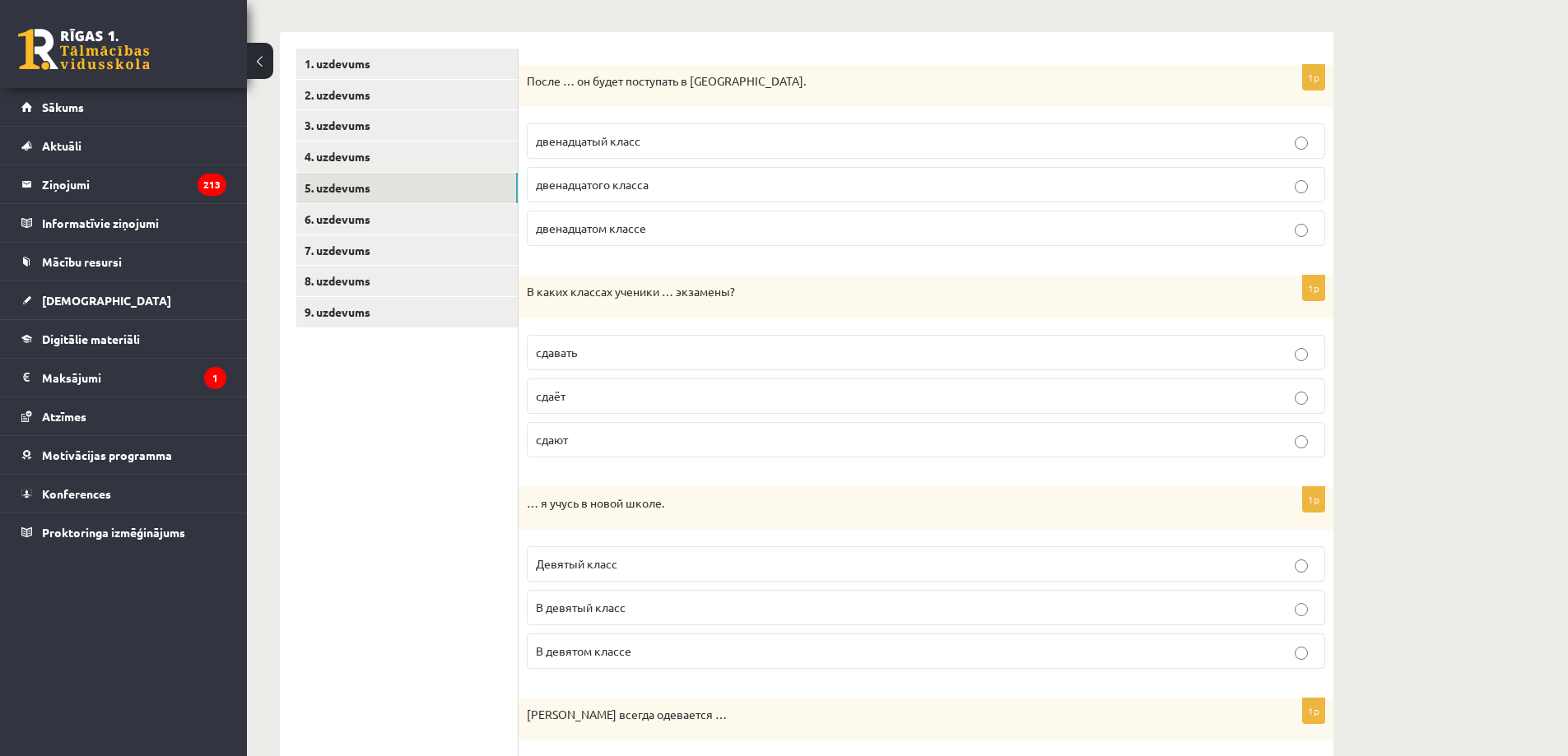
scroll to position [0, 0]
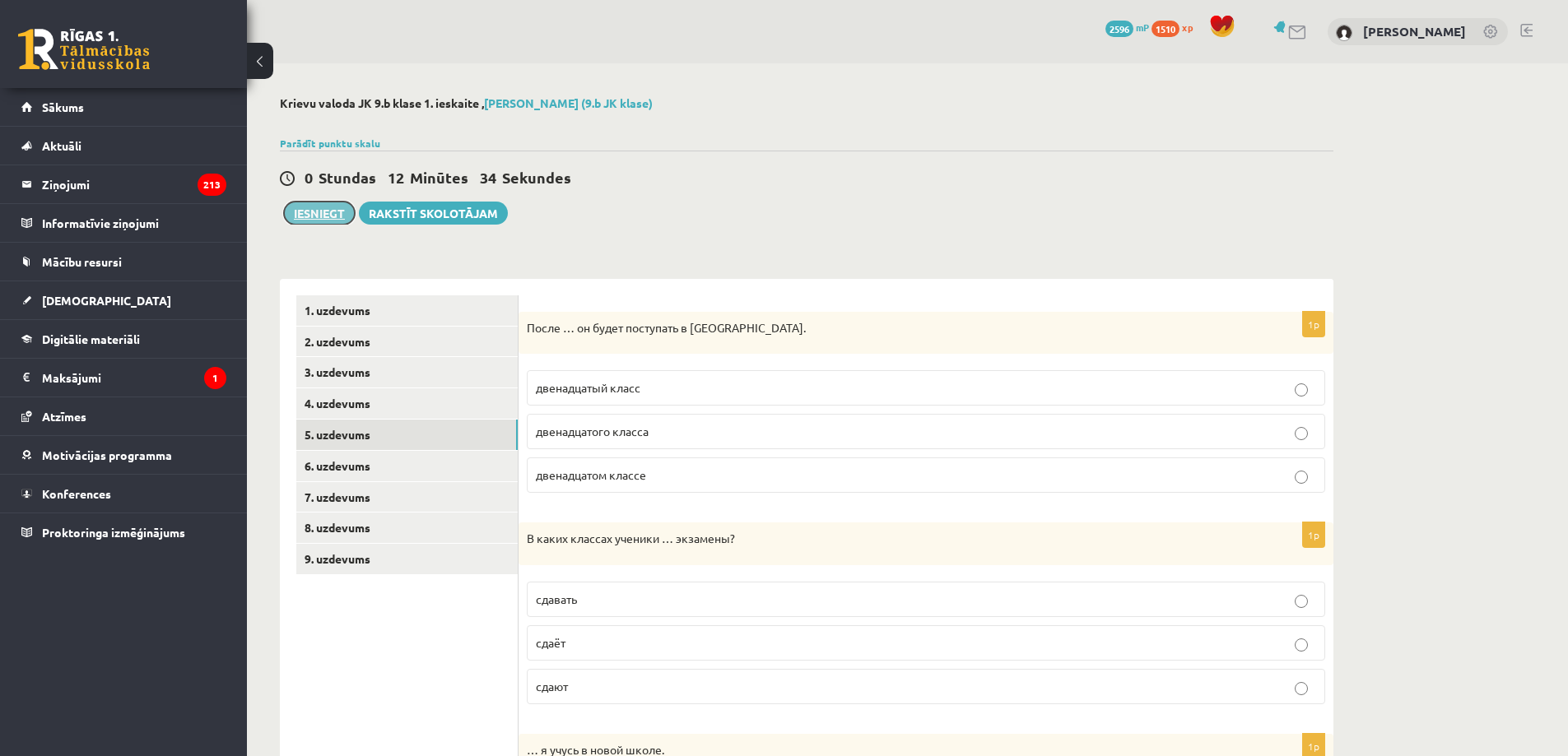
click at [333, 215] on button "Iesniegt" at bounding box center [319, 212] width 71 height 23
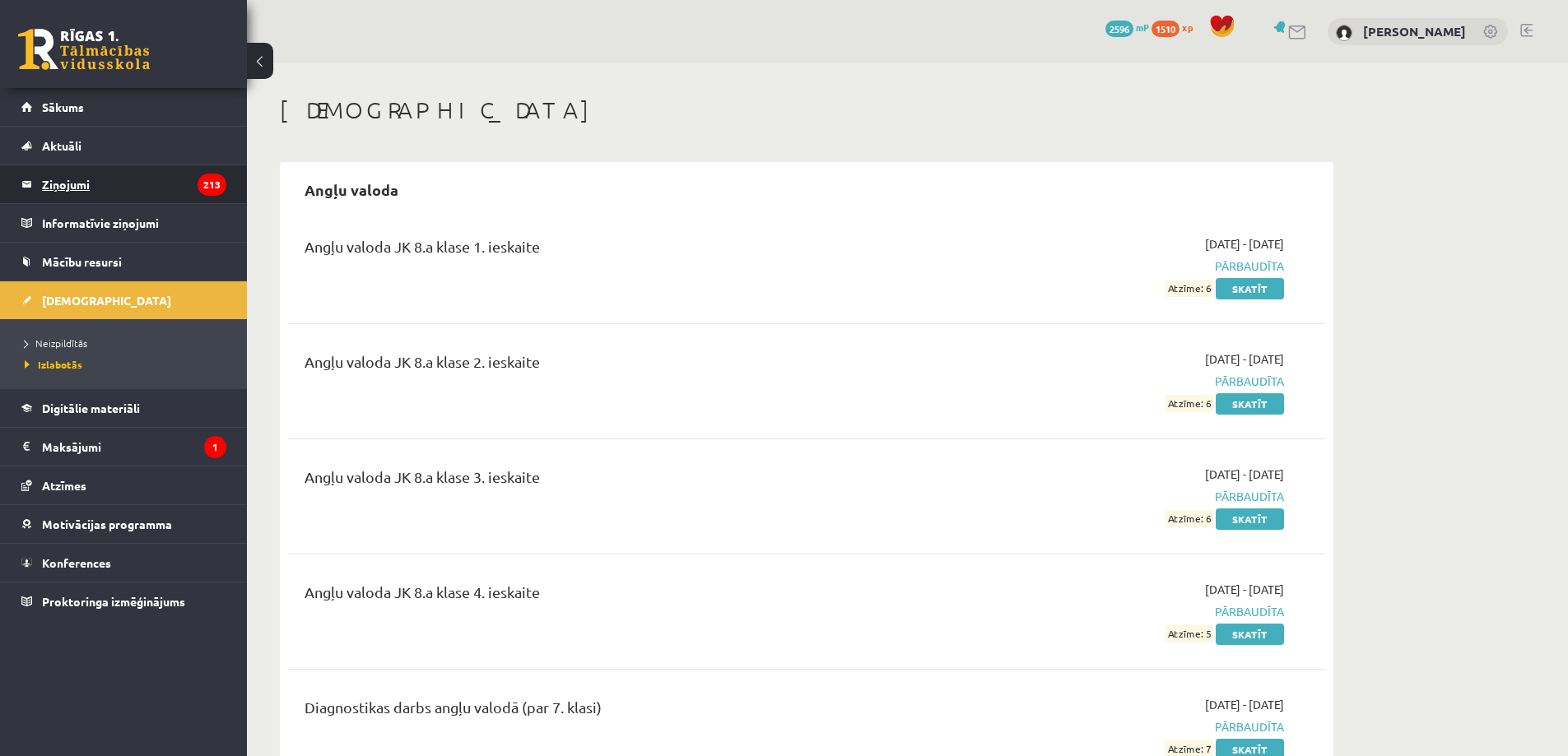
click at [84, 182] on legend "Ziņojumi 213" at bounding box center [133, 184] width 184 height 38
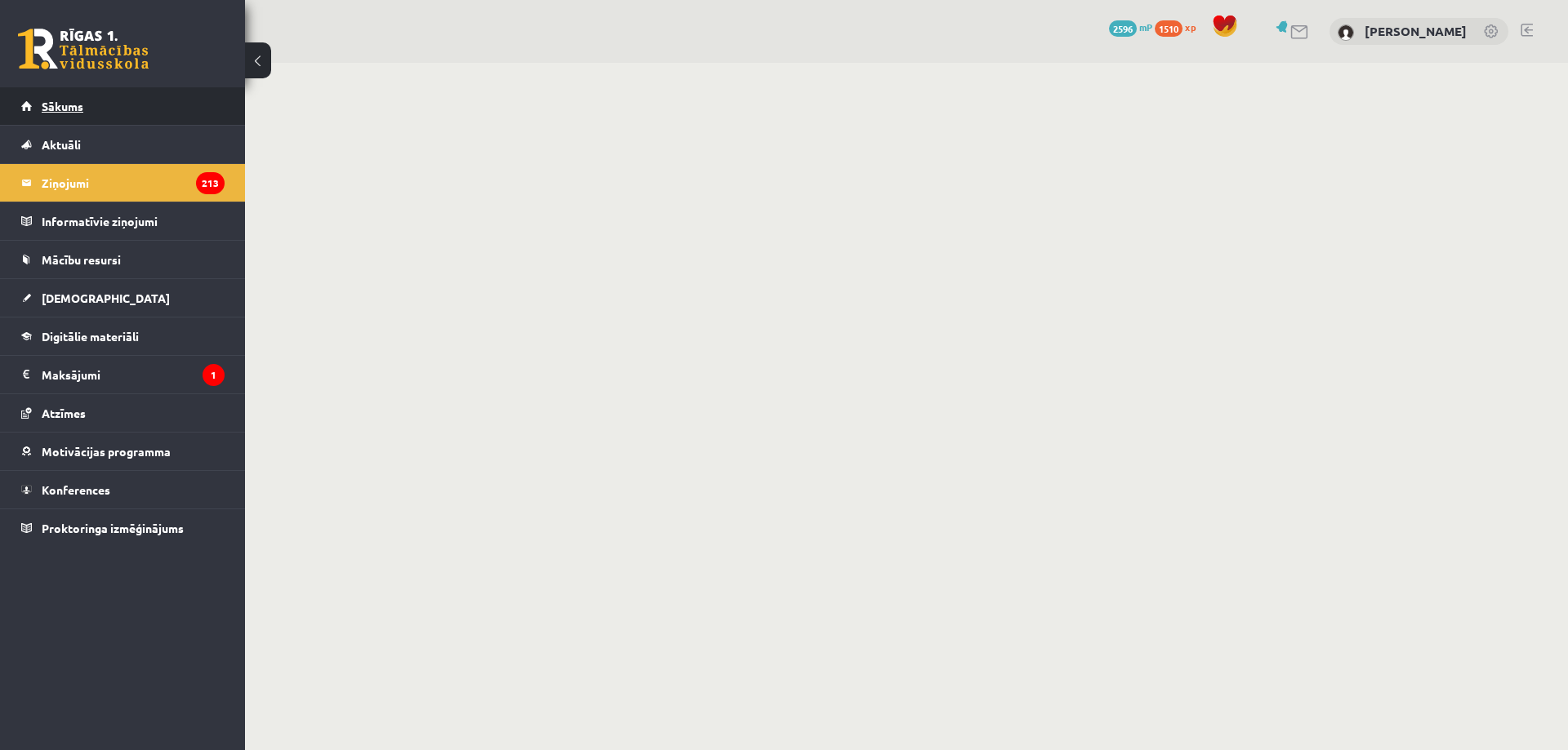
click at [66, 116] on link "Sākums" at bounding box center [123, 106] width 204 height 38
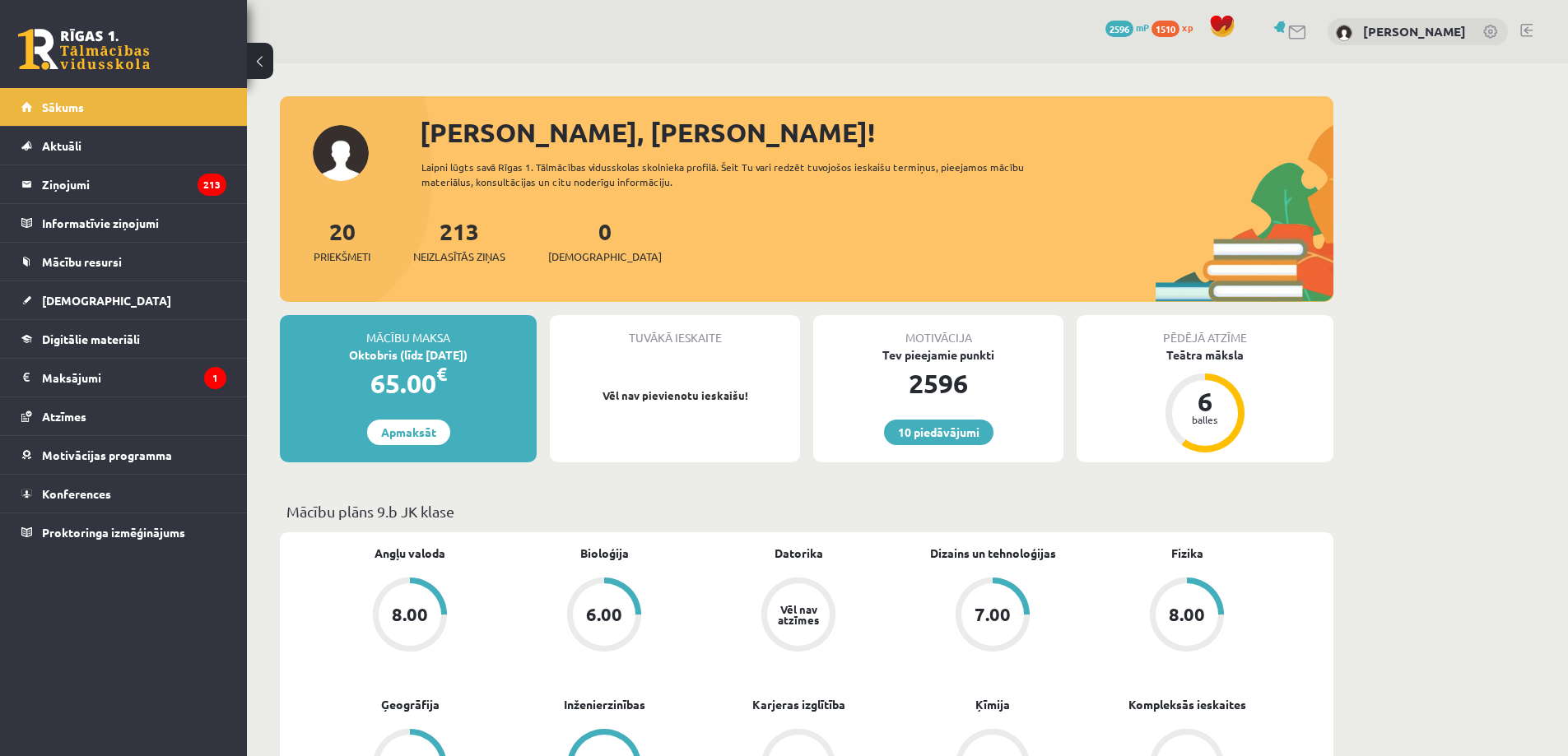
click at [1521, 28] on link at bounding box center [1526, 30] width 13 height 14
